Goal: Task Accomplishment & Management: Manage account settings

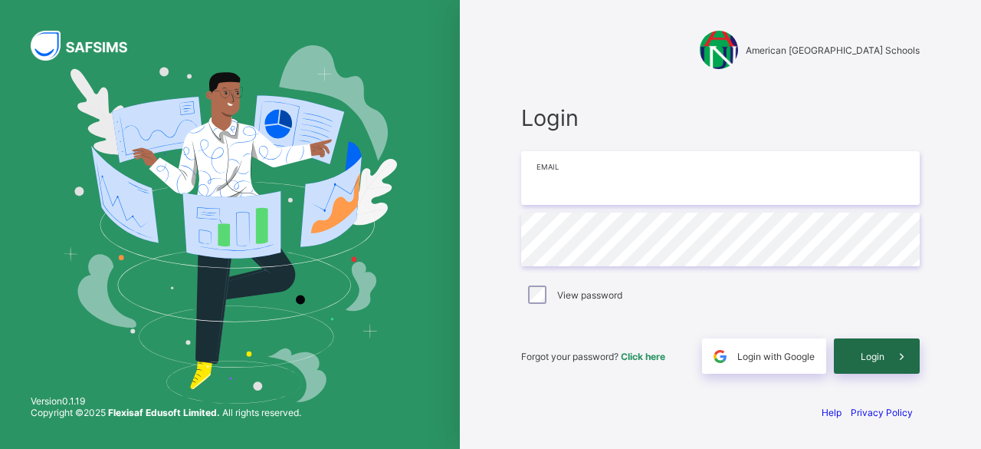
type input "**********"
click at [874, 351] on span "Login" at bounding box center [873, 356] width 24 height 12
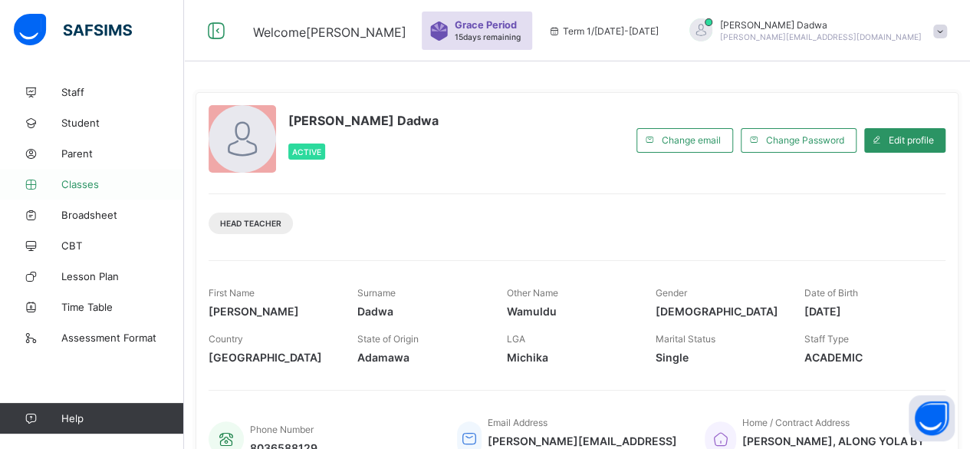
click at [100, 181] on span "Classes" at bounding box center [122, 184] width 123 height 12
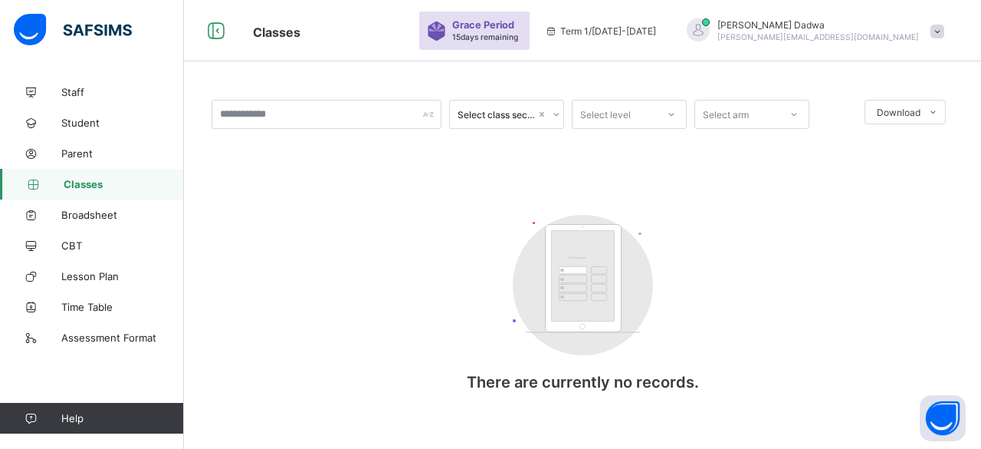
click at [557, 110] on icon at bounding box center [556, 114] width 9 height 15
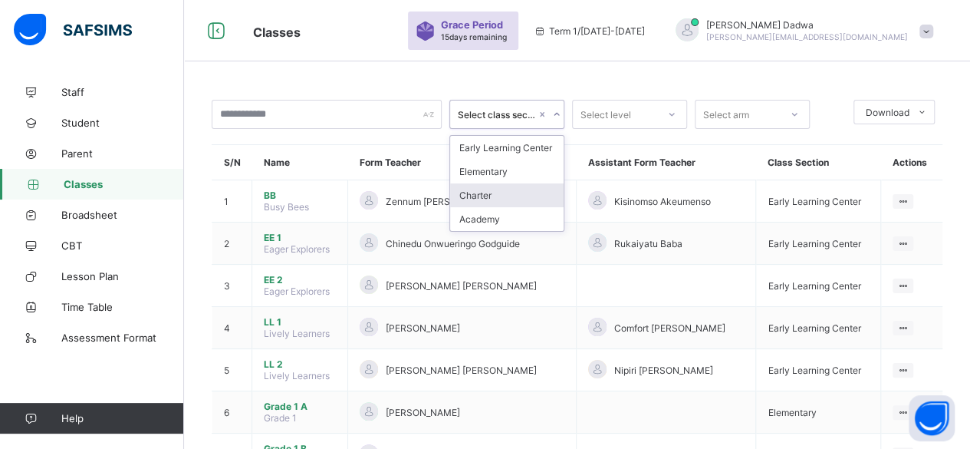
click at [486, 194] on div "Charter" at bounding box center [506, 195] width 113 height 24
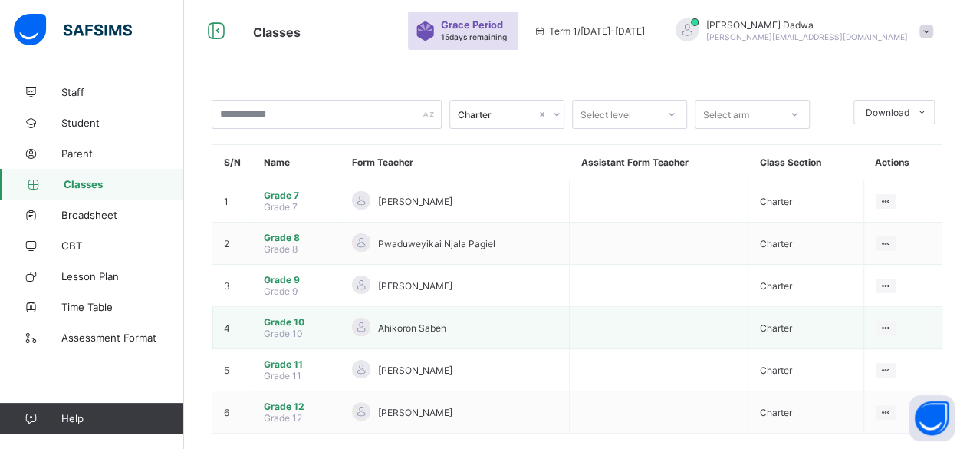
click at [283, 318] on span "Grade 10" at bounding box center [296, 322] width 64 height 12
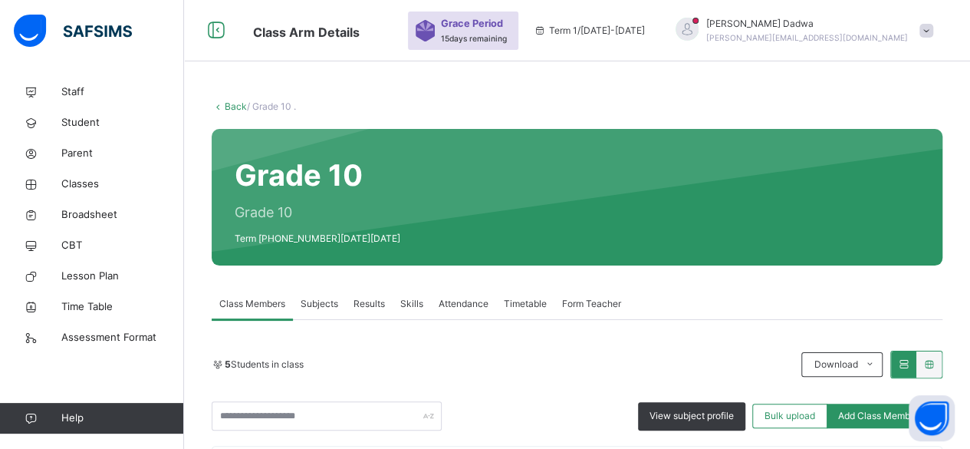
scroll to position [153, 0]
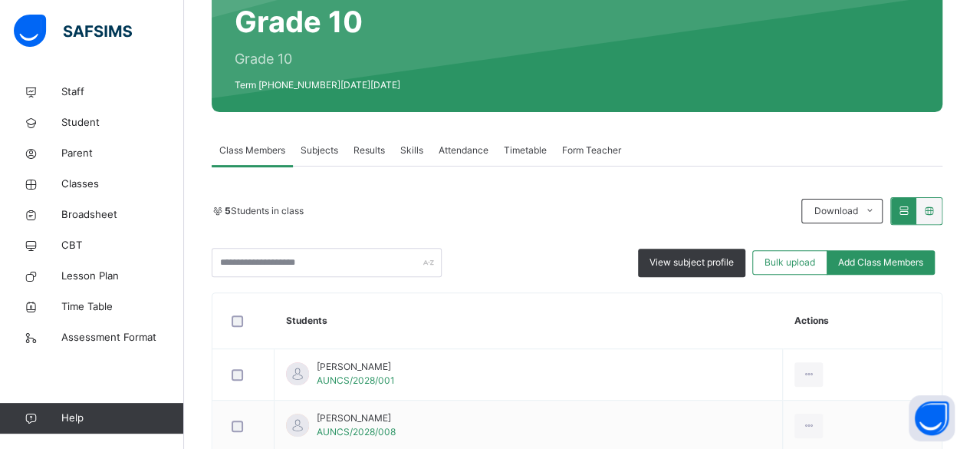
click at [327, 150] on span "Subjects" at bounding box center [320, 150] width 38 height 14
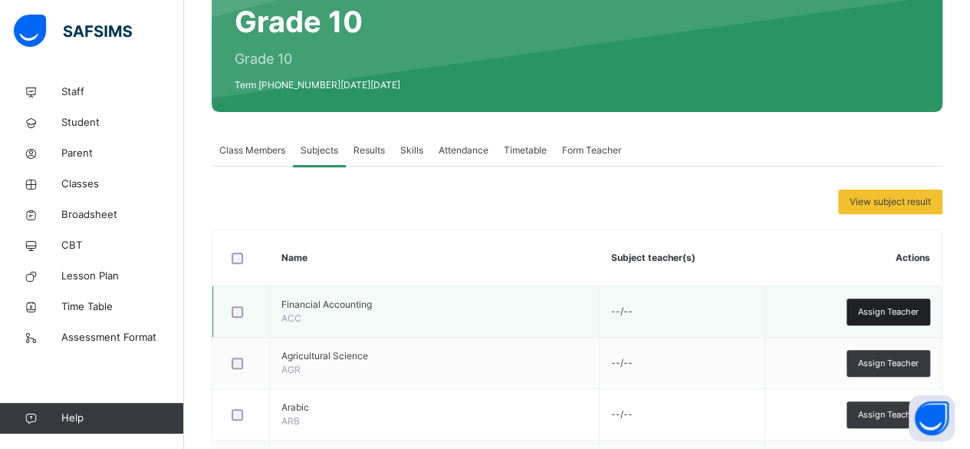
click at [905, 305] on span "Assign Teacher" at bounding box center [888, 311] width 61 height 13
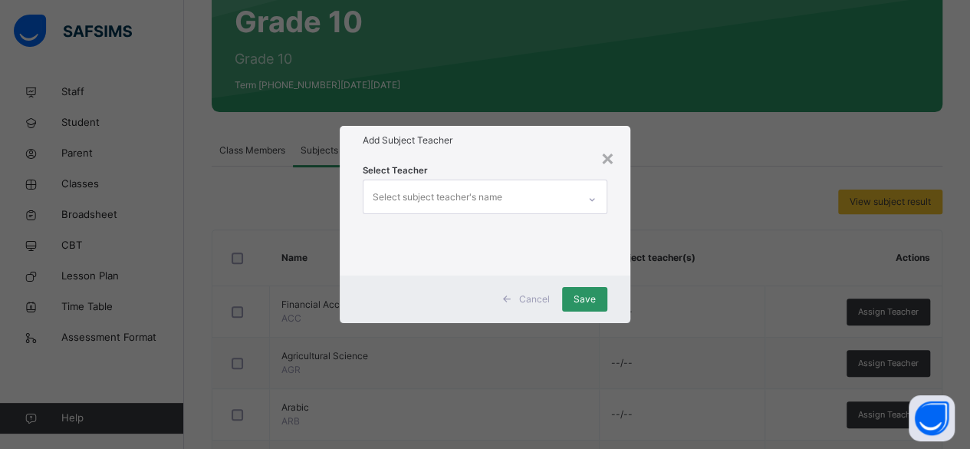
click at [593, 198] on icon at bounding box center [591, 199] width 9 height 15
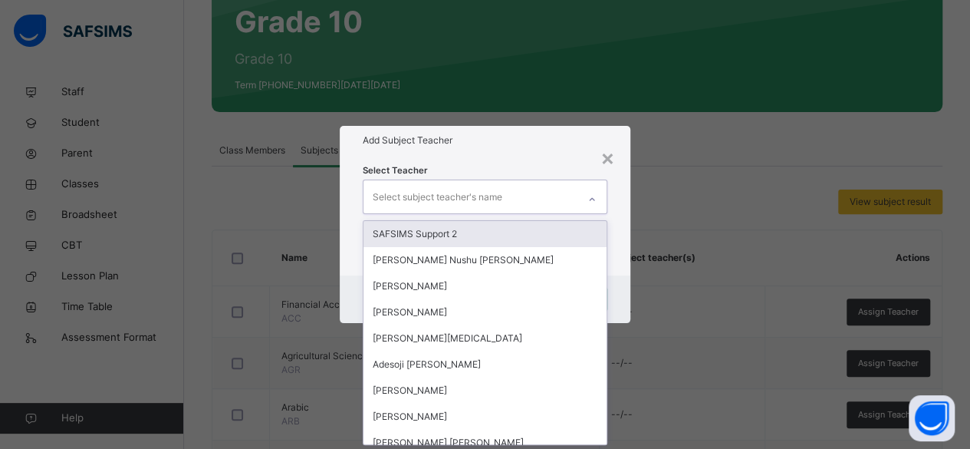
scroll to position [0, 0]
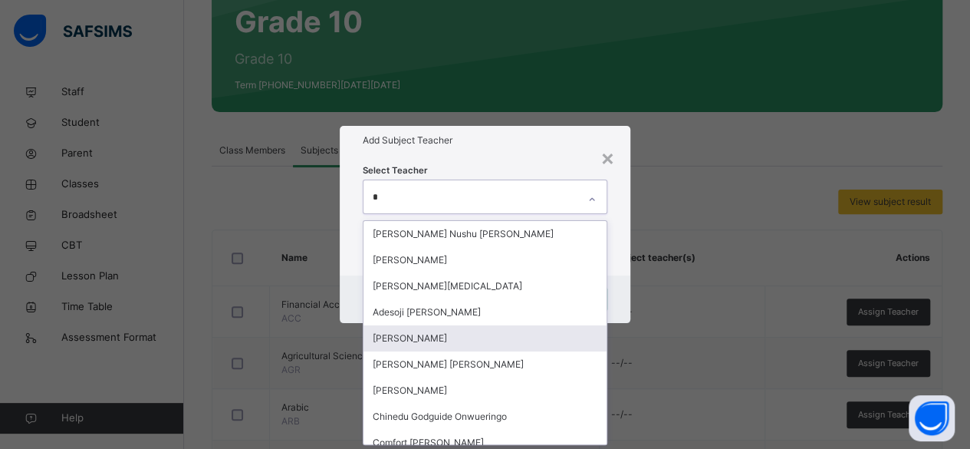
type input "**"
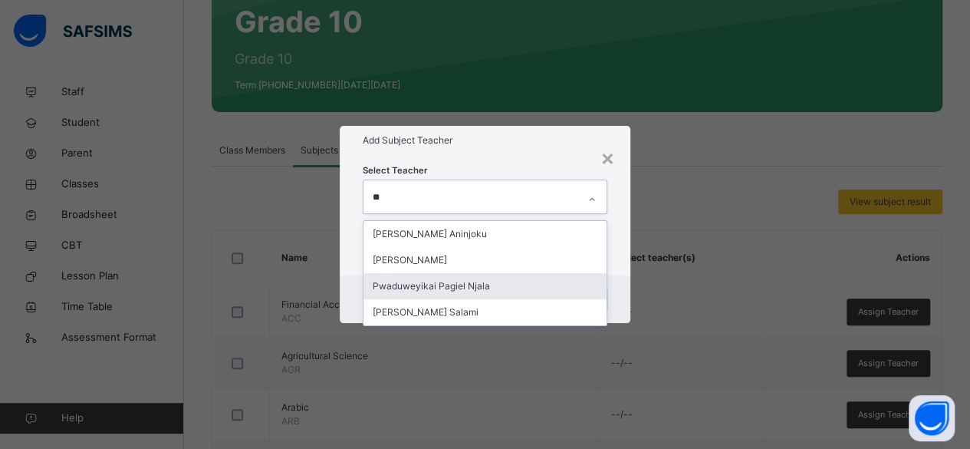
click at [454, 284] on div "Pwaduweyikai Pagiel Njala" at bounding box center [485, 286] width 244 height 26
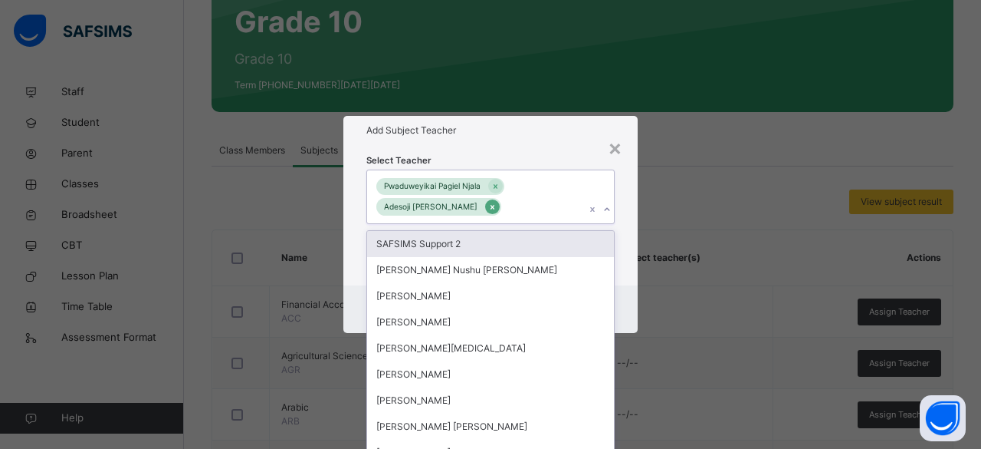
click at [489, 205] on icon at bounding box center [492, 207] width 8 height 11
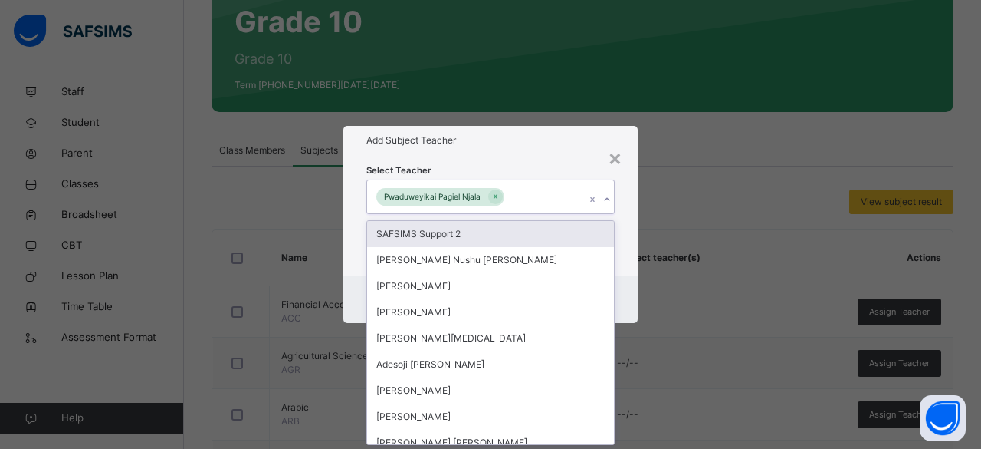
click at [474, 197] on div "Pwaduweyikai Pagiel Njala" at bounding box center [432, 197] width 112 height 18
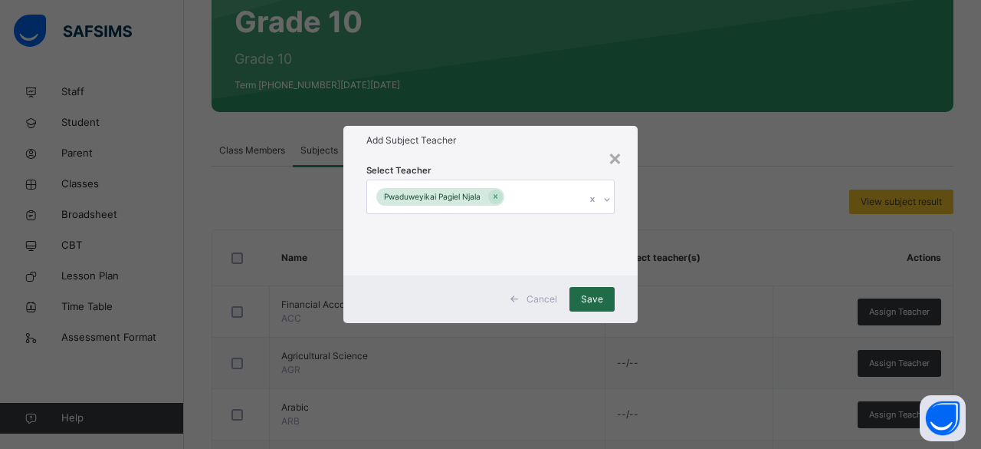
click at [584, 298] on span "Save" at bounding box center [592, 299] width 22 height 14
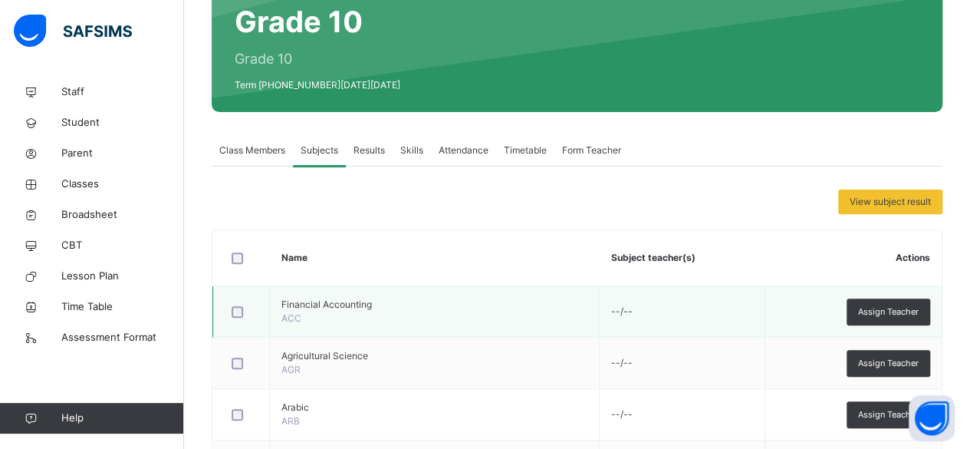
click at [330, 313] on td "Financial Accounting ACC" at bounding box center [435, 311] width 330 height 51
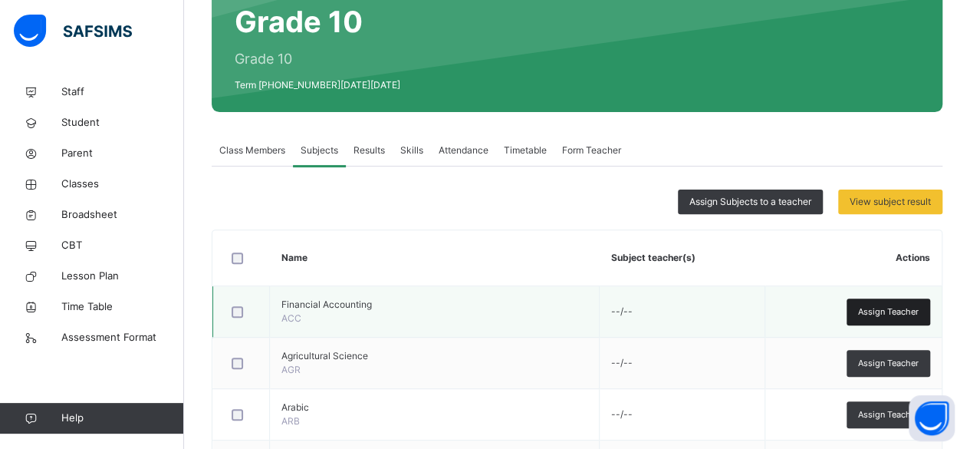
click at [890, 307] on span "Assign Teacher" at bounding box center [888, 311] width 61 height 13
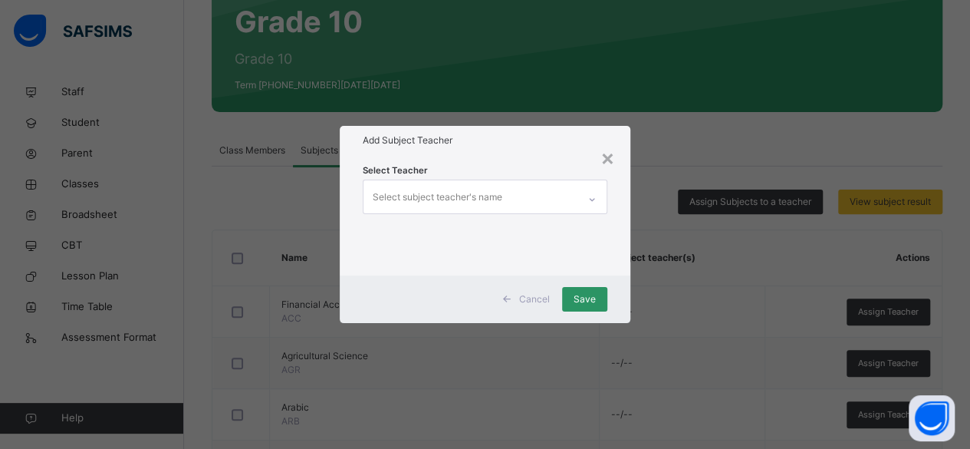
click at [527, 193] on div "Select subject teacher's name" at bounding box center [470, 196] width 215 height 32
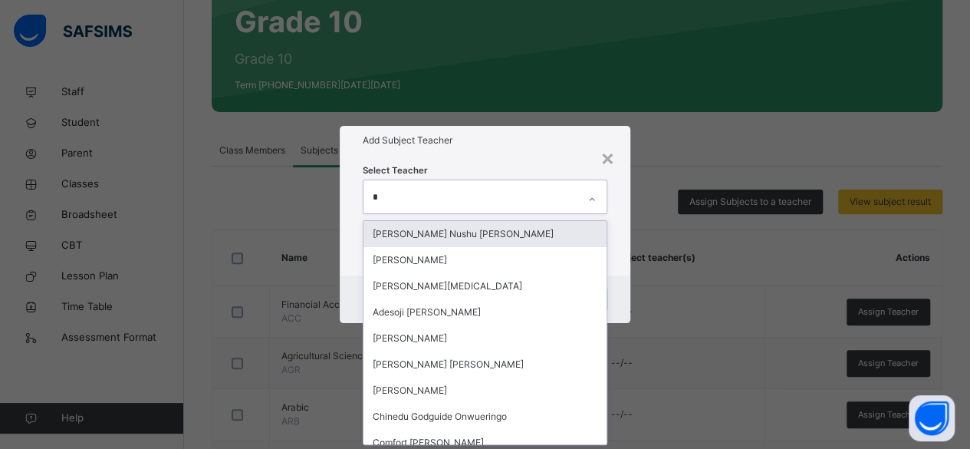
type input "**"
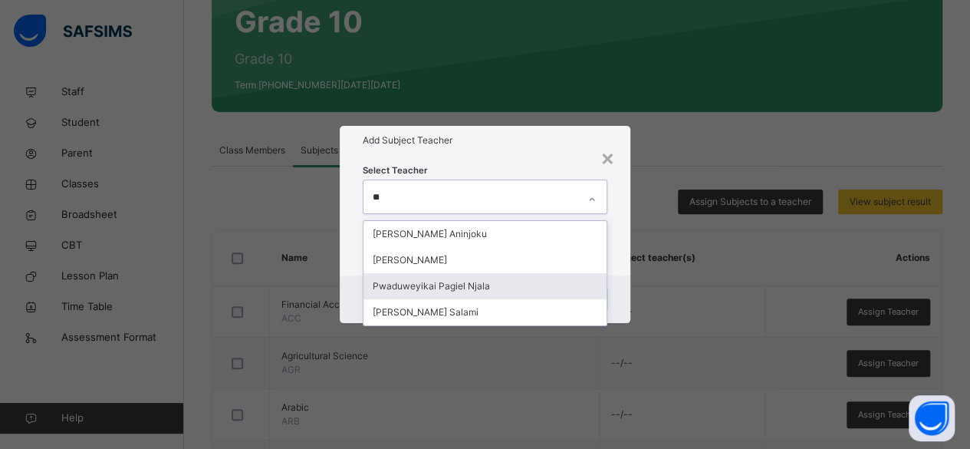
click at [467, 284] on div "Pwaduweyikai Pagiel Njala" at bounding box center [485, 286] width 244 height 26
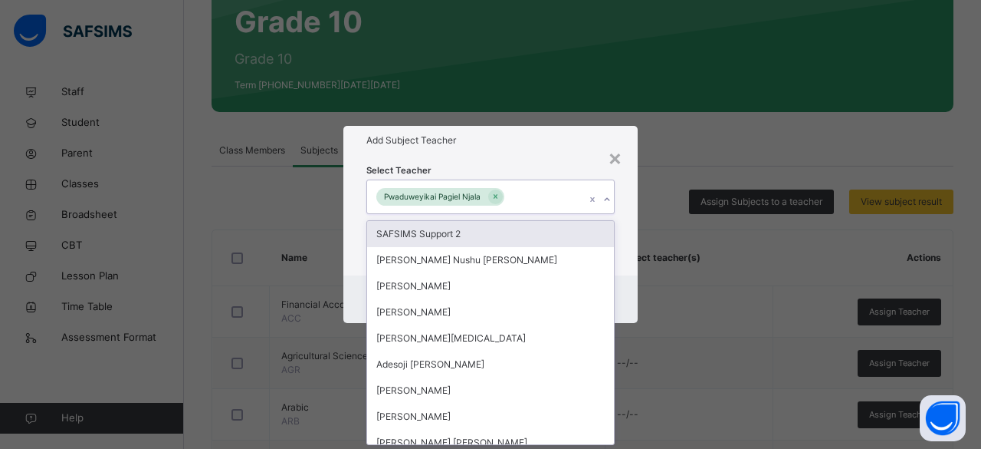
click at [564, 194] on div "Pwaduweyikai Pagiel Njala" at bounding box center [476, 196] width 218 height 32
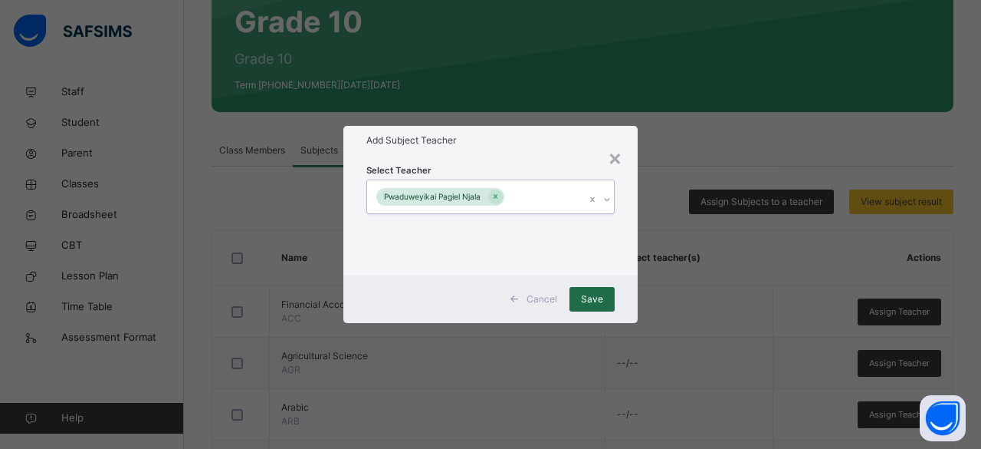
click at [592, 295] on span "Save" at bounding box center [592, 299] width 22 height 14
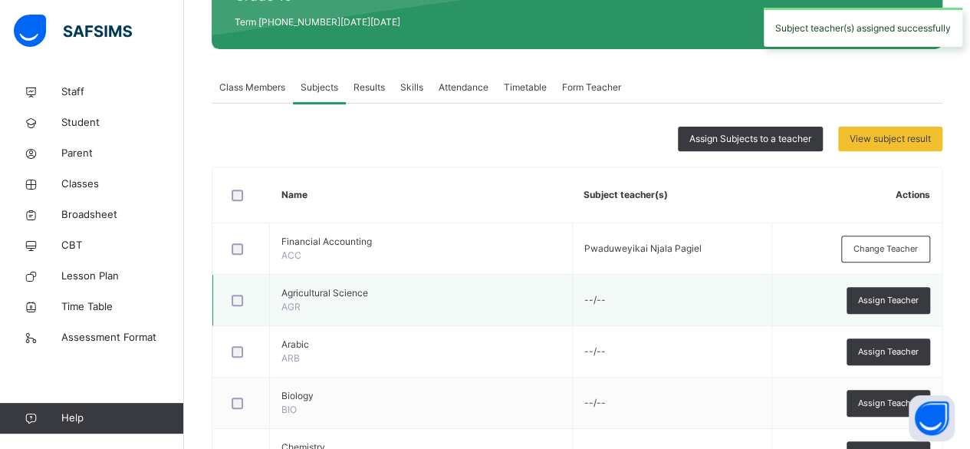
scroll to position [230, 0]
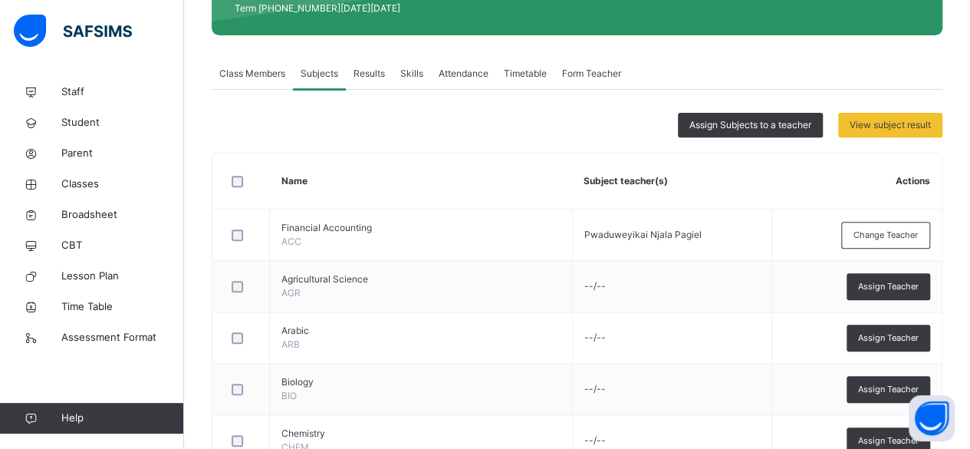
drag, startPoint x: 886, startPoint y: 335, endPoint x: 879, endPoint y: 337, distance: 7.8
click at [886, 335] on span "Assign Teacher" at bounding box center [888, 337] width 61 height 13
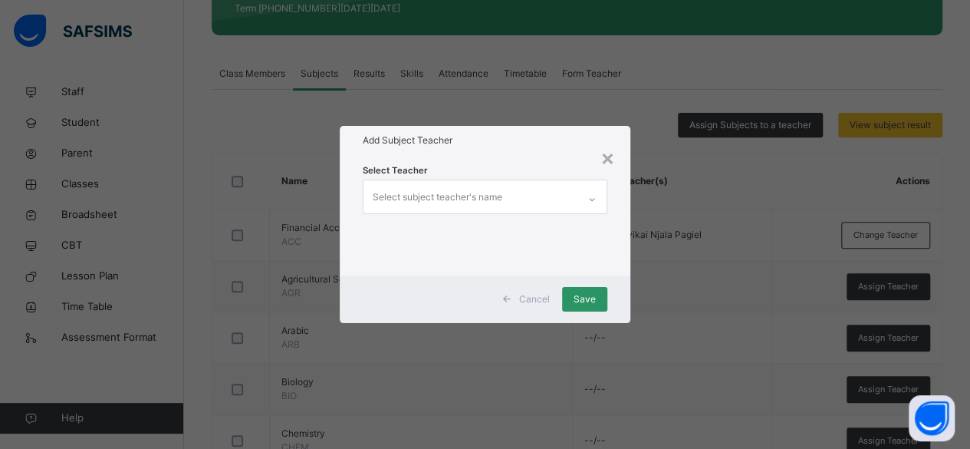
click at [518, 194] on div "Select subject teacher's name" at bounding box center [470, 196] width 215 height 32
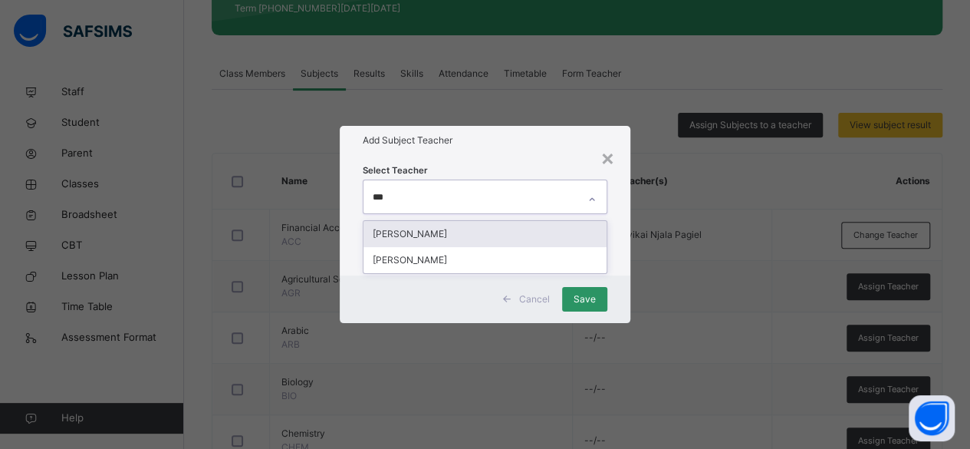
type input "****"
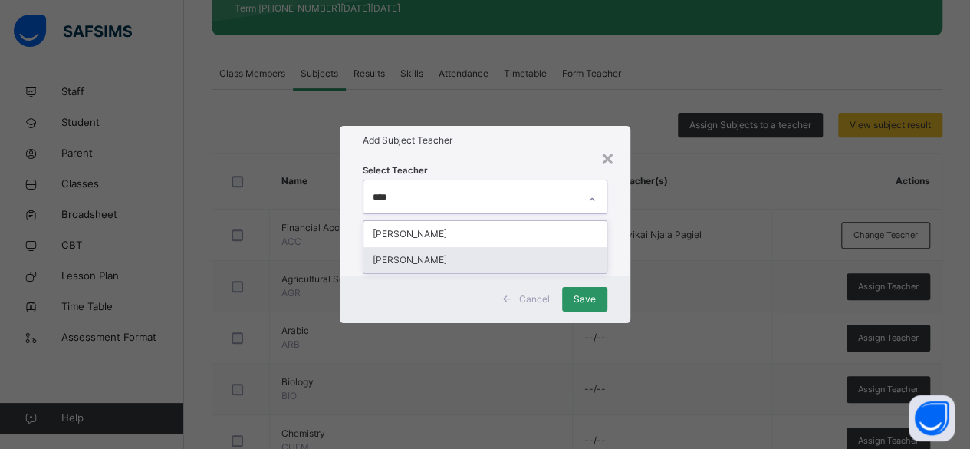
click at [446, 257] on div "Muhammad Yahuza" at bounding box center [485, 260] width 244 height 26
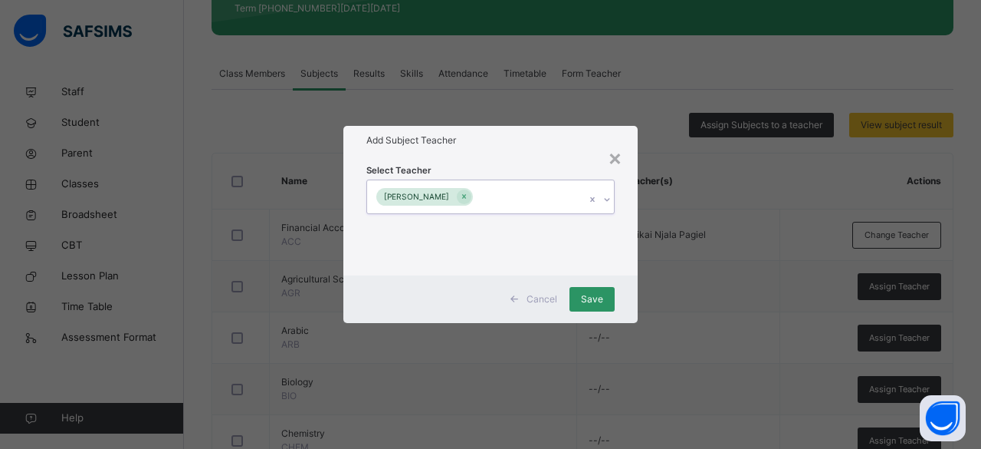
click at [554, 193] on div "Muhammad Yahuza" at bounding box center [476, 196] width 218 height 32
click at [596, 295] on span "Save" at bounding box center [592, 299] width 22 height 14
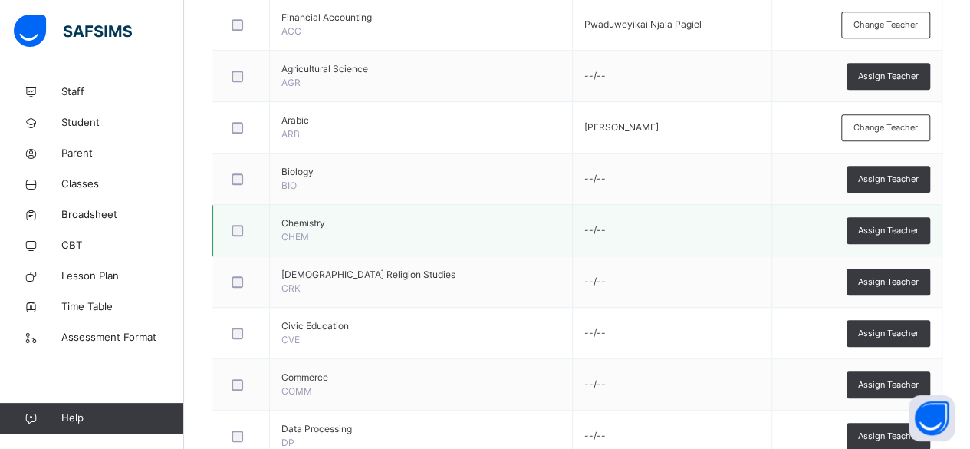
scroll to position [460, 0]
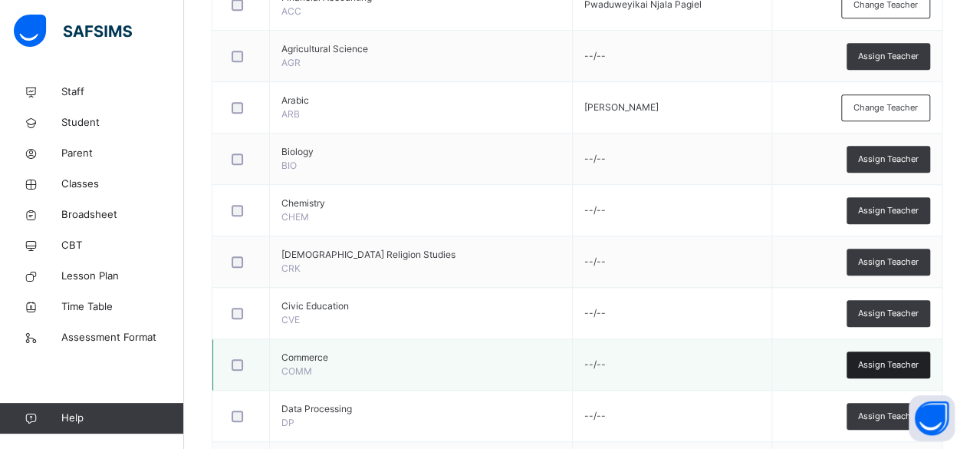
click at [878, 360] on span "Assign Teacher" at bounding box center [888, 364] width 61 height 13
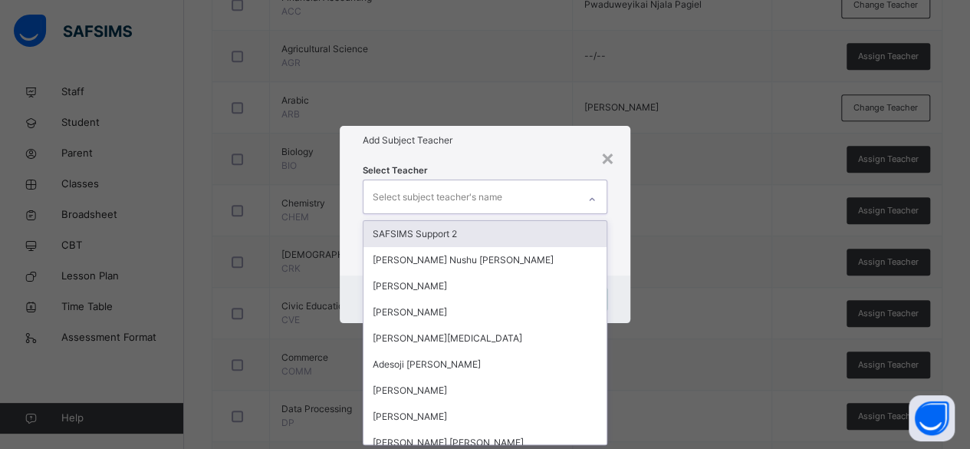
scroll to position [0, 0]
click at [491, 194] on div "Select subject teacher's name" at bounding box center [438, 196] width 130 height 29
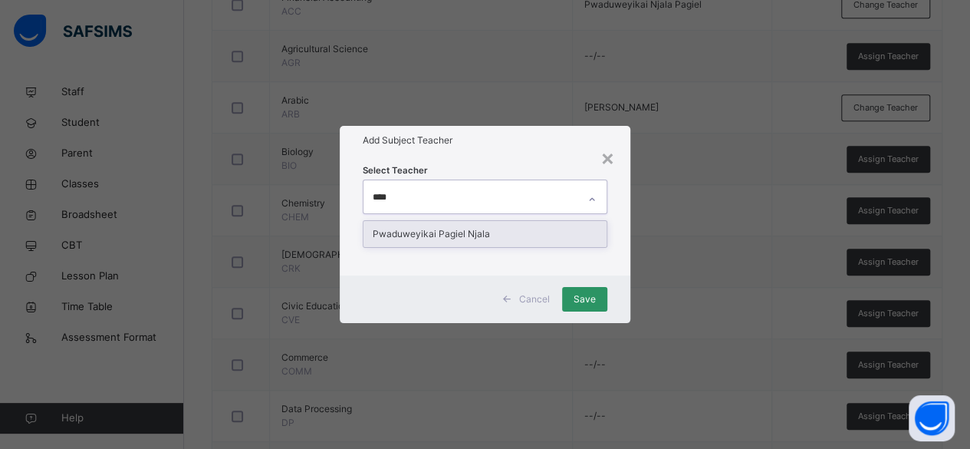
type input "*****"
click at [476, 230] on div "Pwaduweyikai Pagiel Njala" at bounding box center [485, 234] width 244 height 26
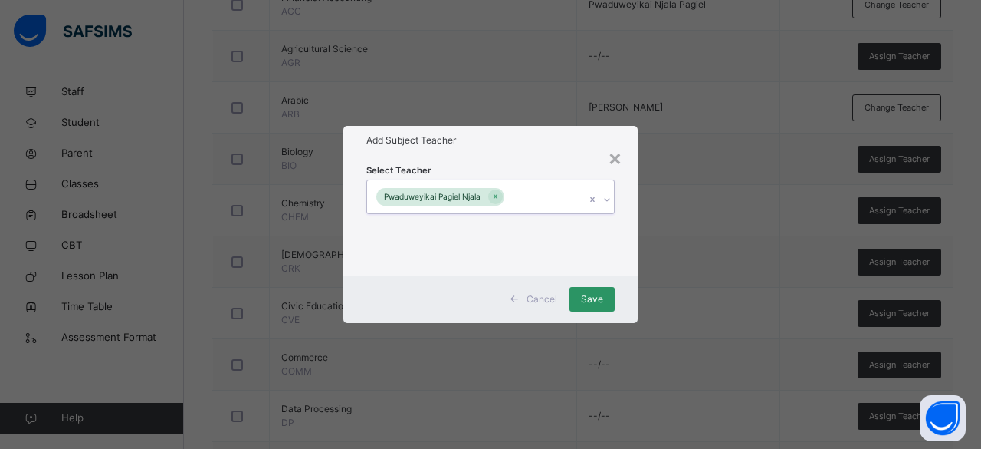
click at [564, 195] on div "Pwaduweyikai Pagiel Njala" at bounding box center [476, 196] width 218 height 32
click at [594, 297] on span "Save" at bounding box center [592, 299] width 22 height 14
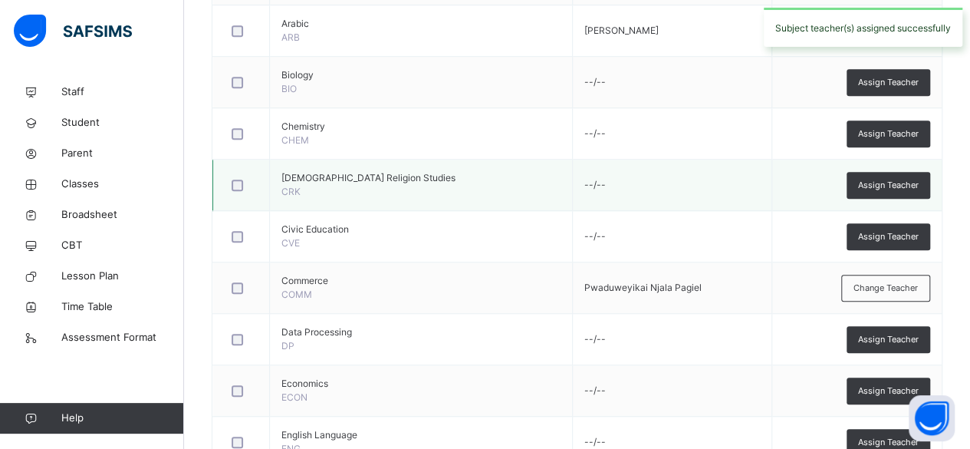
scroll to position [613, 0]
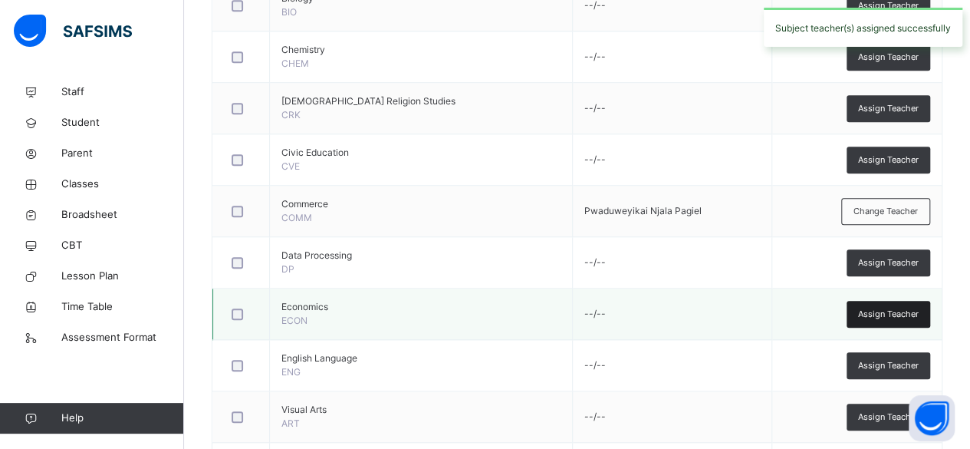
click at [899, 307] on span "Assign Teacher" at bounding box center [888, 313] width 61 height 13
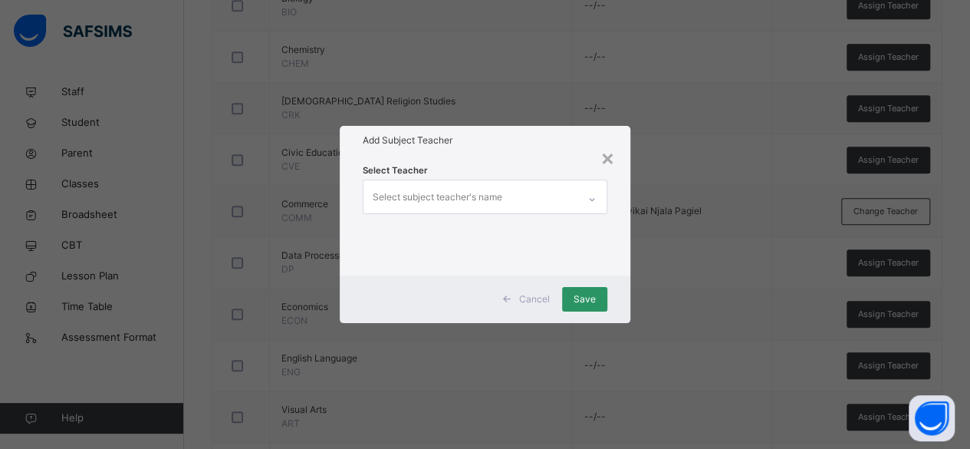
click at [508, 195] on div "Select subject teacher's name" at bounding box center [470, 196] width 215 height 32
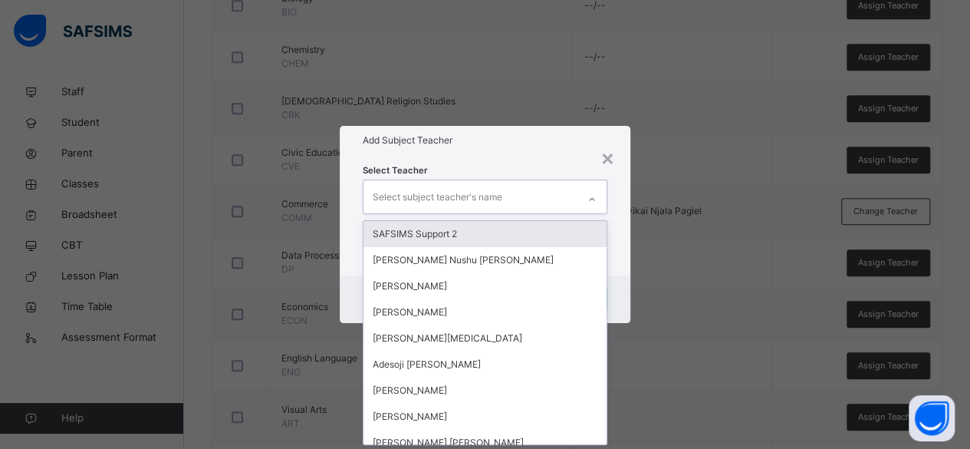
scroll to position [0, 0]
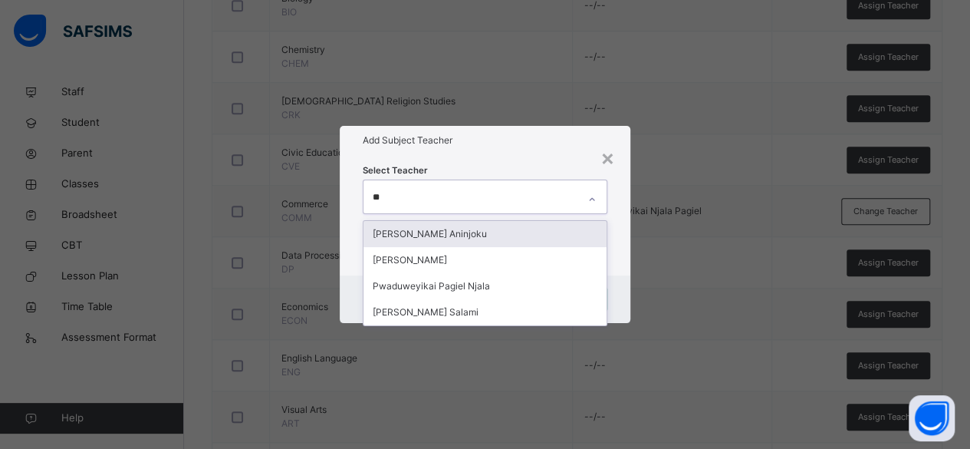
type input "***"
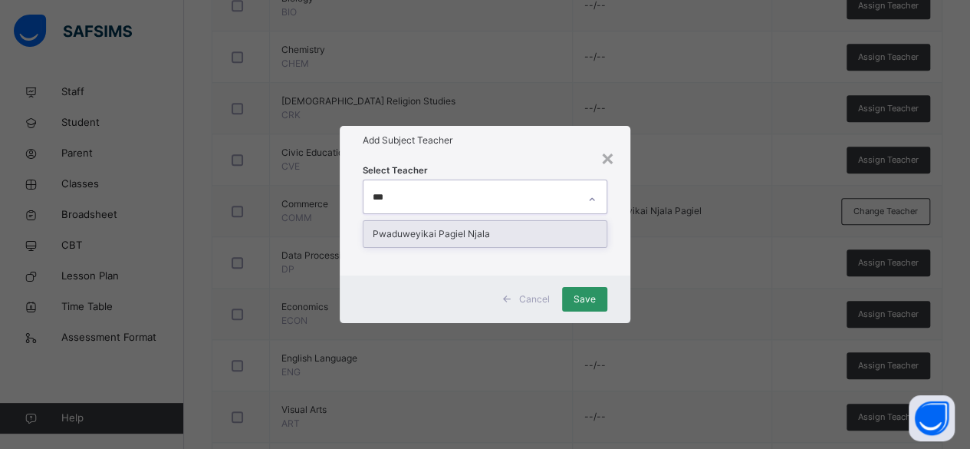
click at [511, 232] on div "Pwaduweyikai Pagiel Njala" at bounding box center [485, 234] width 244 height 26
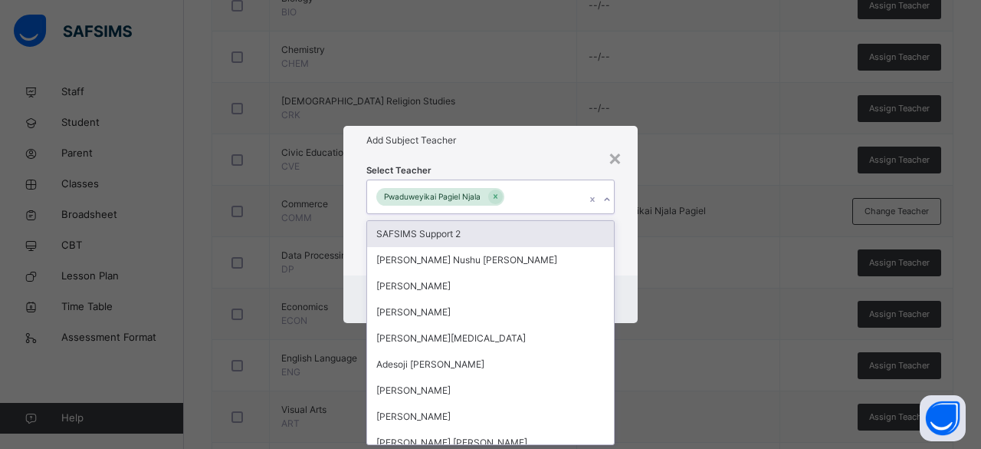
click at [537, 191] on div "Pwaduweyikai Pagiel Njala" at bounding box center [476, 196] width 218 height 32
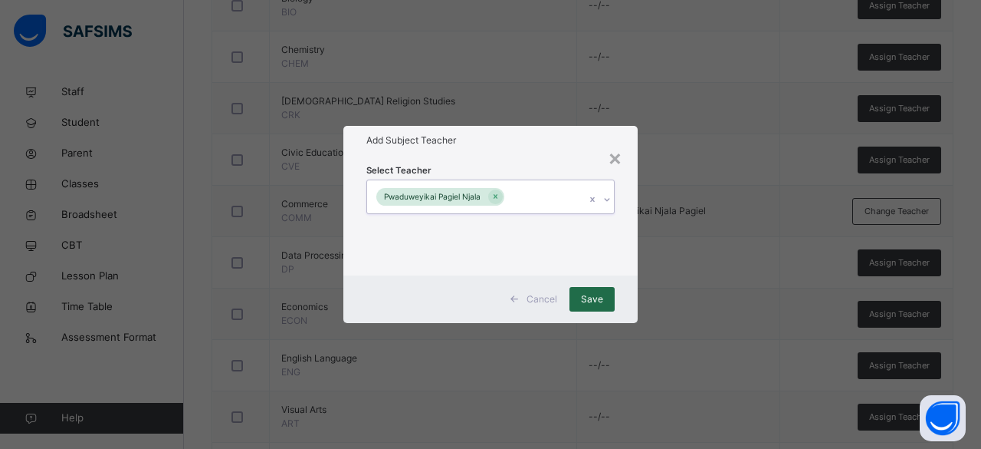
click at [591, 297] on span "Save" at bounding box center [592, 299] width 22 height 14
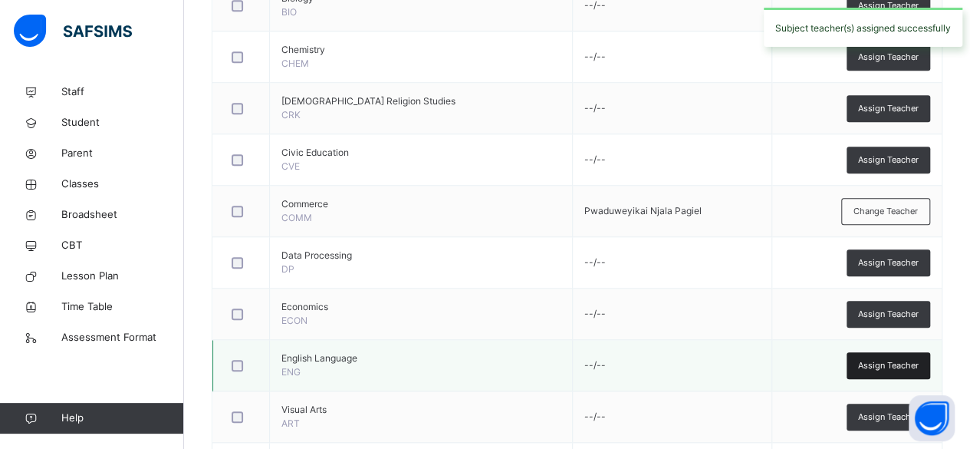
click at [902, 360] on span "Assign Teacher" at bounding box center [888, 365] width 61 height 13
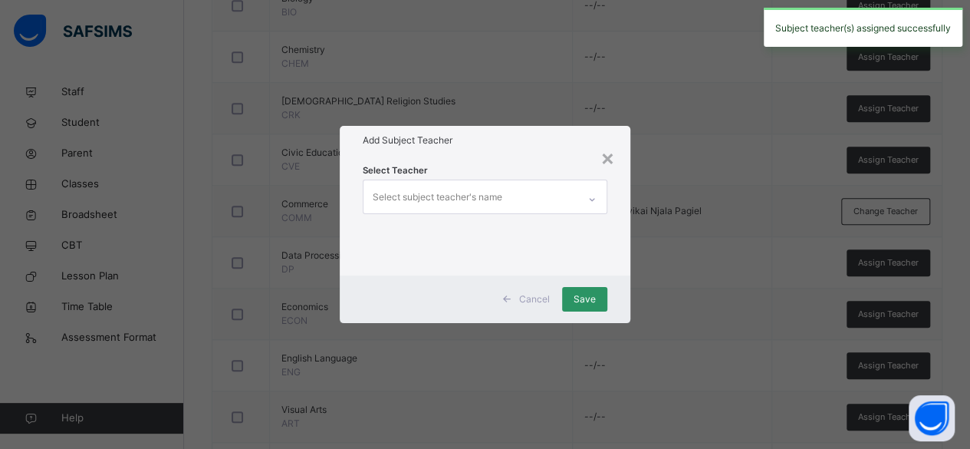
click at [526, 199] on div "Select subject teacher's name" at bounding box center [470, 196] width 215 height 32
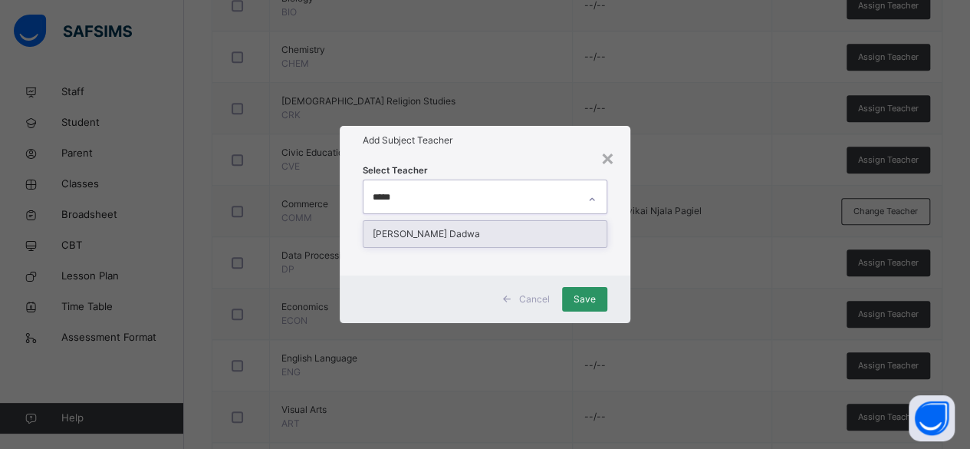
type input "******"
click at [478, 229] on div "George Wamuldu Dadwa" at bounding box center [485, 234] width 244 height 26
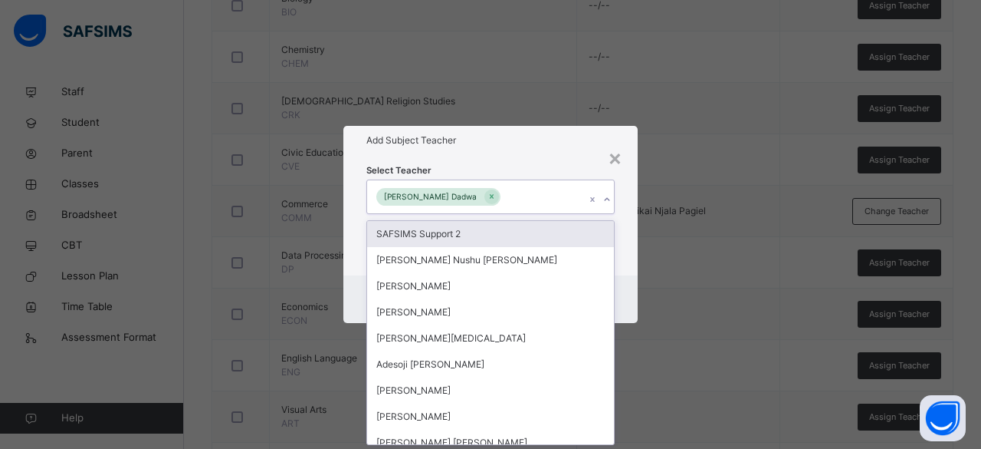
click at [557, 202] on div "George Wamuldu Dadwa" at bounding box center [476, 196] width 218 height 32
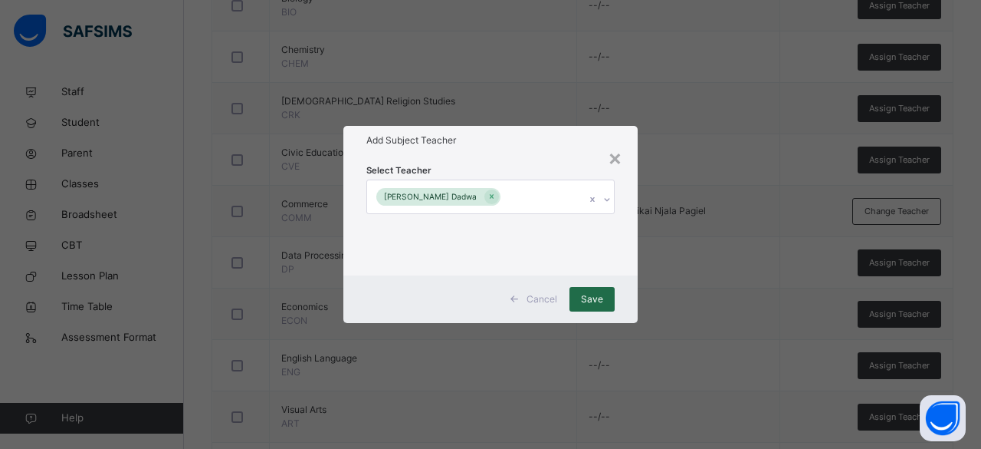
click at [590, 296] on span "Save" at bounding box center [592, 299] width 22 height 14
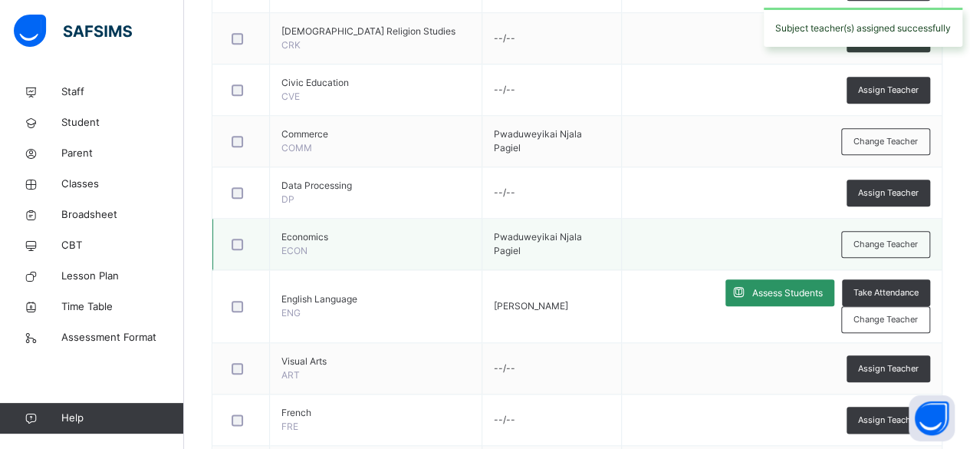
scroll to position [690, 0]
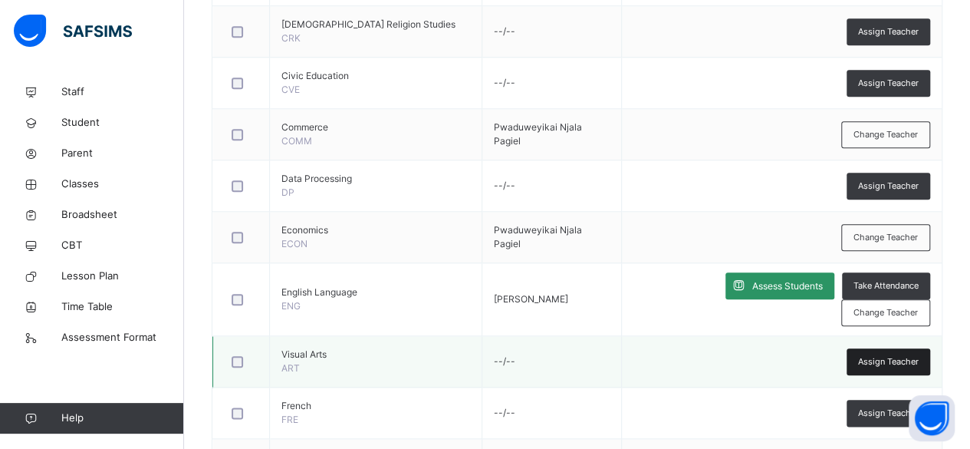
click at [885, 355] on span "Assign Teacher" at bounding box center [888, 361] width 61 height 13
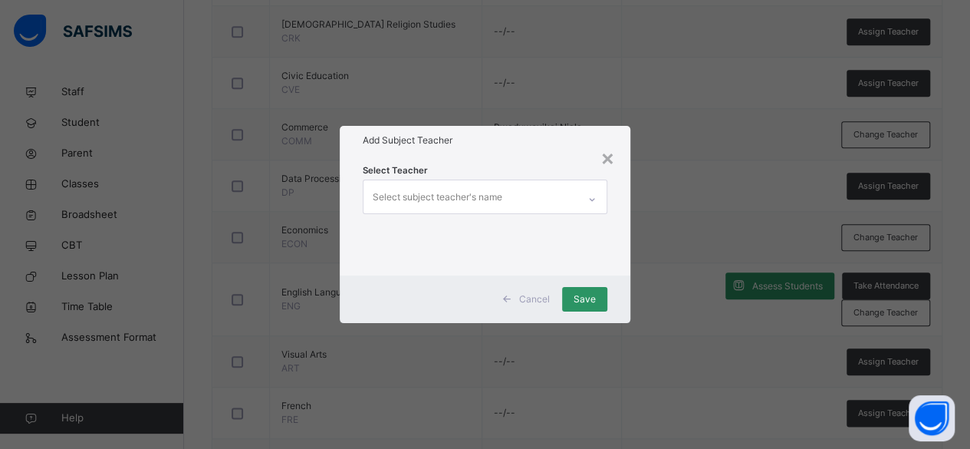
click at [522, 196] on div "Select subject teacher's name" at bounding box center [470, 196] width 215 height 32
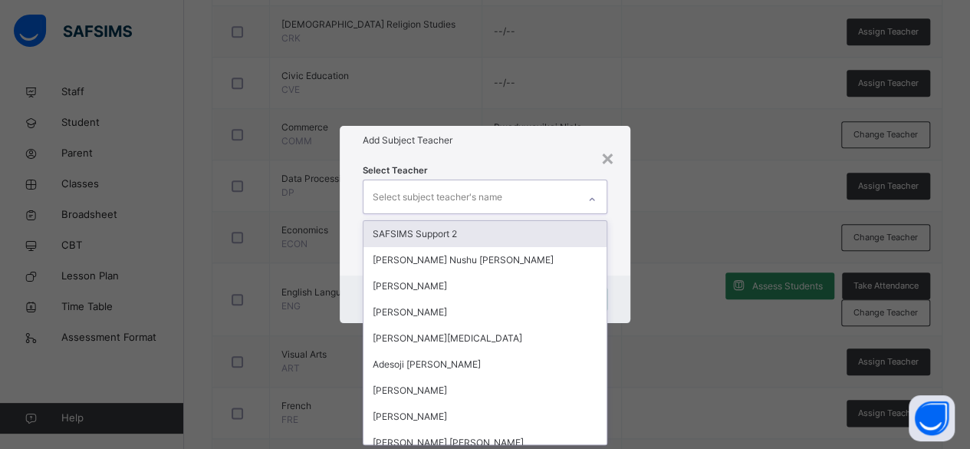
scroll to position [0, 0]
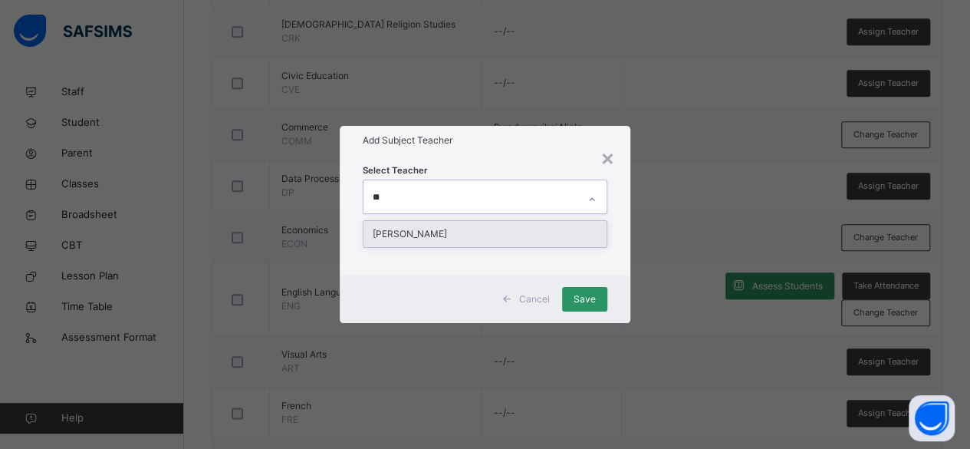
type input "*"
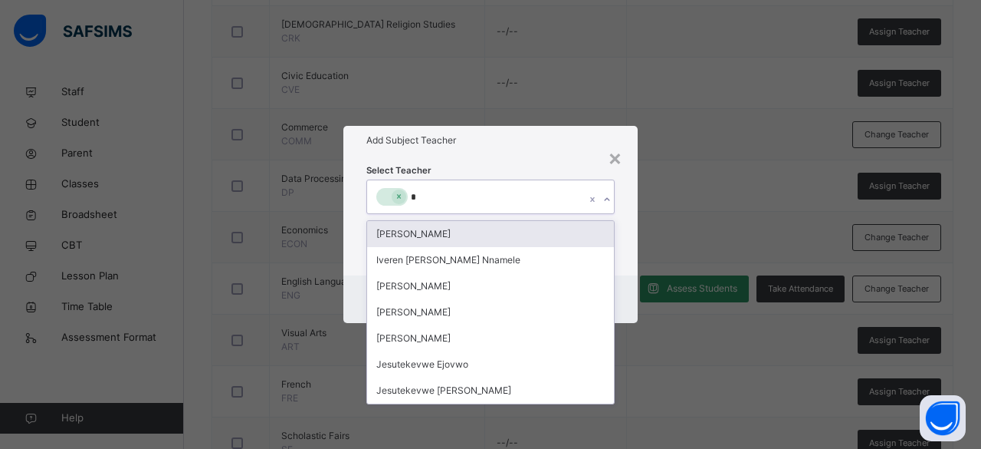
type input "**"
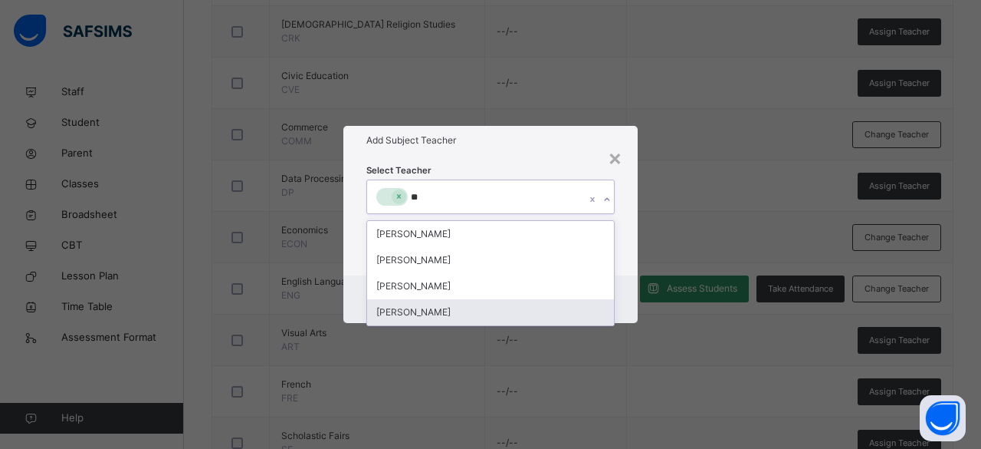
click at [428, 316] on div "Vincent Odeh" at bounding box center [490, 312] width 247 height 26
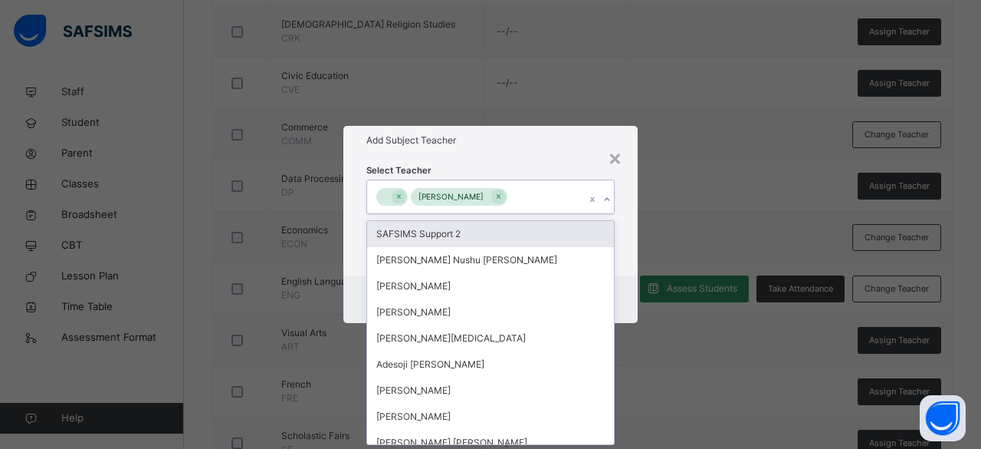
click at [541, 202] on div "Vincent Odeh" at bounding box center [476, 196] width 218 height 32
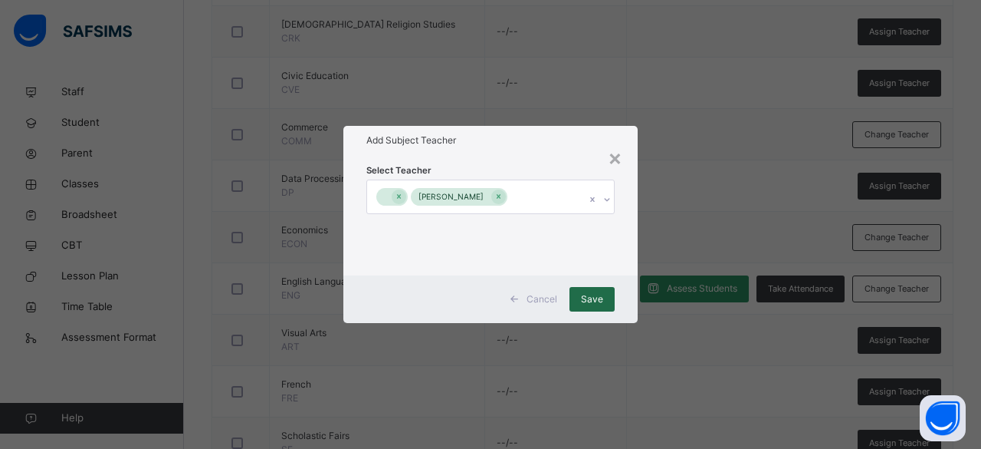
click at [592, 296] on span "Save" at bounding box center [592, 299] width 22 height 14
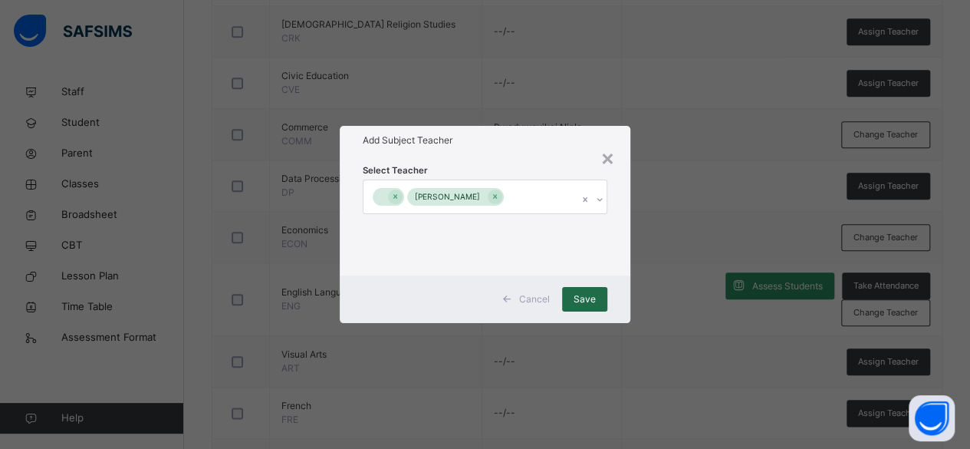
click at [593, 295] on span "Save" at bounding box center [584, 299] width 22 height 14
click at [602, 156] on div "×" at bounding box center [607, 157] width 15 height 32
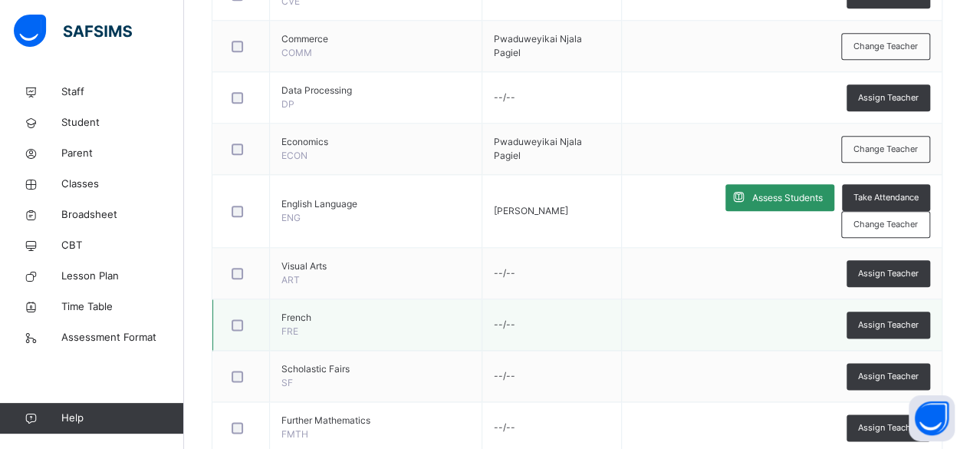
scroll to position [843, 0]
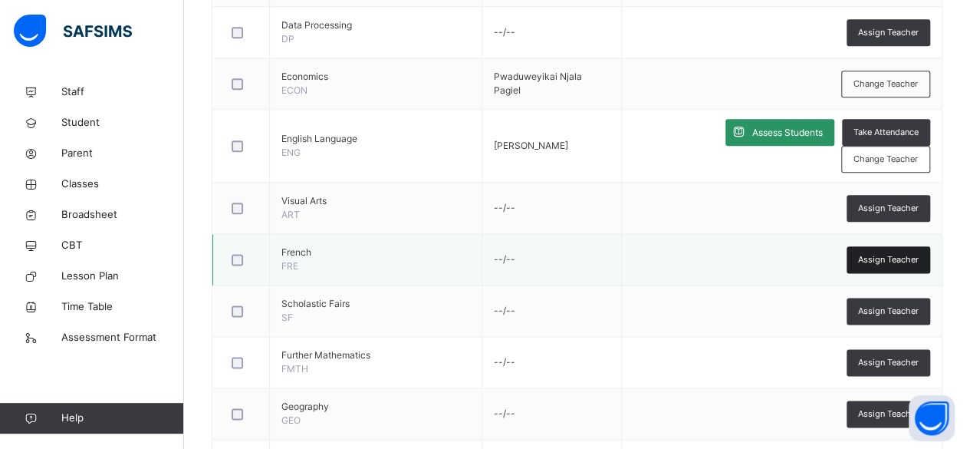
click at [883, 253] on span "Assign Teacher" at bounding box center [888, 259] width 61 height 13
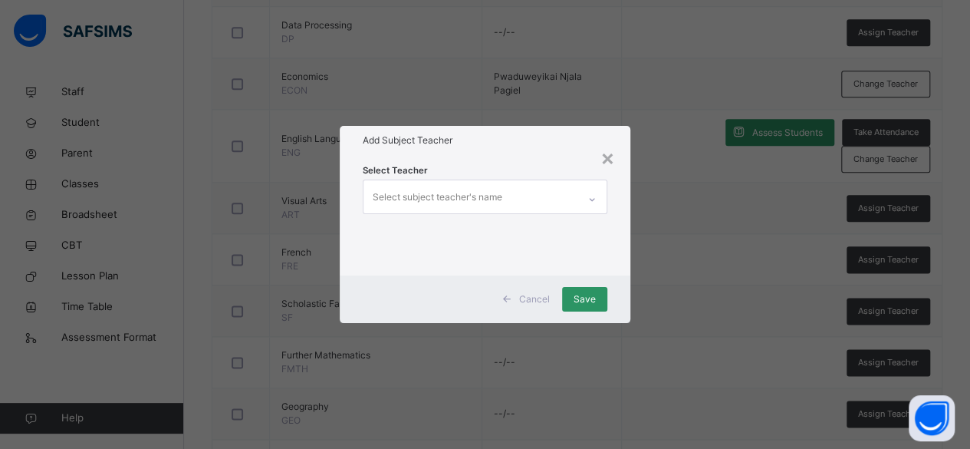
click at [505, 193] on div "Select subject teacher's name" at bounding box center [470, 196] width 215 height 32
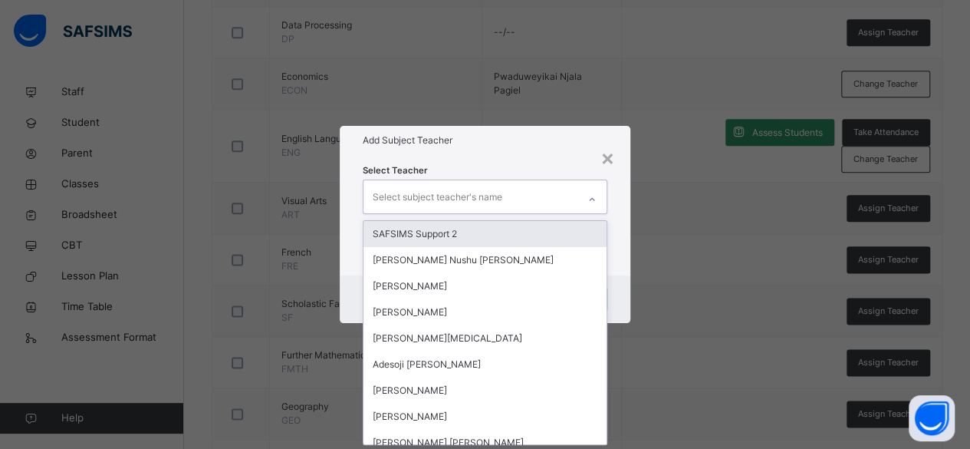
scroll to position [0, 0]
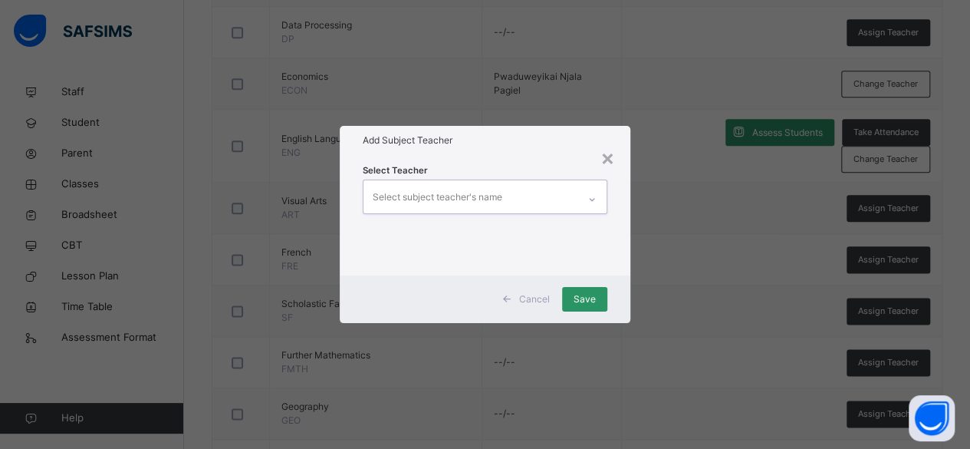
click at [505, 193] on div "Select subject teacher's name" at bounding box center [470, 196] width 215 height 32
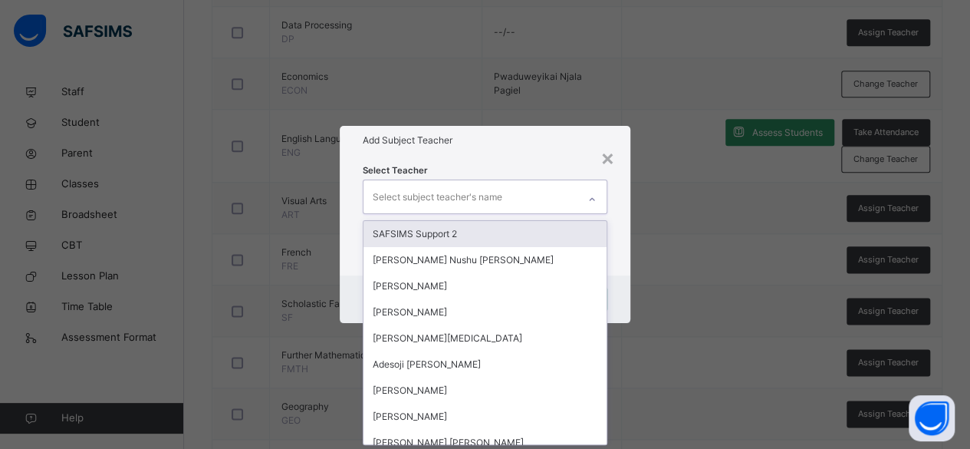
click at [505, 193] on div "Select subject teacher's name" at bounding box center [470, 196] width 215 height 32
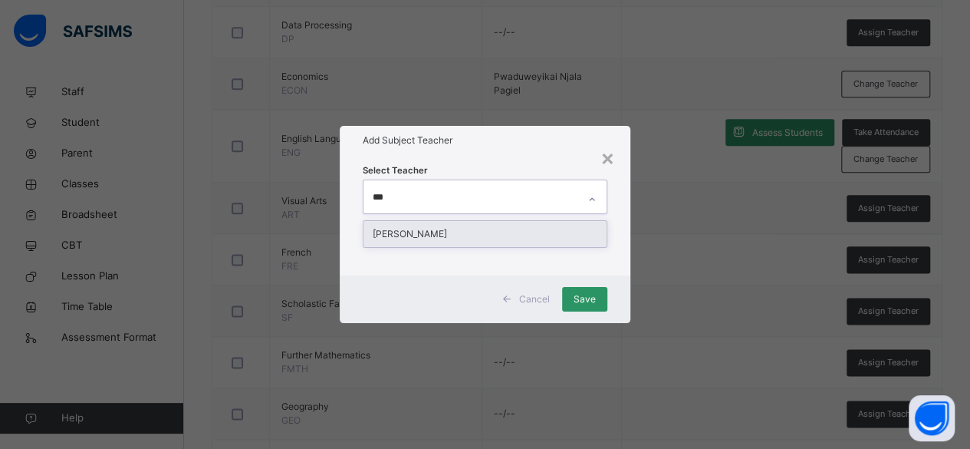
type input "****"
click at [509, 234] on div "Amechi Edward" at bounding box center [485, 234] width 244 height 26
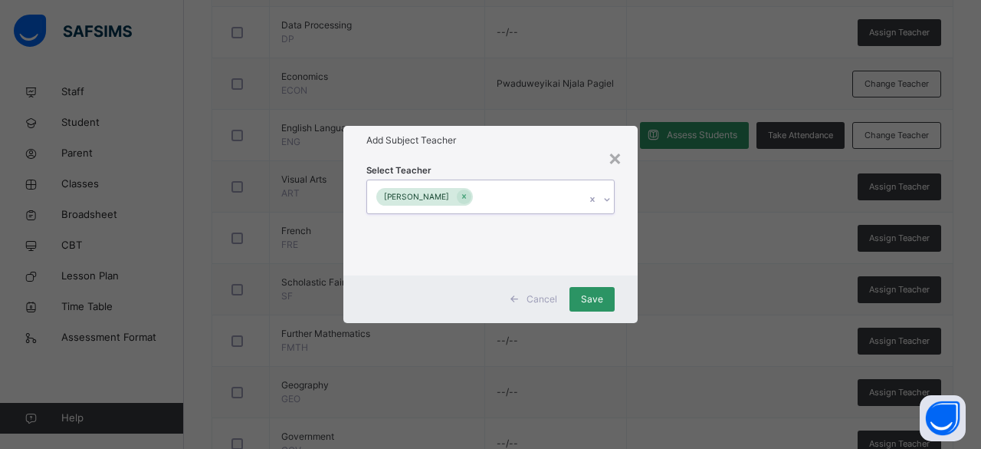
drag, startPoint x: 543, startPoint y: 186, endPoint x: 549, endPoint y: 198, distance: 13.0
click at [544, 186] on div "Amechi Edward" at bounding box center [476, 196] width 218 height 32
click at [589, 293] on span "Save" at bounding box center [592, 299] width 22 height 14
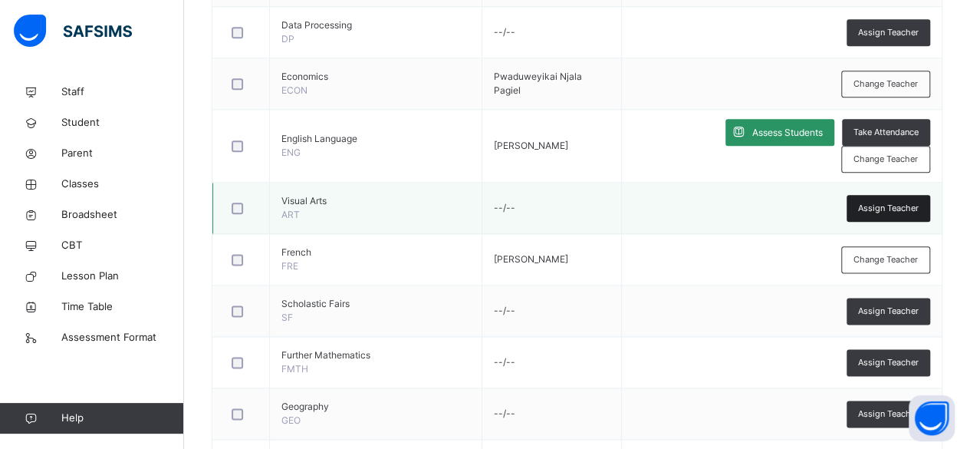
click at [903, 202] on span "Assign Teacher" at bounding box center [888, 208] width 61 height 13
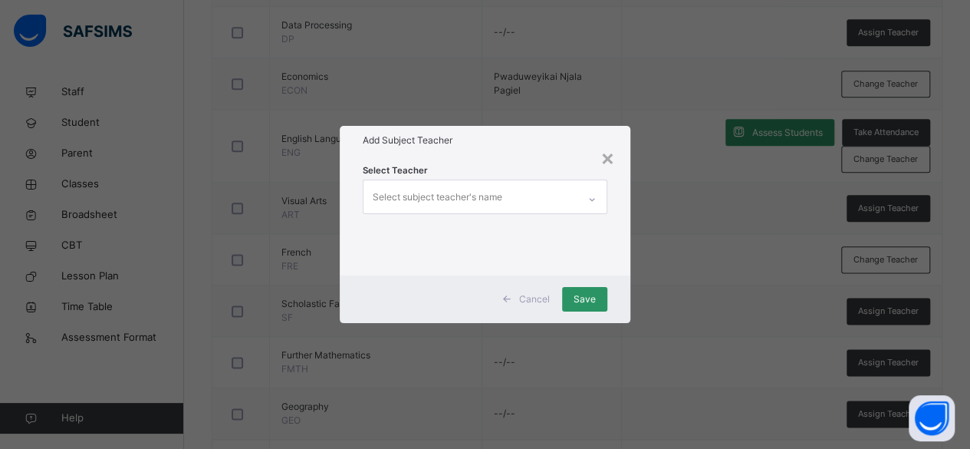
click at [512, 194] on div "Select subject teacher's name" at bounding box center [470, 196] width 215 height 32
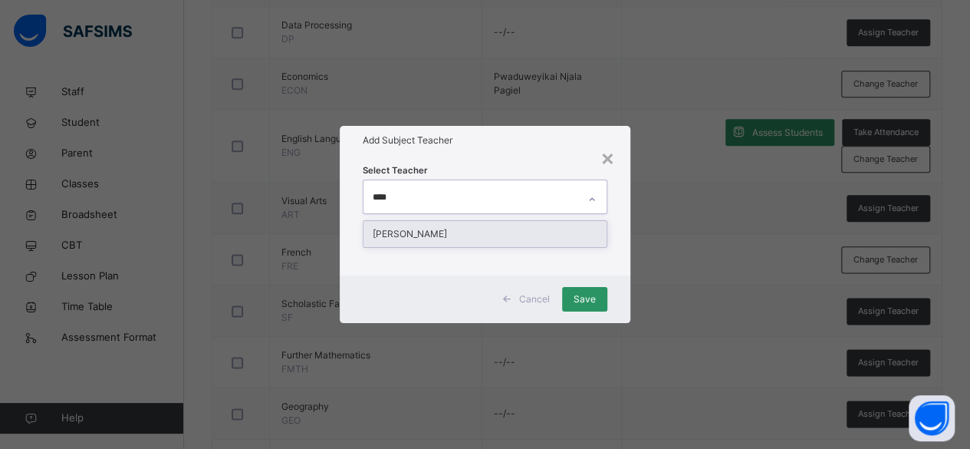
type input "*****"
click at [514, 229] on div "Vincent Odeh" at bounding box center [485, 234] width 244 height 26
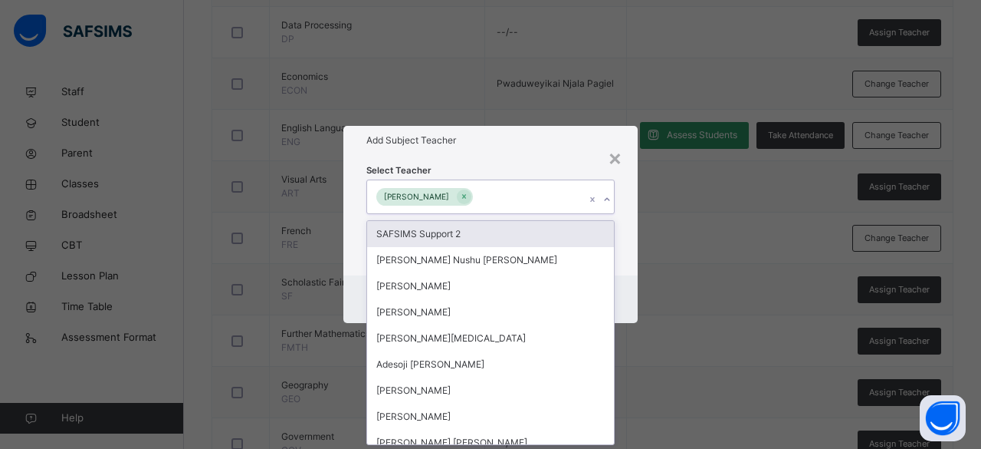
click at [570, 199] on div "Vincent Odeh" at bounding box center [476, 196] width 218 height 32
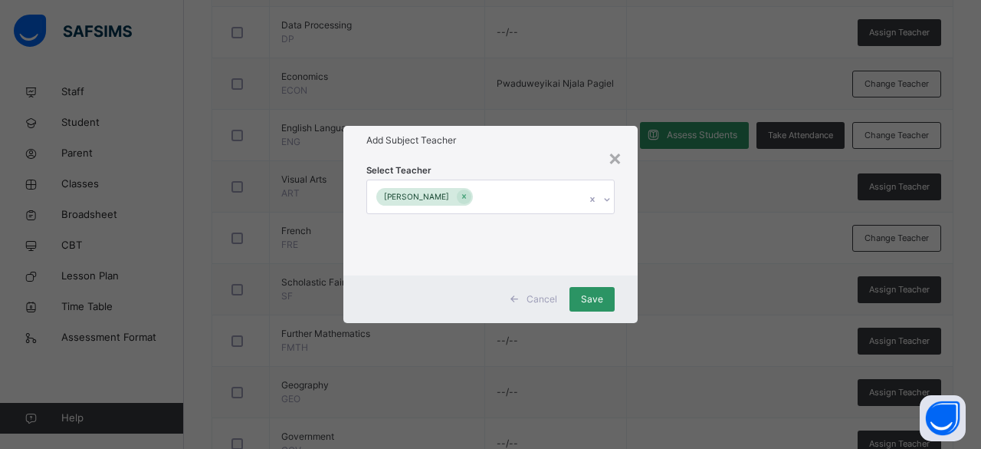
drag, startPoint x: 594, startPoint y: 295, endPoint x: 673, endPoint y: 315, distance: 81.4
click at [594, 295] on span "Save" at bounding box center [592, 299] width 22 height 14
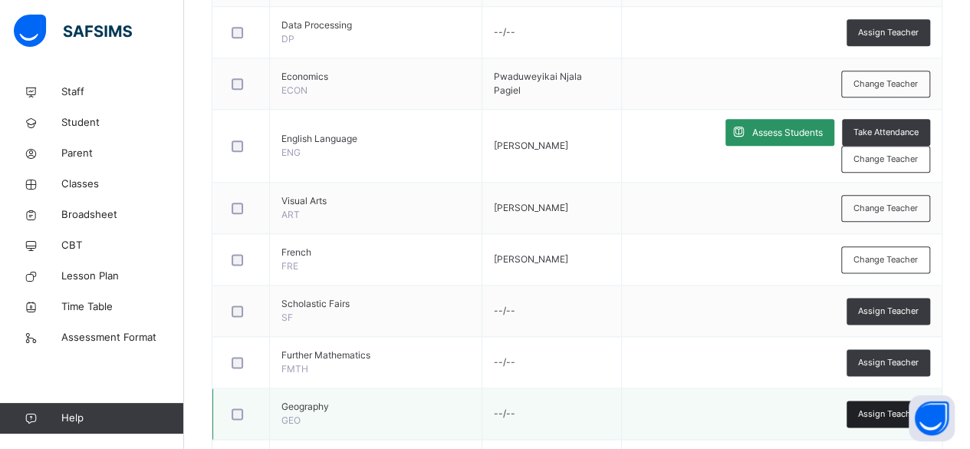
click at [870, 407] on span "Assign Teacher" at bounding box center [888, 413] width 61 height 13
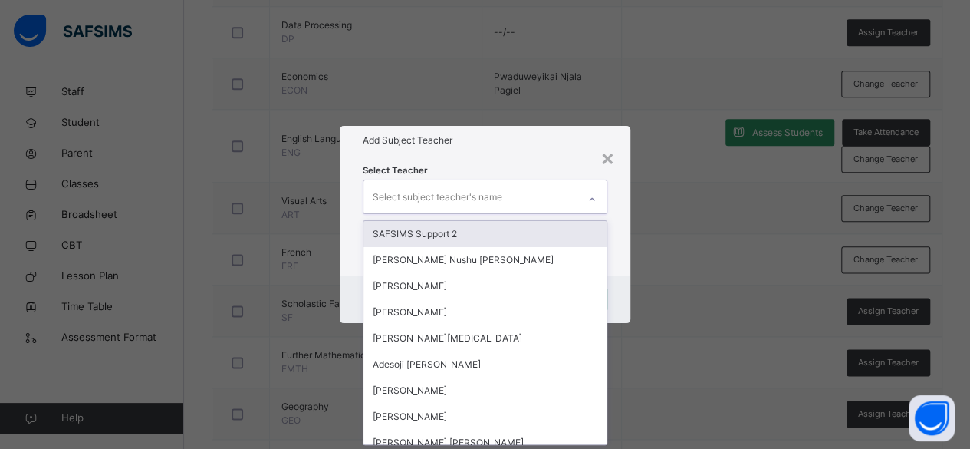
click at [509, 194] on div "Select subject teacher's name" at bounding box center [470, 196] width 215 height 32
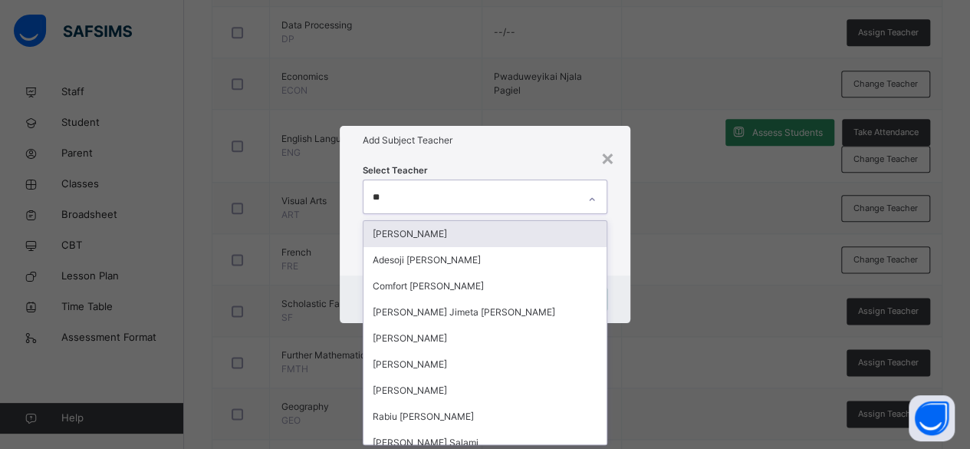
type input "*"
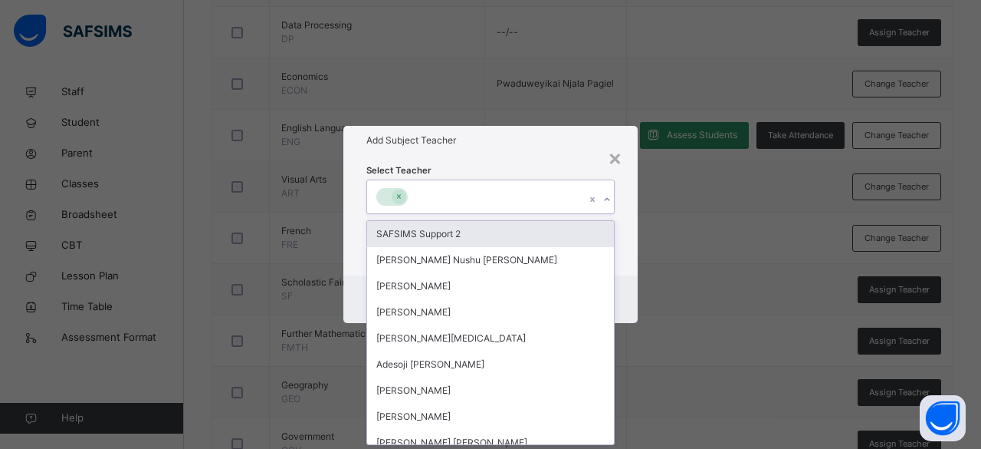
type input "*"
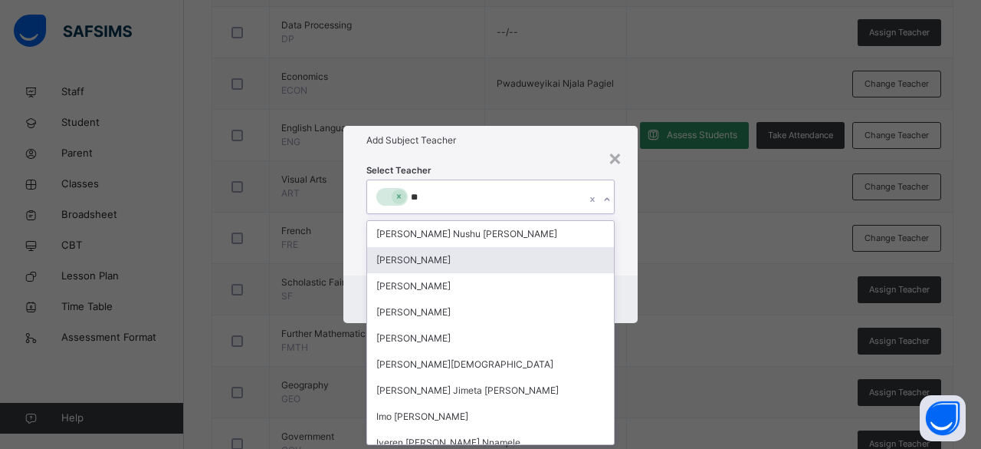
type input "*"
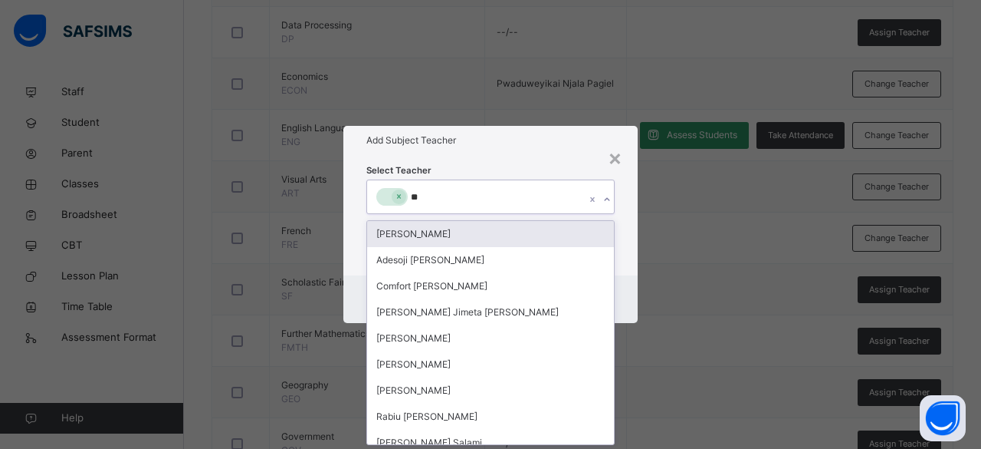
type input "*"
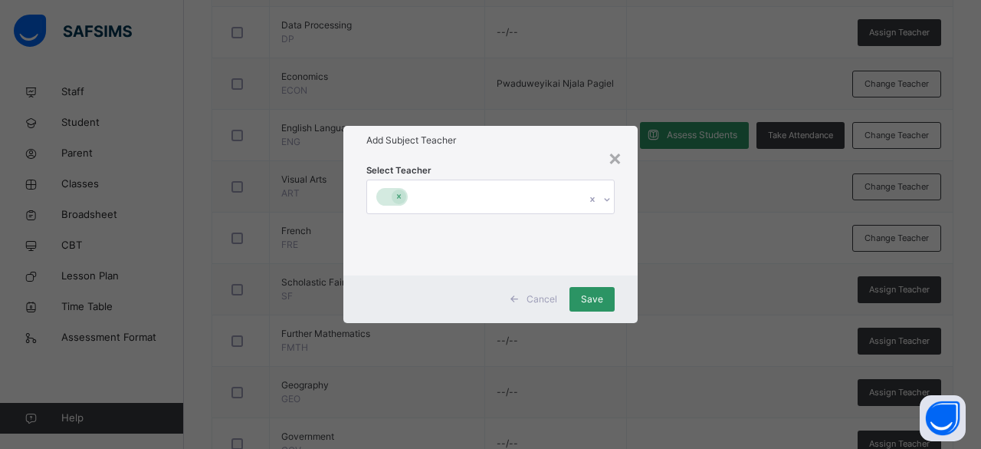
click at [677, 254] on div "× Add Subject Teacher Select Teacher Cancel Save" at bounding box center [490, 224] width 981 height 449
click at [618, 158] on div "×" at bounding box center [615, 157] width 15 height 32
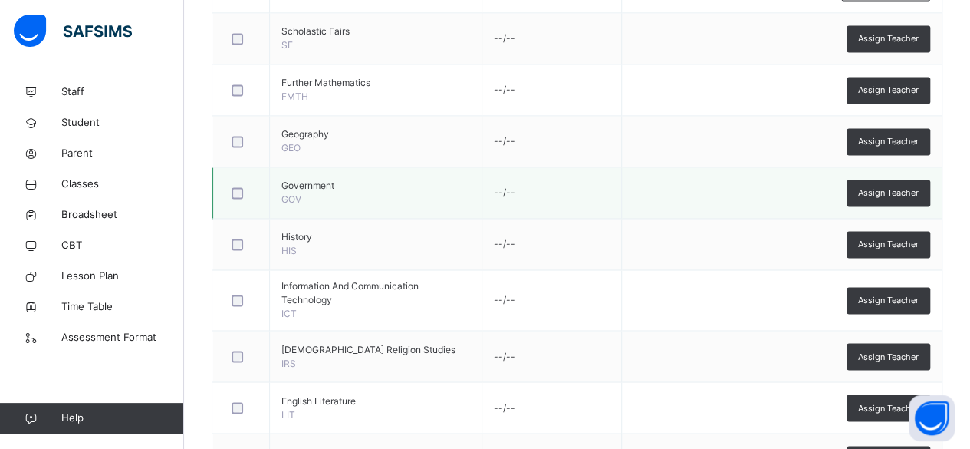
scroll to position [1150, 0]
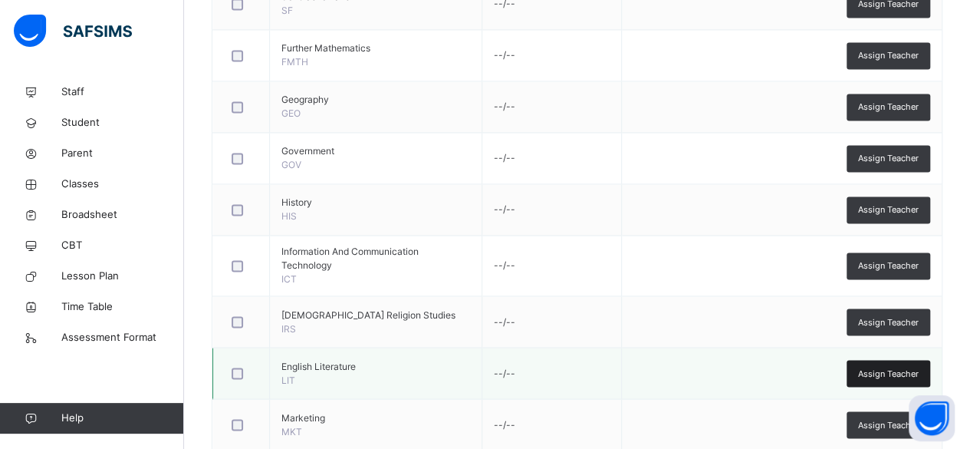
click at [890, 366] on span "Assign Teacher" at bounding box center [888, 372] width 61 height 13
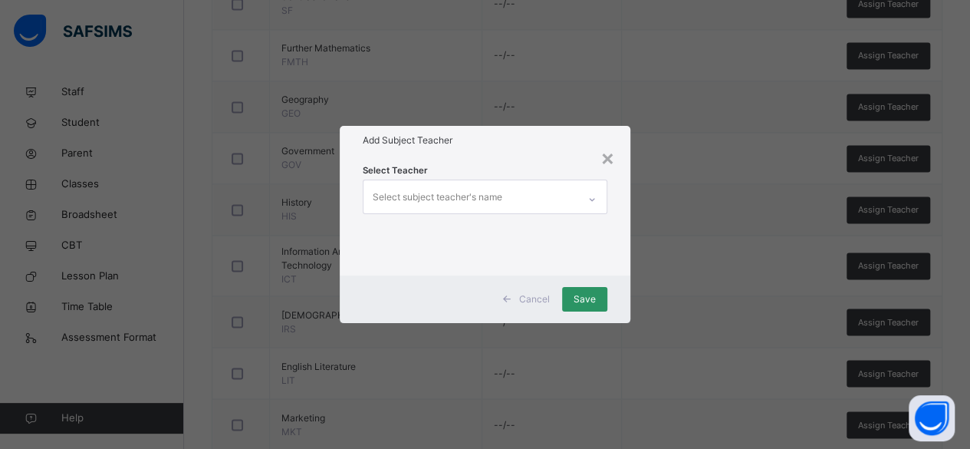
click at [499, 193] on div "Select subject teacher's name" at bounding box center [438, 196] width 130 height 29
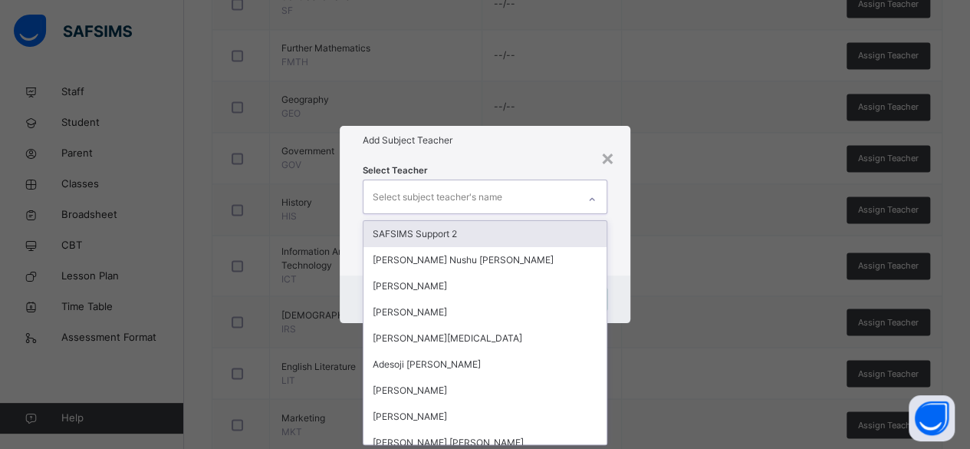
scroll to position [0, 0]
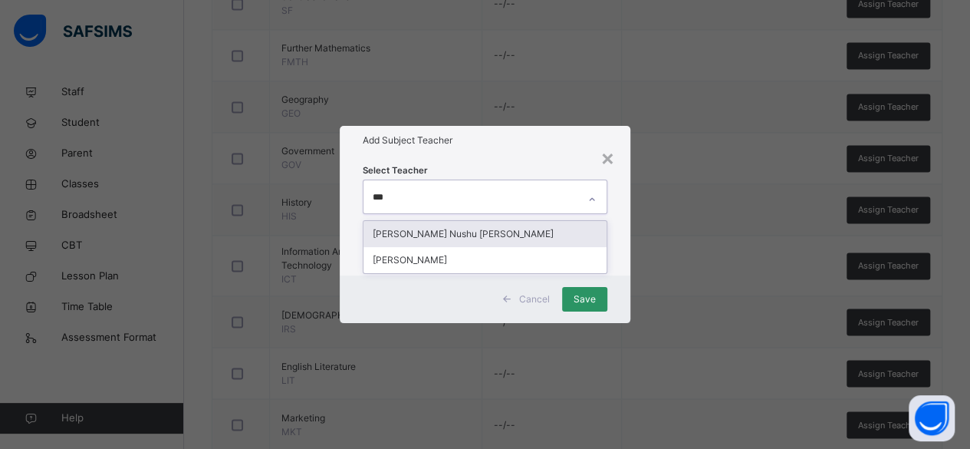
type input "****"
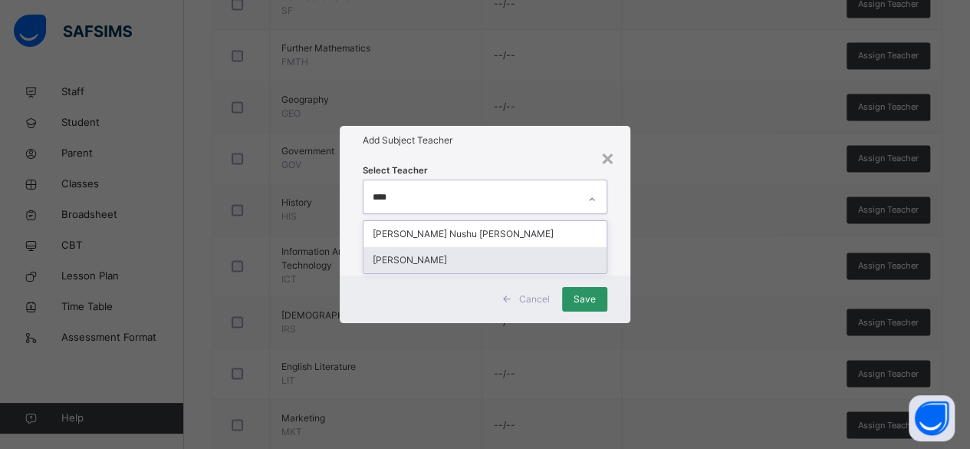
click at [454, 261] on div "Odama Gabriel Ogbaka" at bounding box center [485, 260] width 244 height 26
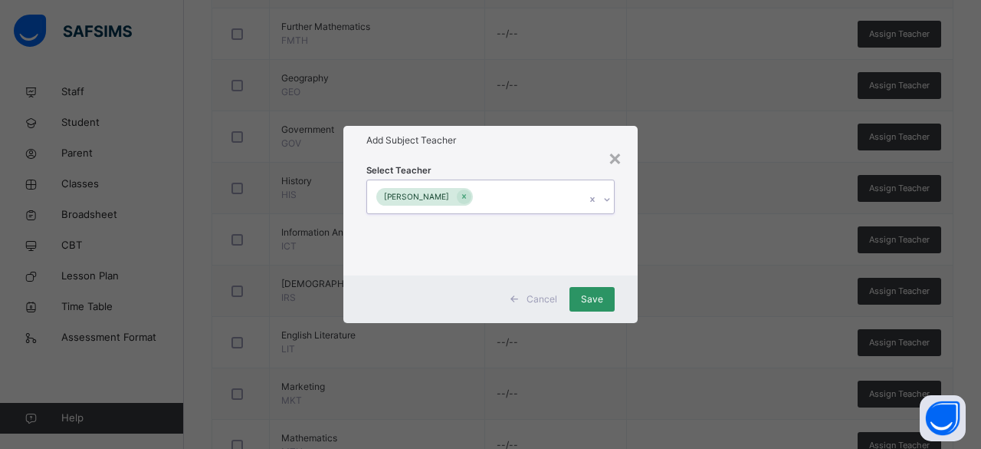
click at [557, 194] on div "Odama Gabriel Ogbaka" at bounding box center [476, 196] width 218 height 32
click at [595, 298] on span "Save" at bounding box center [592, 299] width 22 height 14
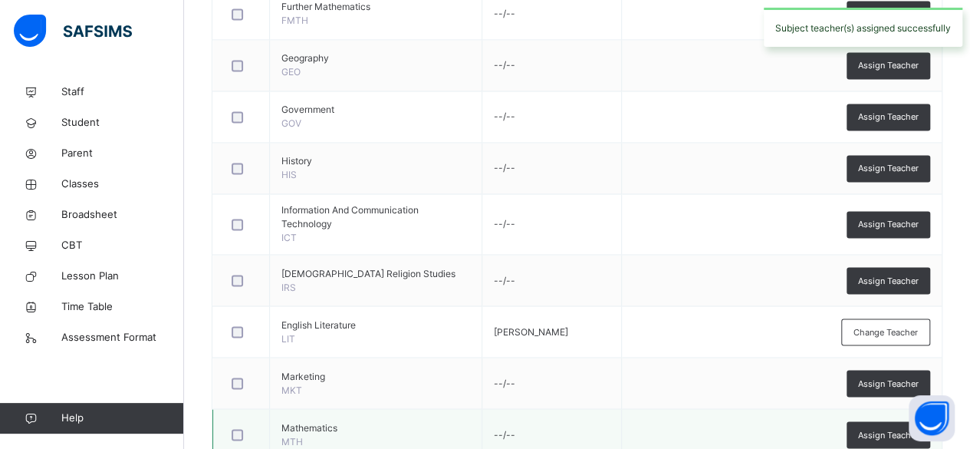
scroll to position [1227, 0]
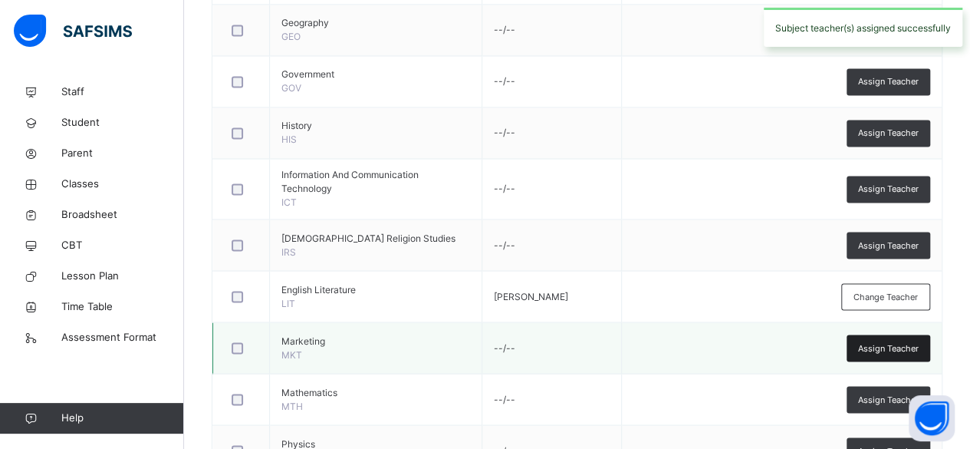
click at [886, 341] on span "Assign Teacher" at bounding box center [888, 347] width 61 height 13
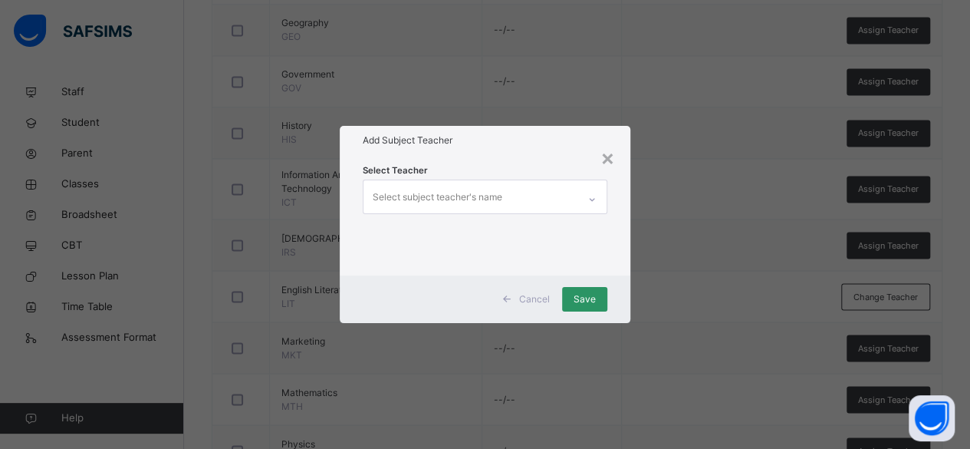
click at [657, 138] on div "× Add Subject Teacher Select Teacher Select subject teacher's name Cancel Save" at bounding box center [485, 224] width 970 height 449
click at [612, 159] on div "×" at bounding box center [607, 157] width 15 height 32
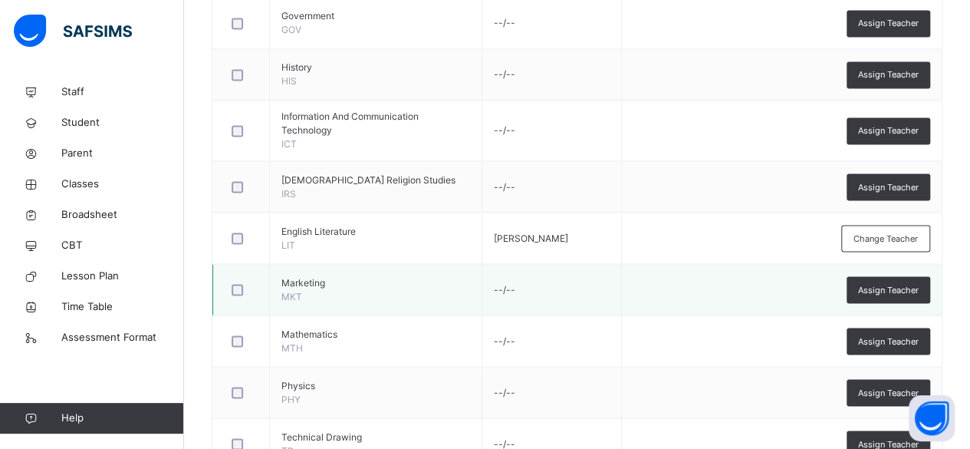
scroll to position [1303, 0]
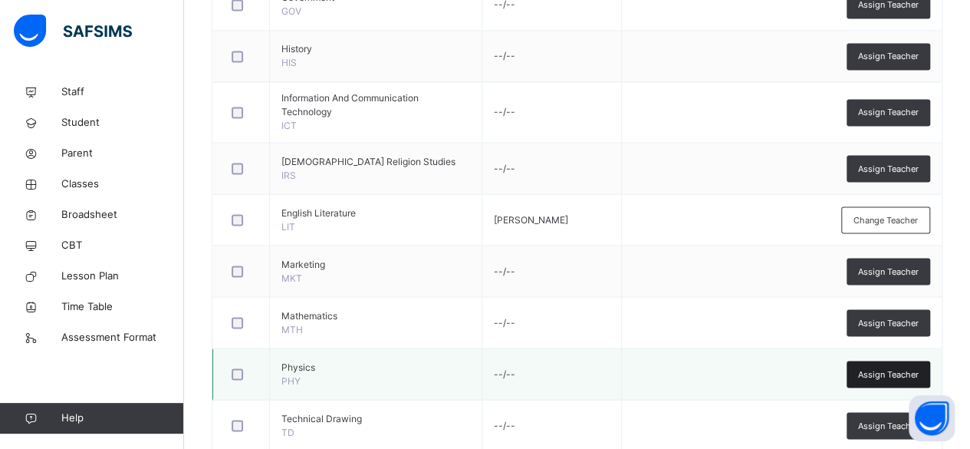
click at [880, 367] on span "Assign Teacher" at bounding box center [888, 373] width 61 height 13
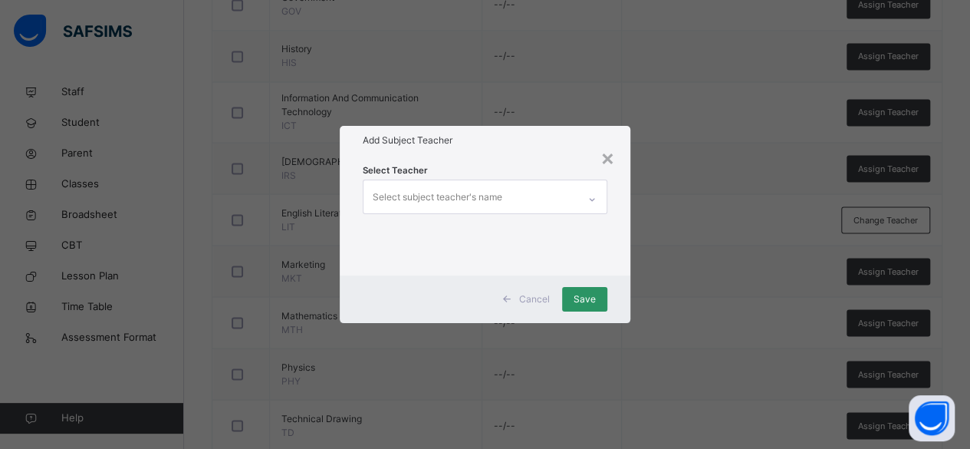
click at [489, 195] on div "Select subject teacher's name" at bounding box center [438, 196] width 130 height 29
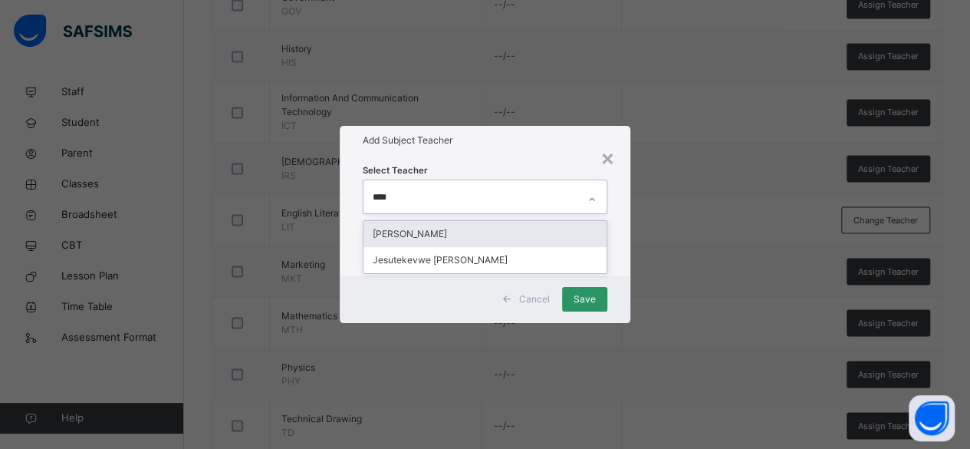
type input "*****"
click at [478, 231] on div "Peter Momoh" at bounding box center [485, 234] width 244 height 26
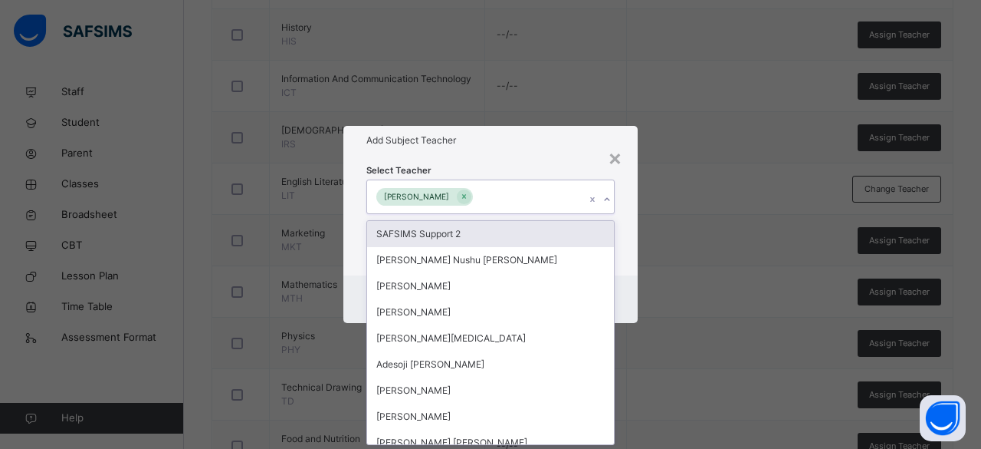
click at [554, 192] on div "Peter Momoh" at bounding box center [476, 196] width 218 height 32
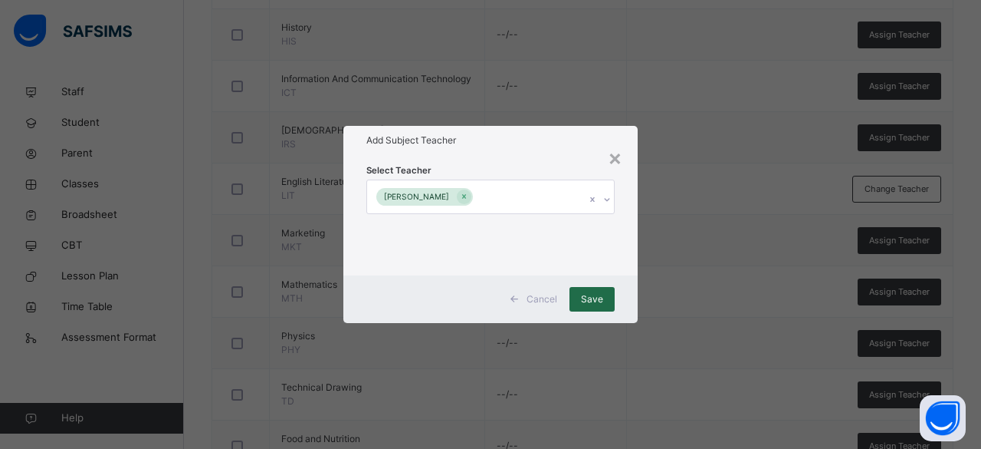
click at [593, 297] on span "Save" at bounding box center [592, 299] width 22 height 14
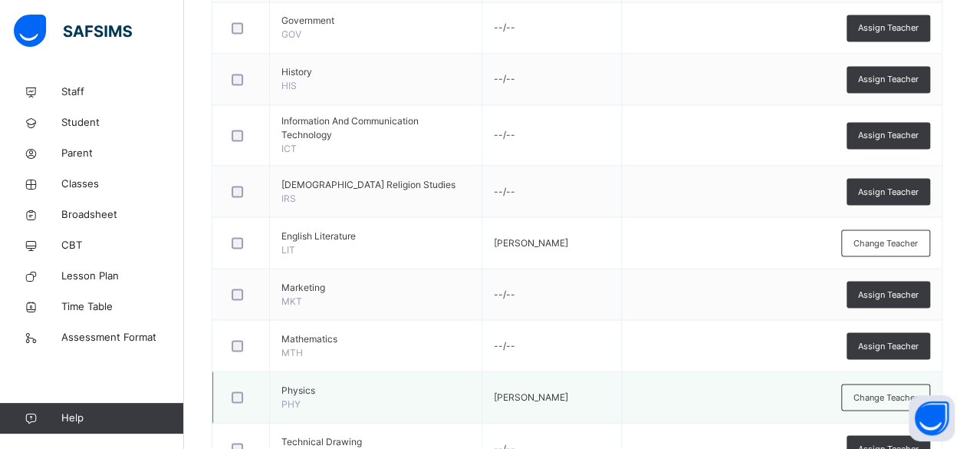
scroll to position [1127, 0]
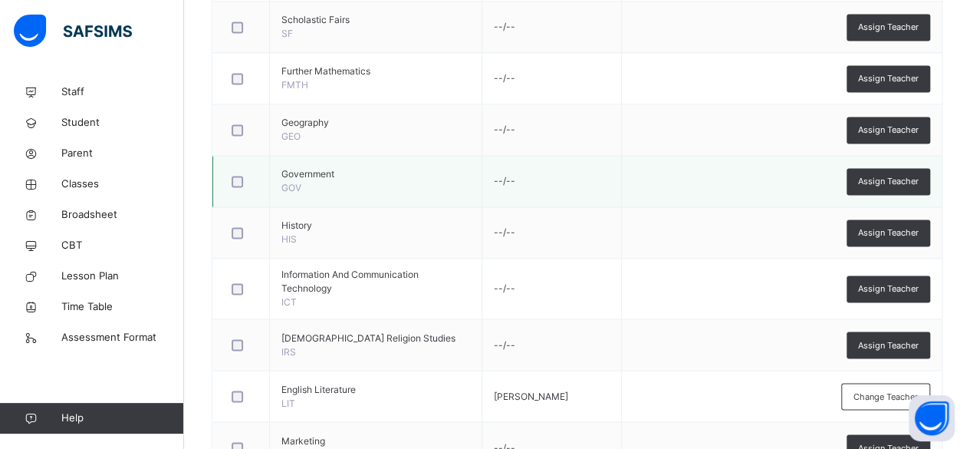
click at [563, 156] on td "--/--" at bounding box center [551, 181] width 140 height 51
click at [878, 175] on span "Assign Teacher" at bounding box center [888, 181] width 61 height 13
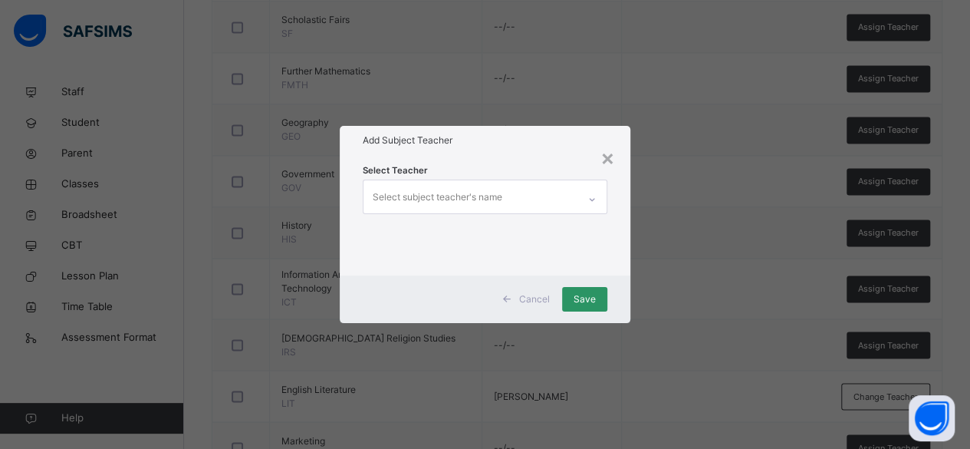
click at [480, 194] on div "Select subject teacher's name" at bounding box center [438, 196] width 130 height 29
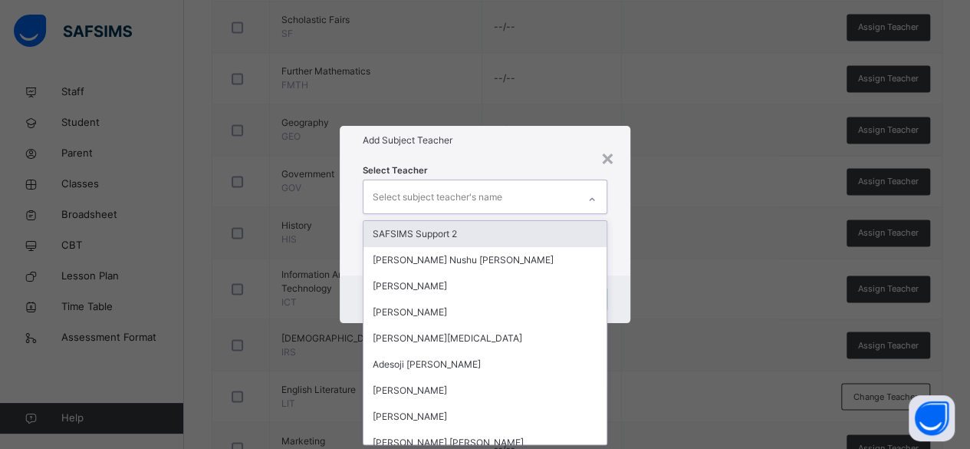
scroll to position [0, 0]
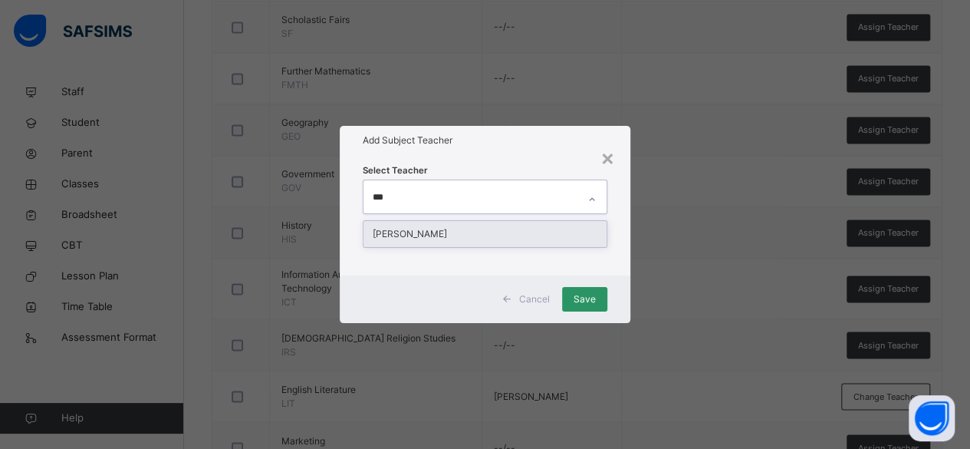
type input "****"
click at [465, 232] on div "Cyprian Abi Ogon" at bounding box center [485, 234] width 244 height 26
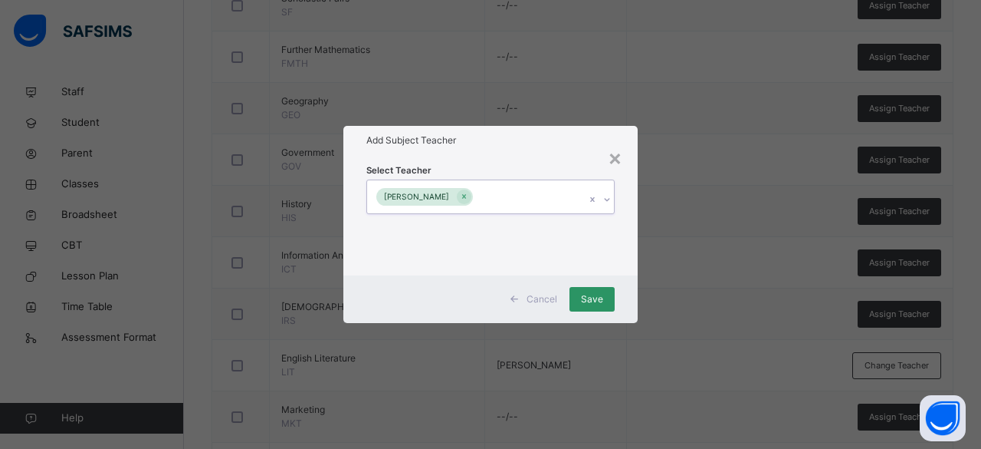
click at [524, 190] on div "Cyprian Abi Ogon" at bounding box center [476, 196] width 218 height 32
drag, startPoint x: 590, startPoint y: 297, endPoint x: 643, endPoint y: 258, distance: 65.8
click at [590, 297] on span "Save" at bounding box center [592, 299] width 22 height 14
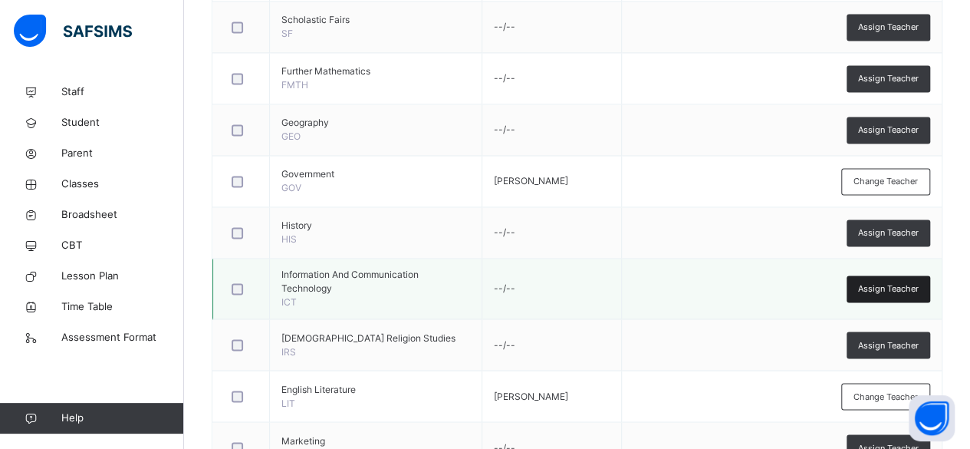
click at [904, 282] on span "Assign Teacher" at bounding box center [888, 288] width 61 height 13
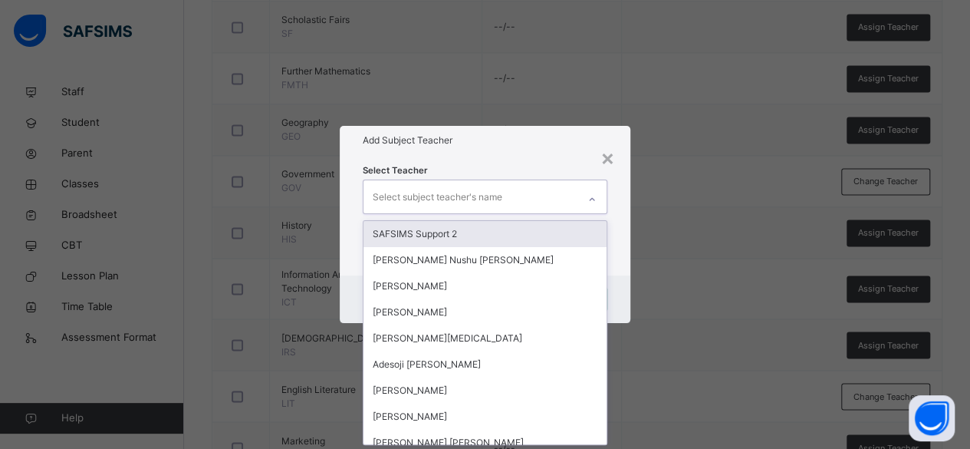
click at [465, 196] on div "Select subject teacher's name" at bounding box center [438, 196] width 130 height 29
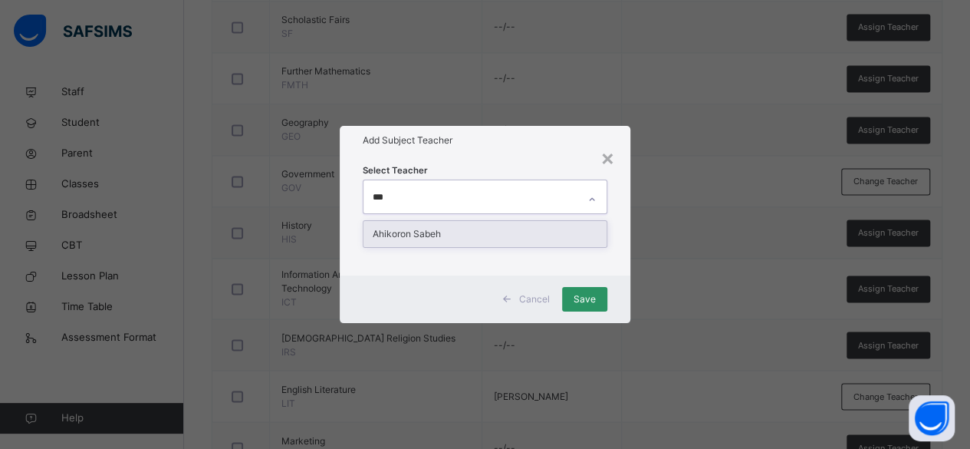
type input "****"
click at [453, 226] on div "Ahikoron Sabeh" at bounding box center [485, 234] width 244 height 26
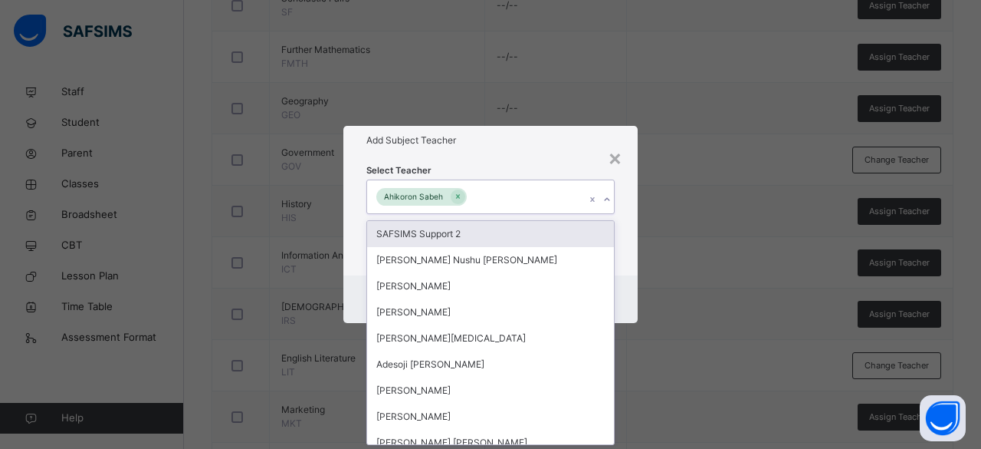
click at [526, 190] on div "Ahikoron Sabeh" at bounding box center [476, 196] width 218 height 32
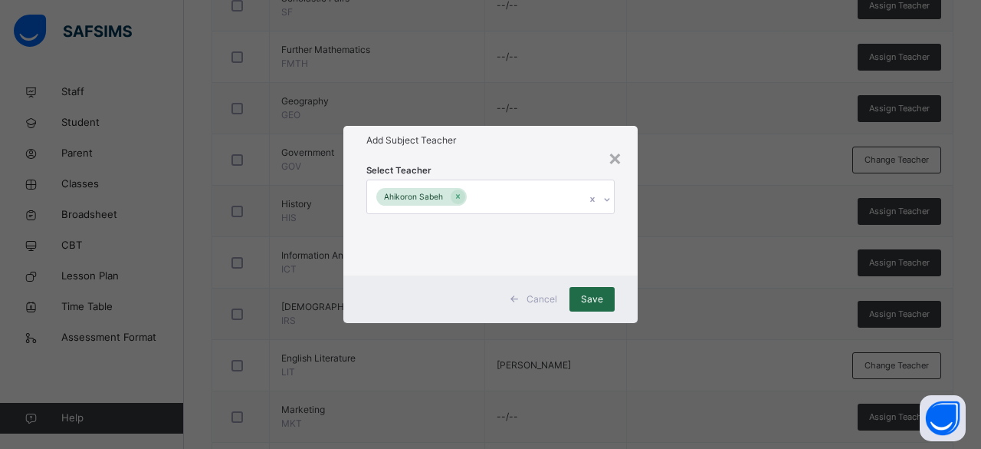
click at [597, 295] on span "Save" at bounding box center [592, 299] width 22 height 14
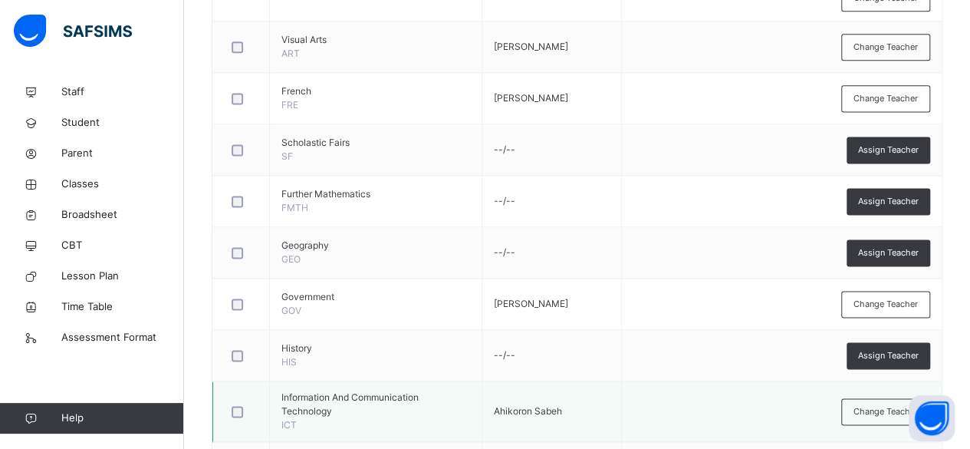
scroll to position [974, 0]
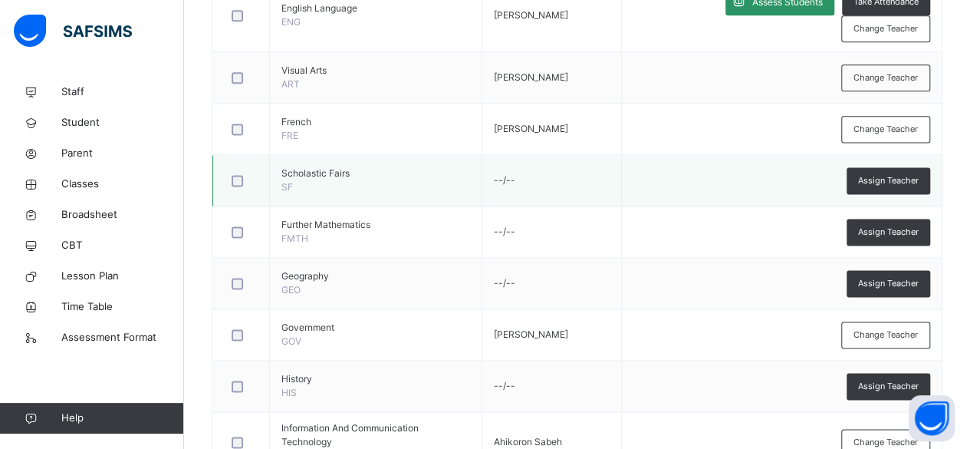
click at [570, 155] on td "--/--" at bounding box center [551, 180] width 140 height 51
click at [890, 174] on span "Assign Teacher" at bounding box center [888, 180] width 61 height 13
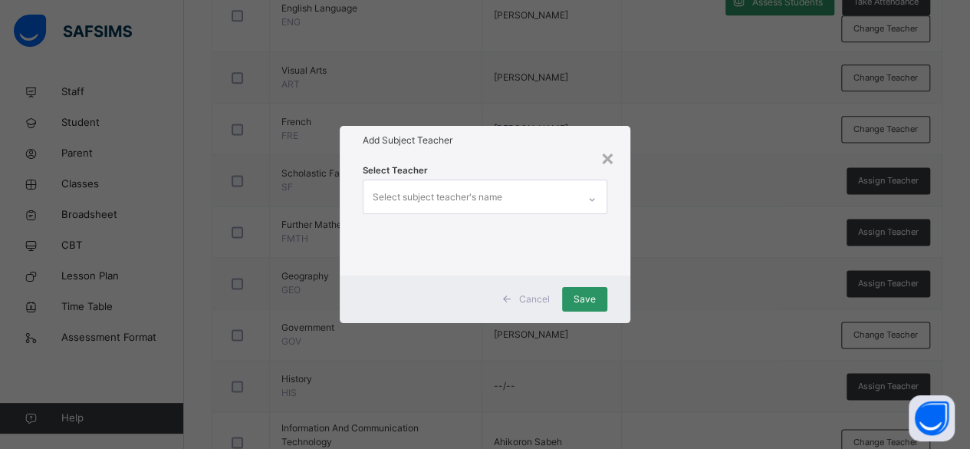
click at [508, 188] on div "Select subject teacher's name" at bounding box center [470, 196] width 215 height 32
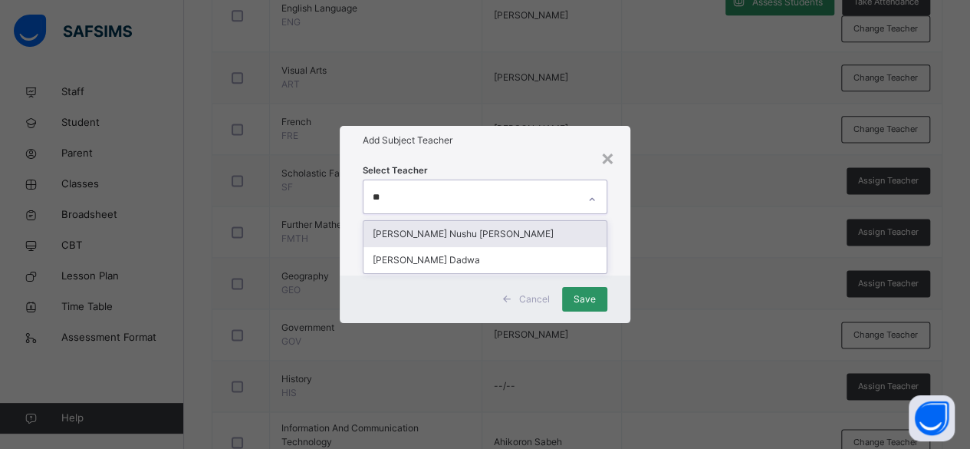
type input "*"
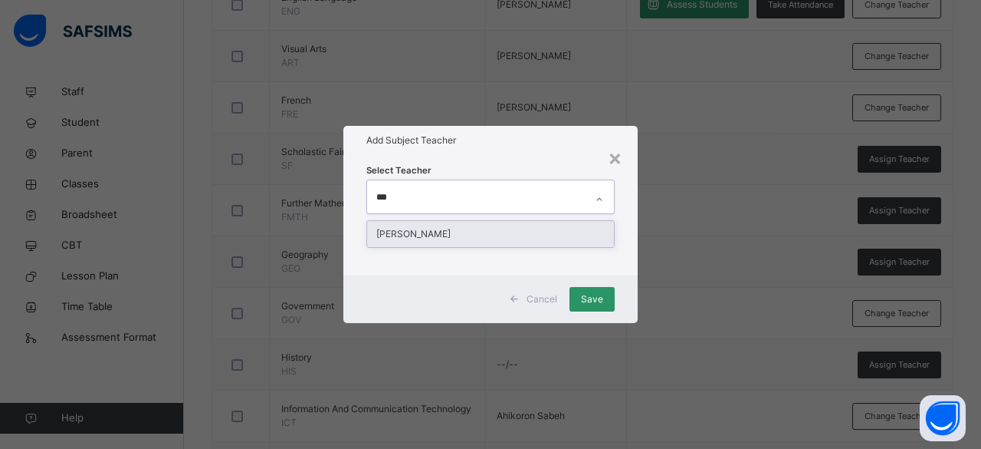
type input "****"
click at [518, 229] on div "Peter Momoh" at bounding box center [490, 234] width 247 height 26
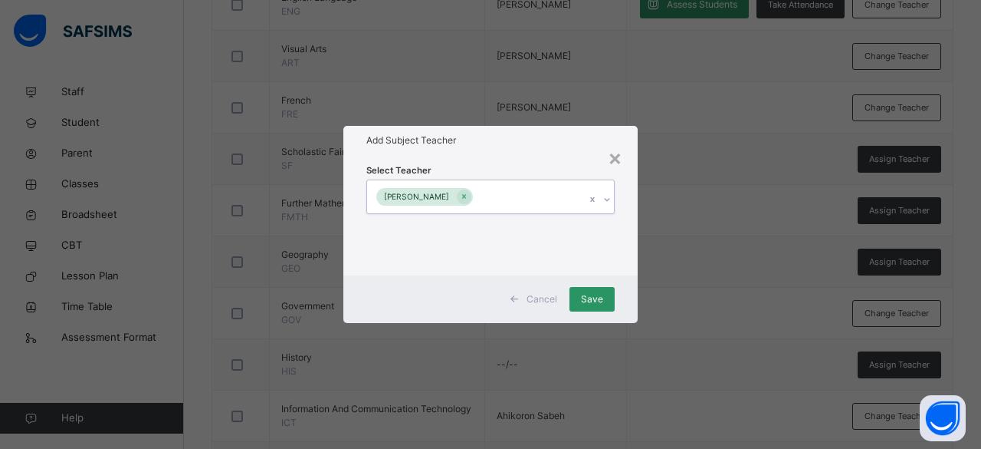
click at [565, 197] on div "Peter Momoh" at bounding box center [476, 196] width 218 height 32
click at [587, 295] on span "Save" at bounding box center [592, 299] width 22 height 14
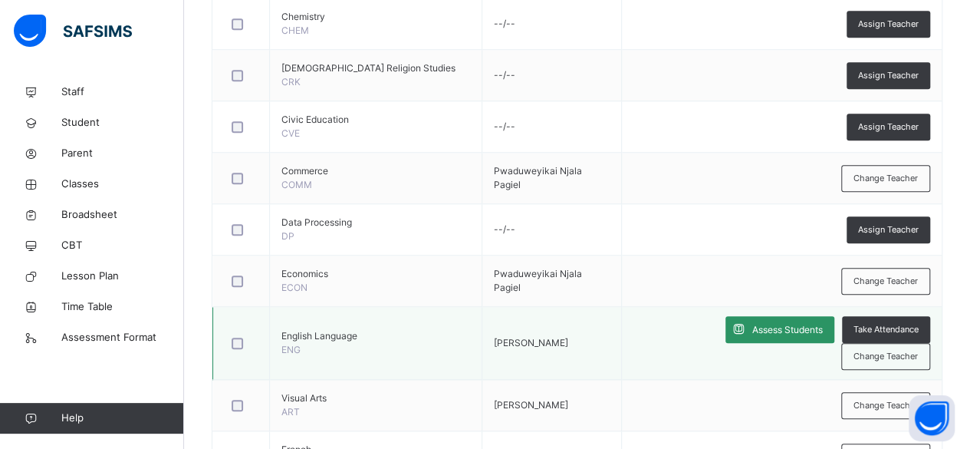
scroll to position [667, 0]
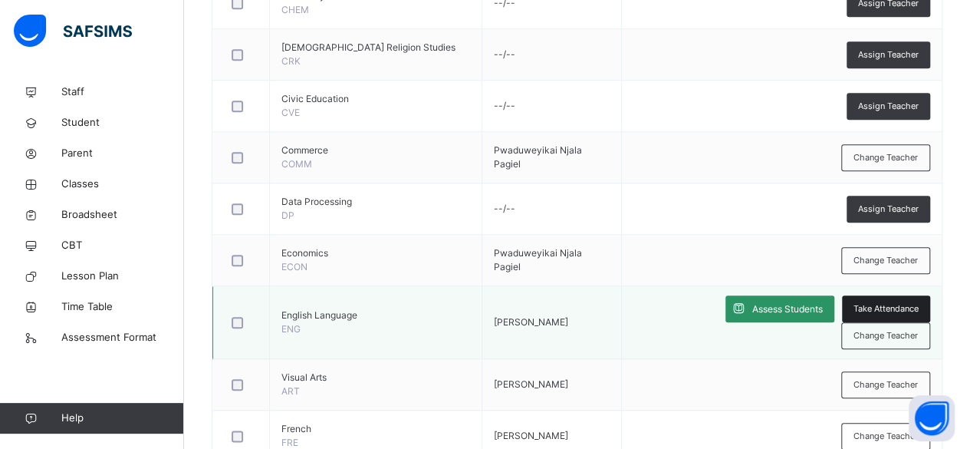
click at [853, 304] on span "Take Attendance" at bounding box center [885, 308] width 65 height 13
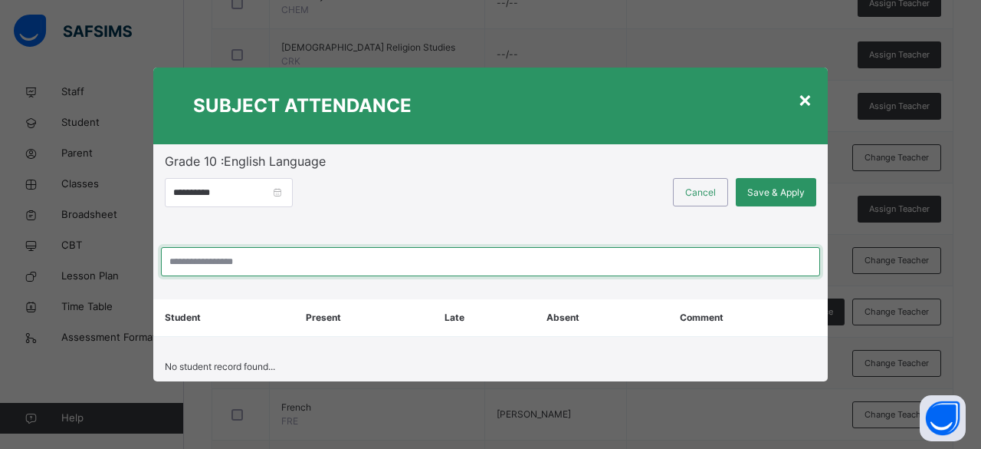
click at [412, 268] on input "search" at bounding box center [490, 261] width 659 height 29
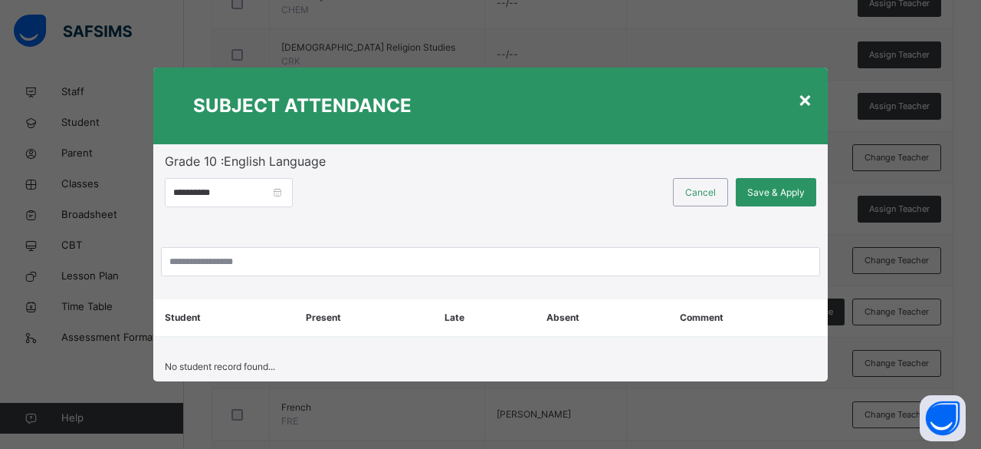
click at [805, 100] on div "×" at bounding box center [805, 99] width 15 height 32
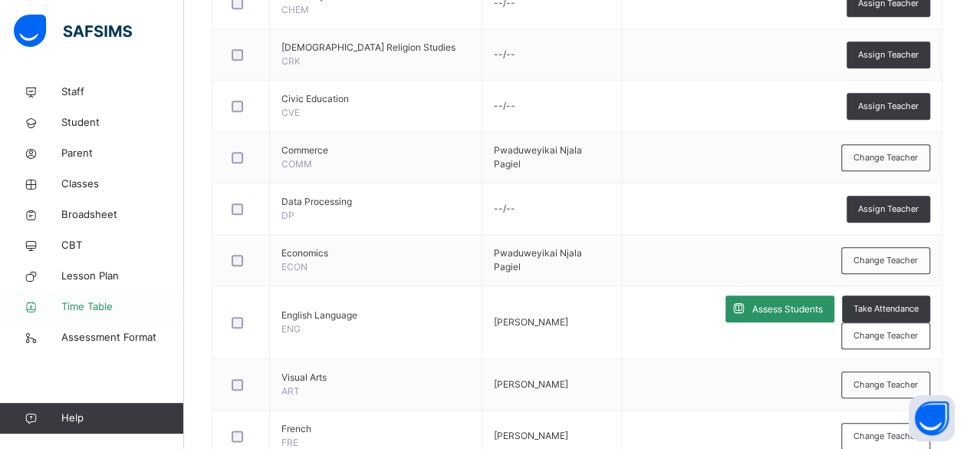
click at [117, 310] on span "Time Table" at bounding box center [122, 306] width 123 height 15
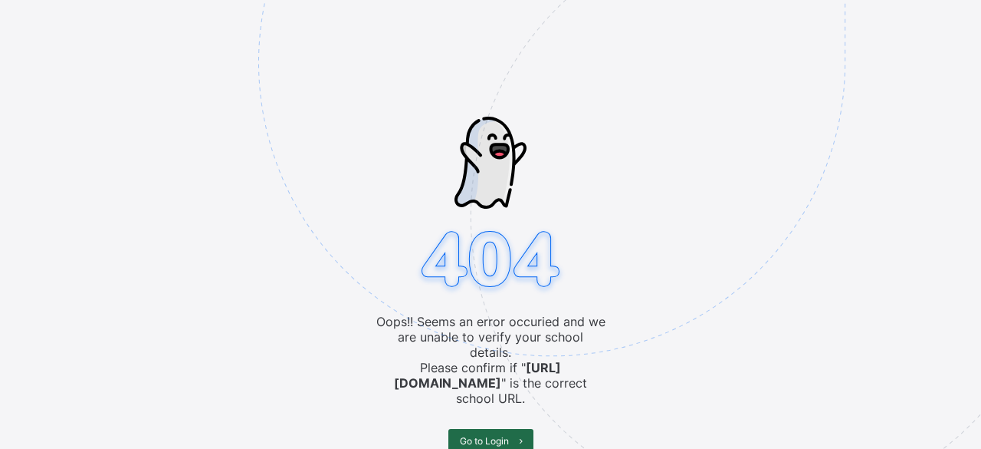
click at [495, 435] on span "Go to Login" at bounding box center [484, 441] width 49 height 12
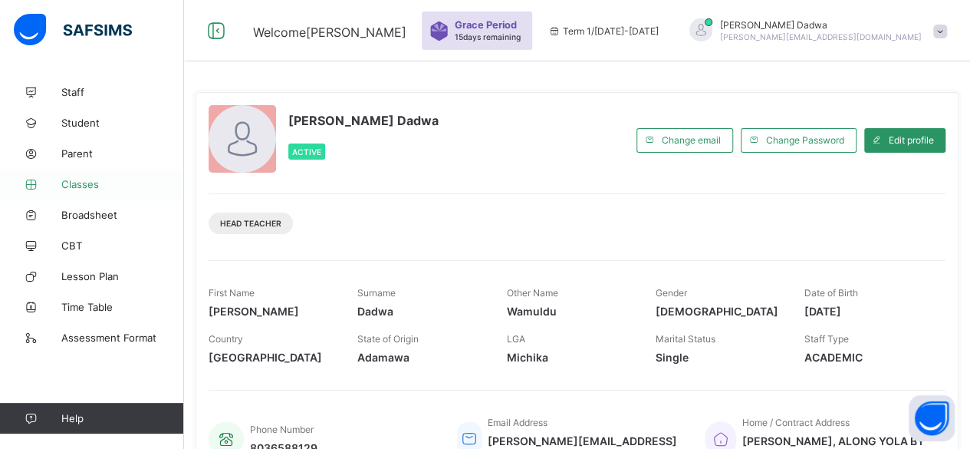
click at [84, 182] on span "Classes" at bounding box center [122, 184] width 123 height 12
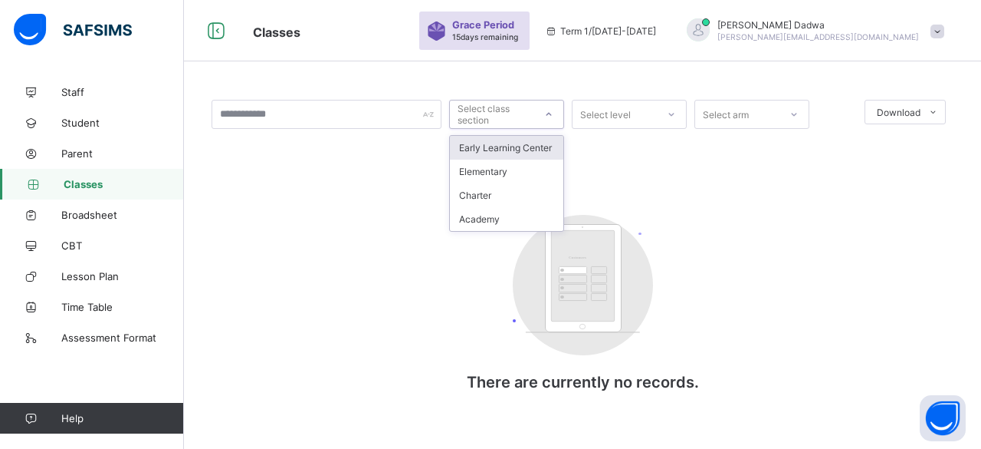
click at [545, 115] on icon at bounding box center [548, 114] width 9 height 15
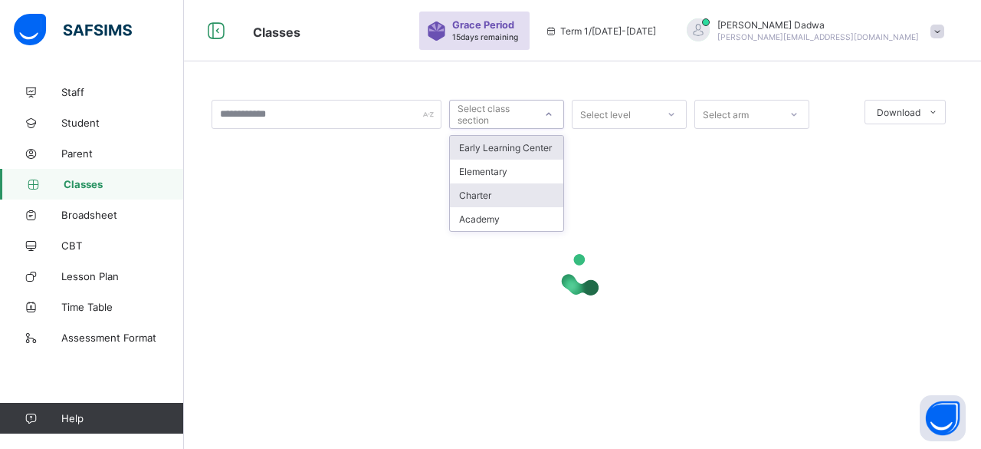
click at [478, 192] on div "Charter" at bounding box center [506, 195] width 113 height 24
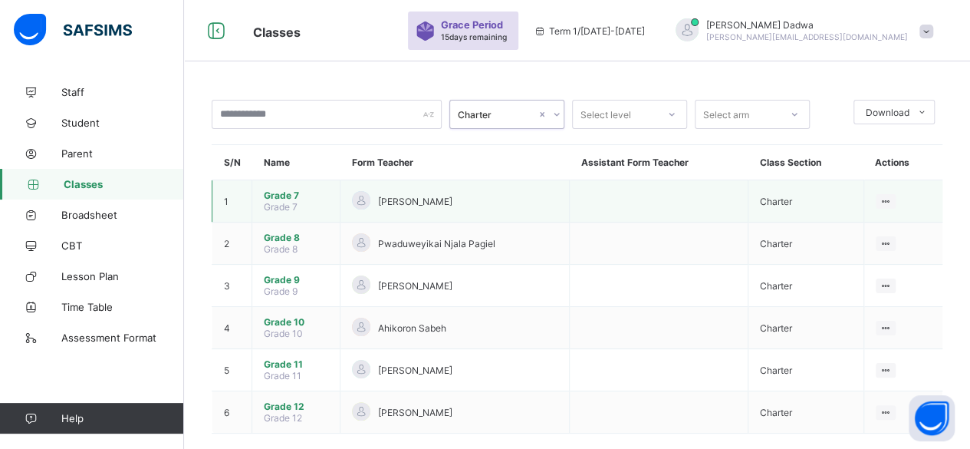
click at [285, 197] on span "Grade 7" at bounding box center [296, 195] width 64 height 12
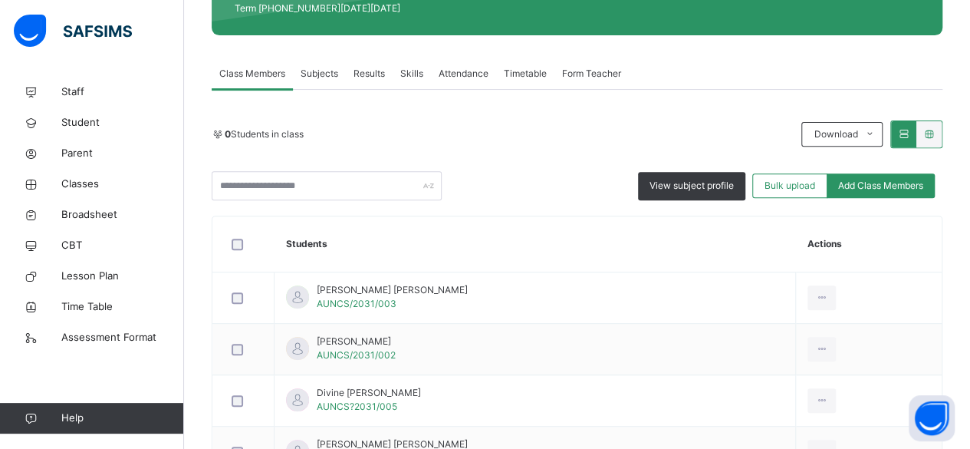
scroll to position [153, 0]
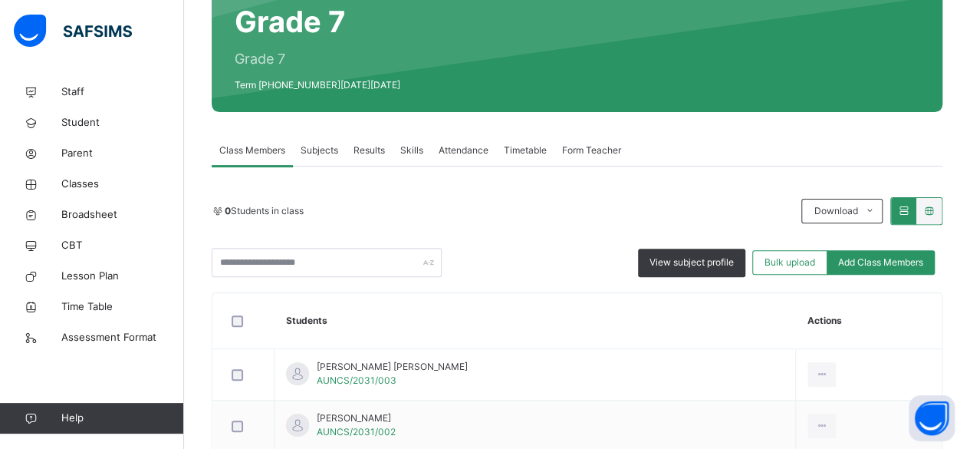
click at [324, 150] on span "Subjects" at bounding box center [320, 150] width 38 height 14
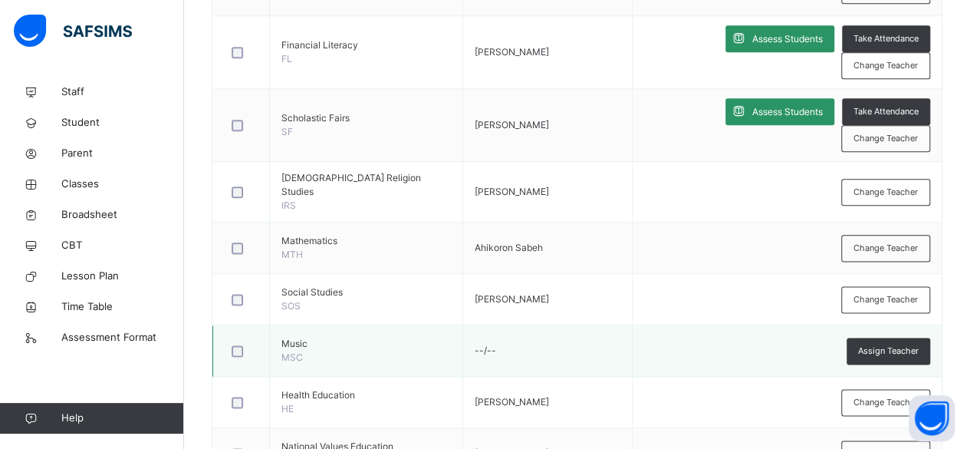
scroll to position [846, 0]
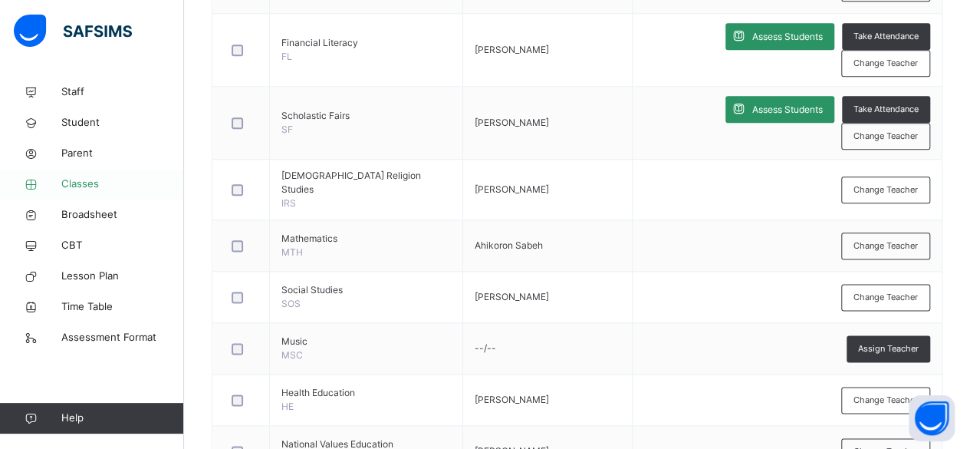
click at [97, 187] on span "Classes" at bounding box center [122, 183] width 123 height 15
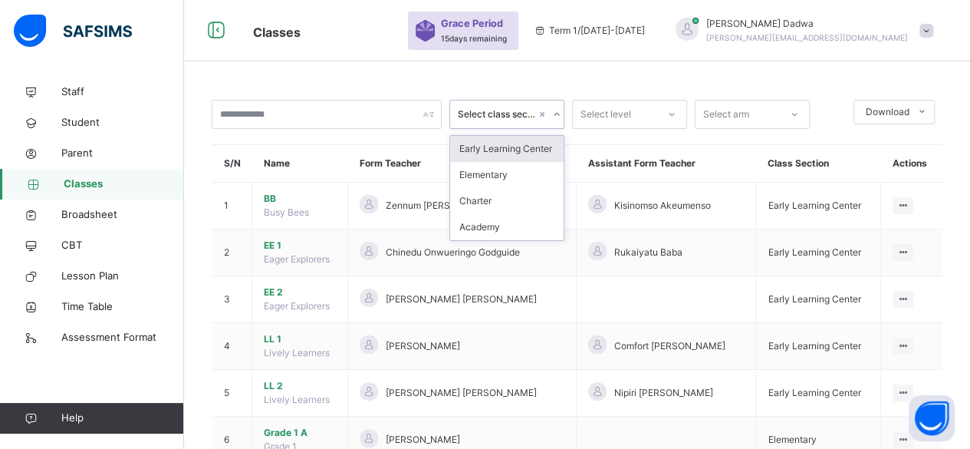
click at [555, 116] on icon at bounding box center [556, 114] width 9 height 15
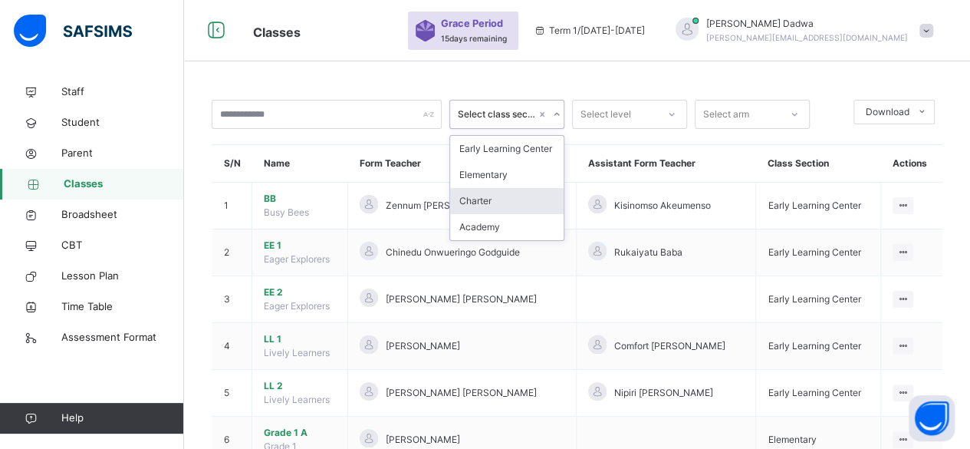
click at [487, 199] on div "Charter" at bounding box center [506, 201] width 113 height 26
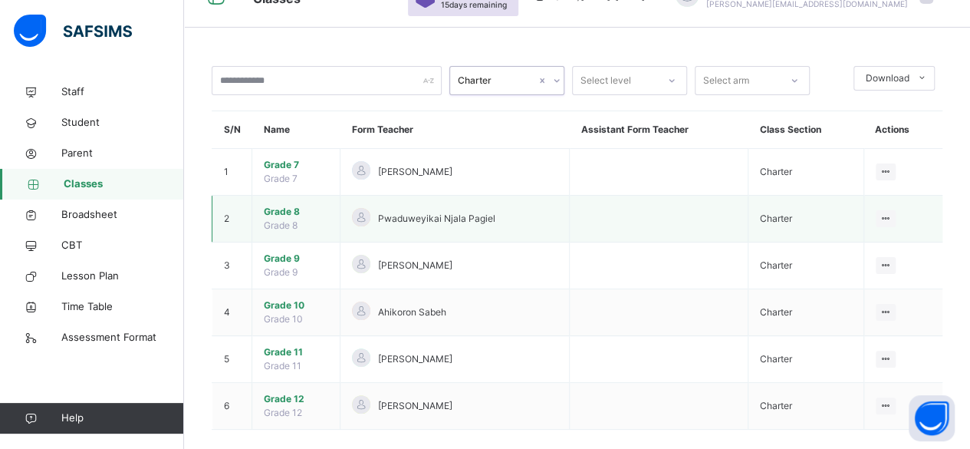
scroll to position [51, 0]
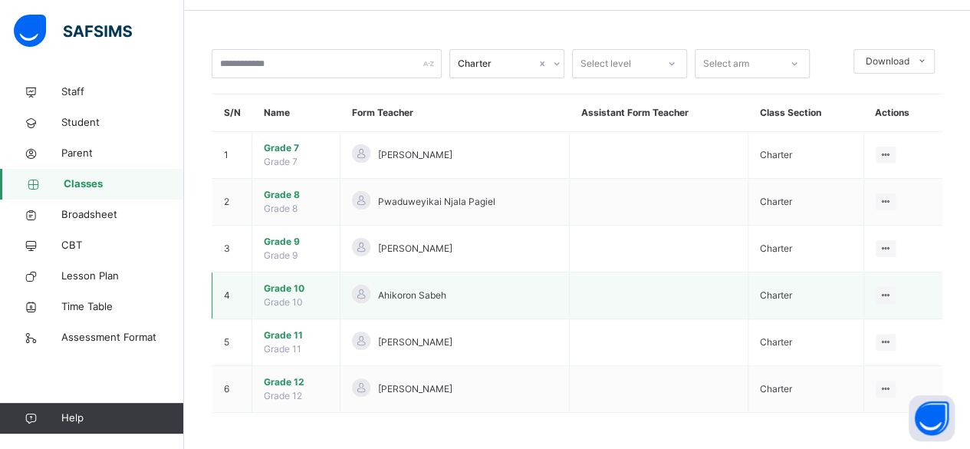
click at [427, 297] on span "Ahikoron Sabeh" at bounding box center [412, 295] width 68 height 14
click at [297, 290] on span "Grade 10" at bounding box center [296, 288] width 64 height 14
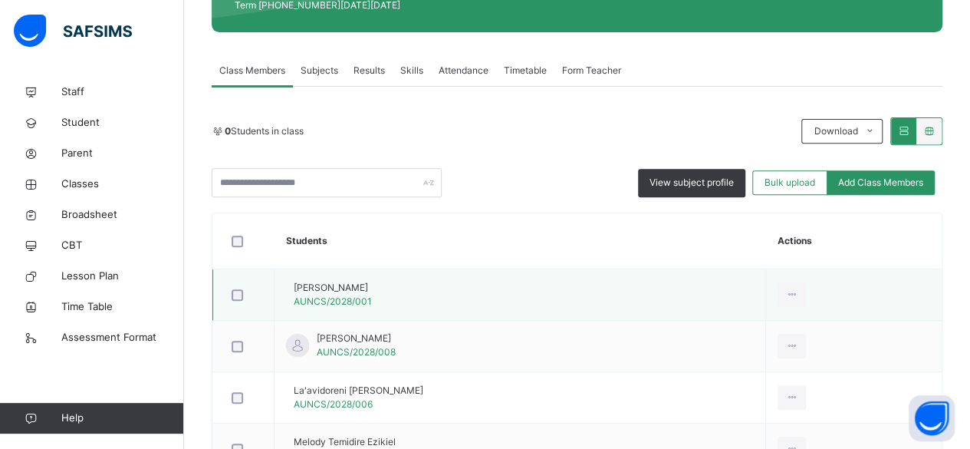
scroll to position [153, 0]
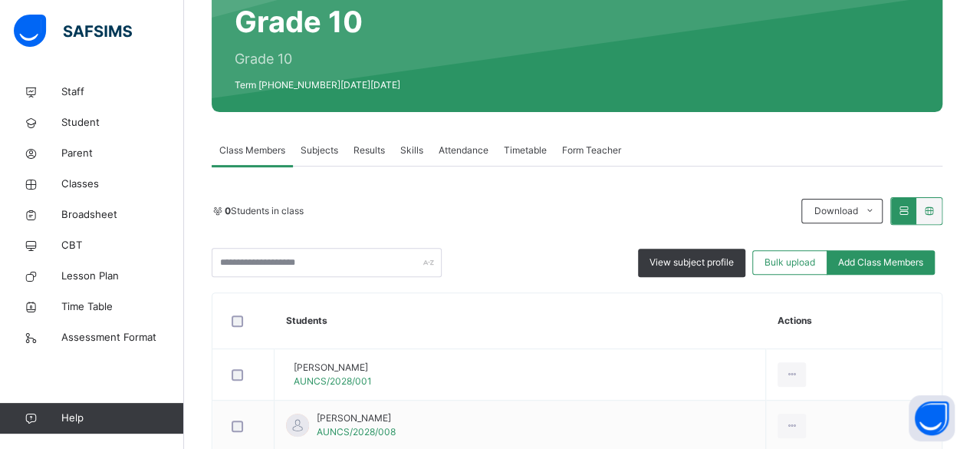
click at [318, 146] on span "Subjects" at bounding box center [320, 150] width 38 height 14
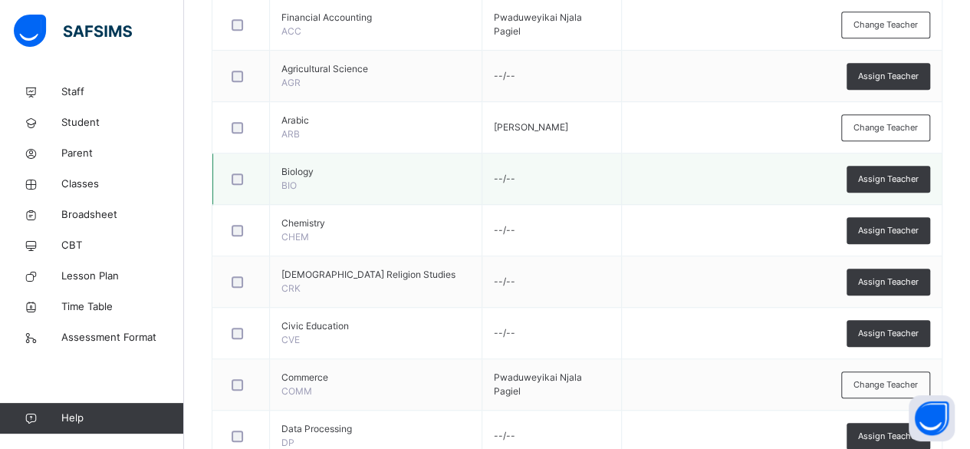
scroll to position [460, 0]
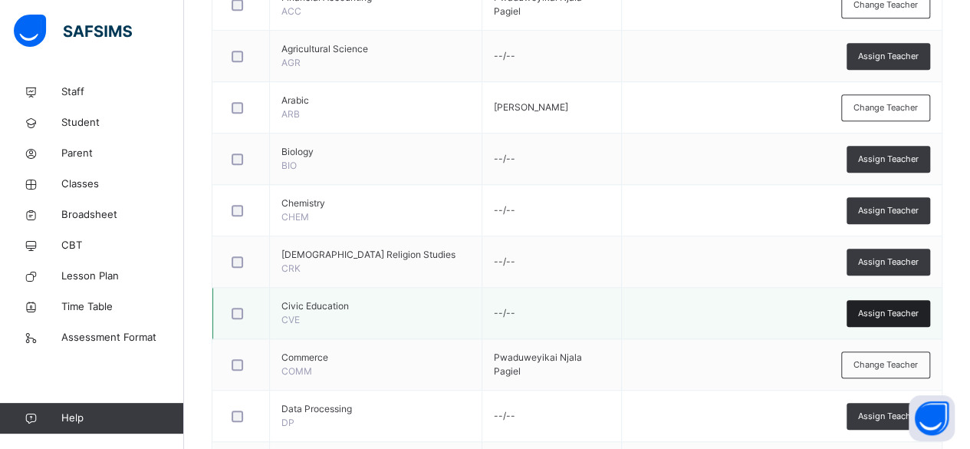
click at [901, 309] on span "Assign Teacher" at bounding box center [888, 313] width 61 height 13
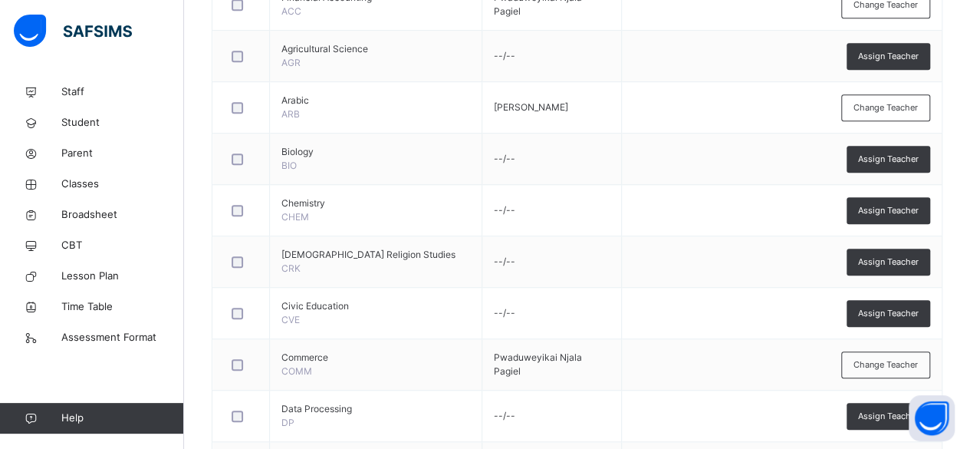
type input "***"
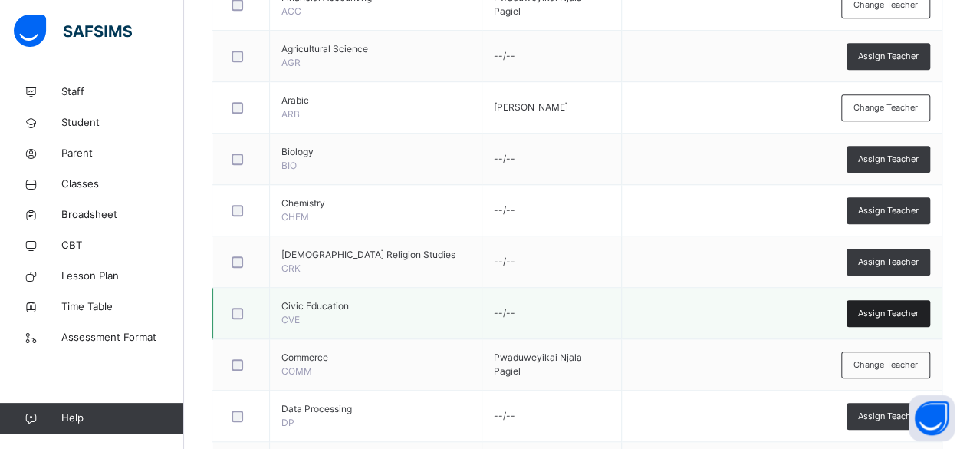
click at [905, 311] on span "Assign Teacher" at bounding box center [888, 313] width 61 height 13
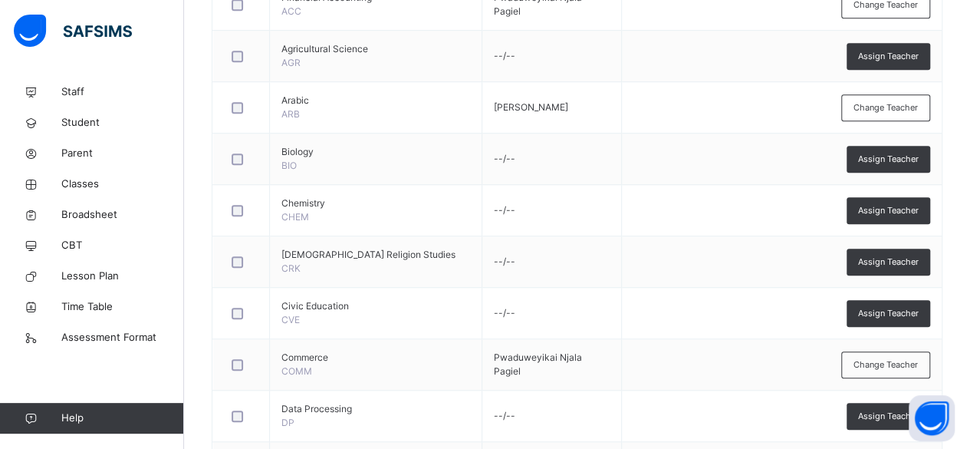
type input "****"
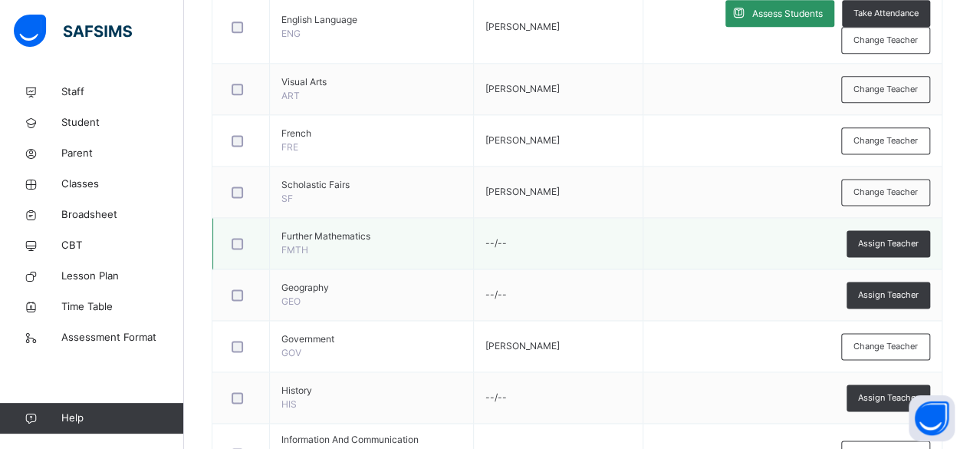
scroll to position [997, 0]
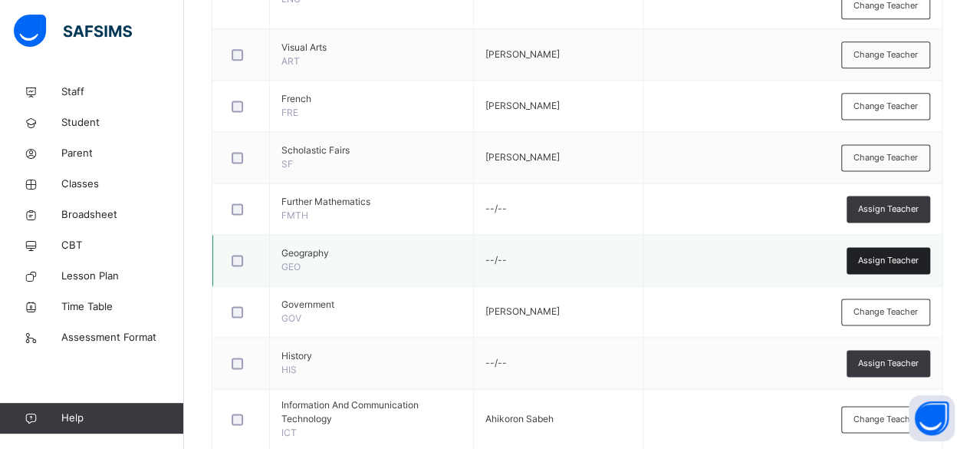
click at [888, 254] on span "Assign Teacher" at bounding box center [888, 260] width 61 height 13
type input "*"
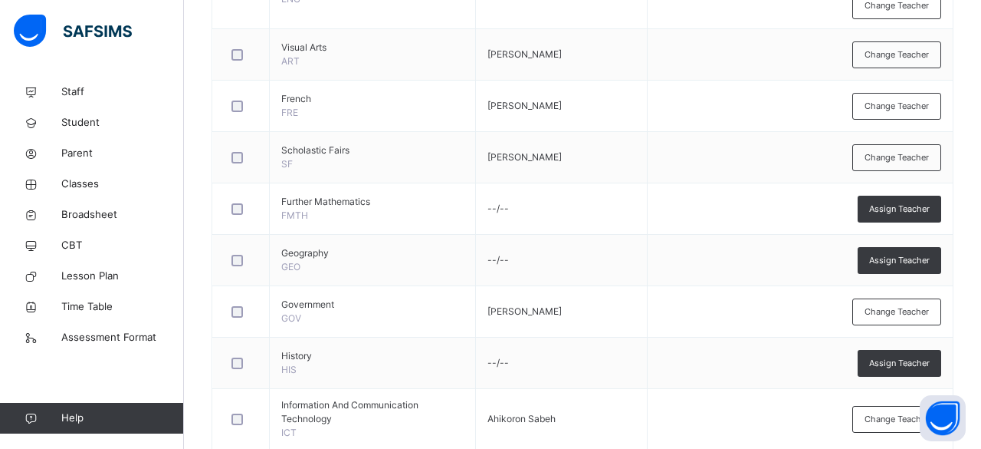
type input "****"
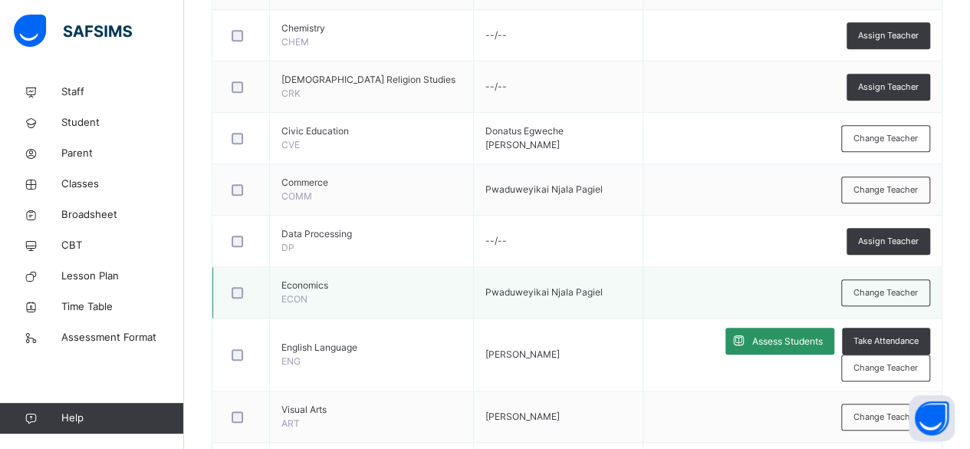
scroll to position [537, 0]
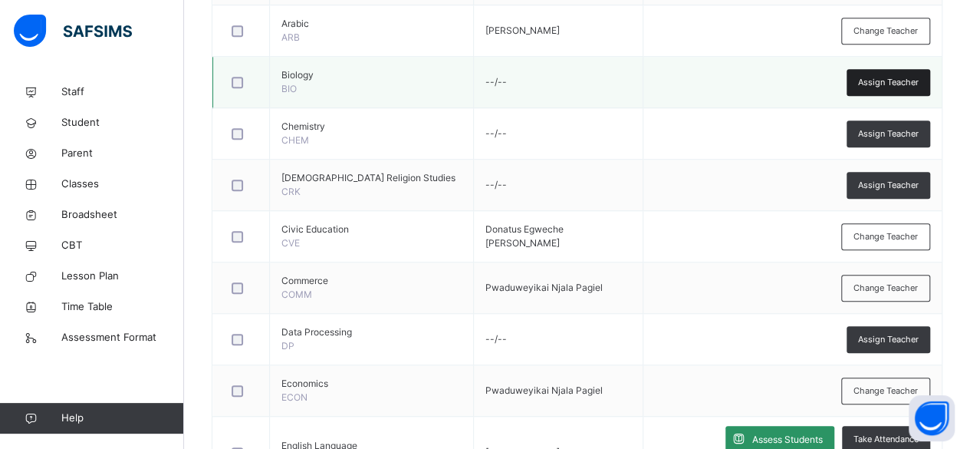
click at [892, 77] on span "Assign Teacher" at bounding box center [888, 82] width 61 height 13
type input "***"
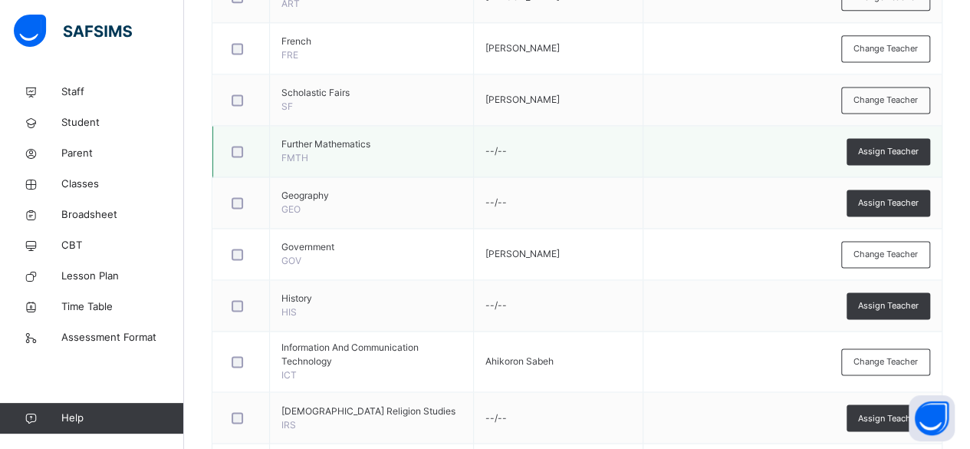
scroll to position [1073, 0]
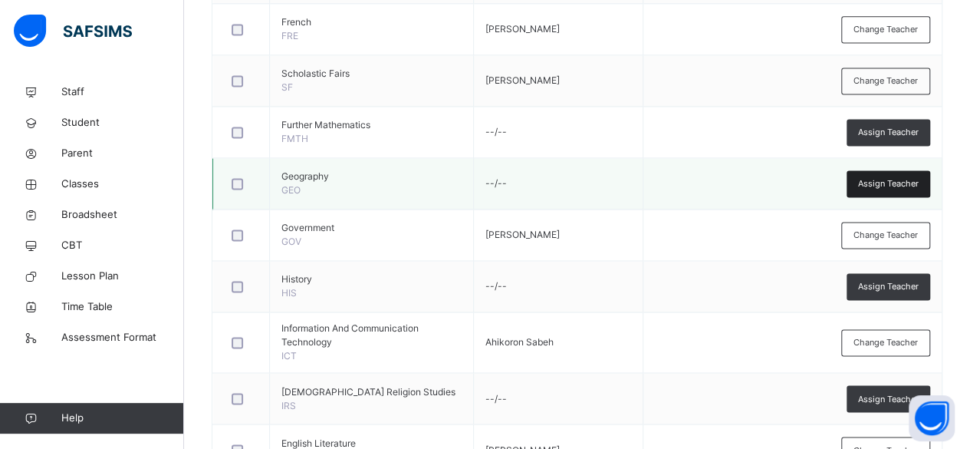
click at [881, 177] on span "Assign Teacher" at bounding box center [888, 183] width 61 height 13
type input "*"
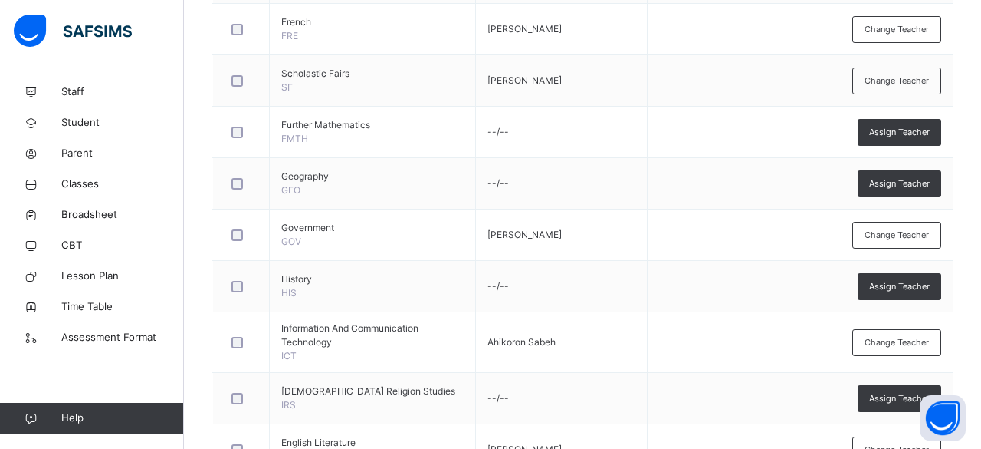
type input "******"
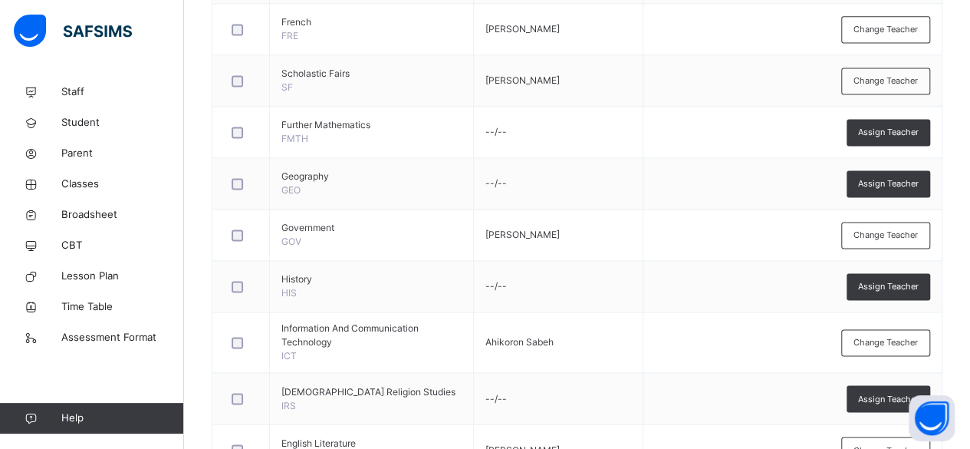
type input "******"
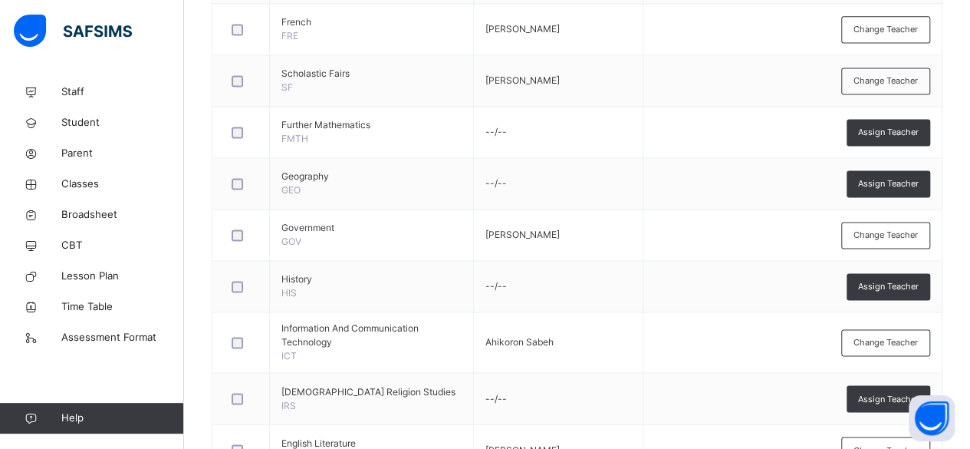
type input "****"
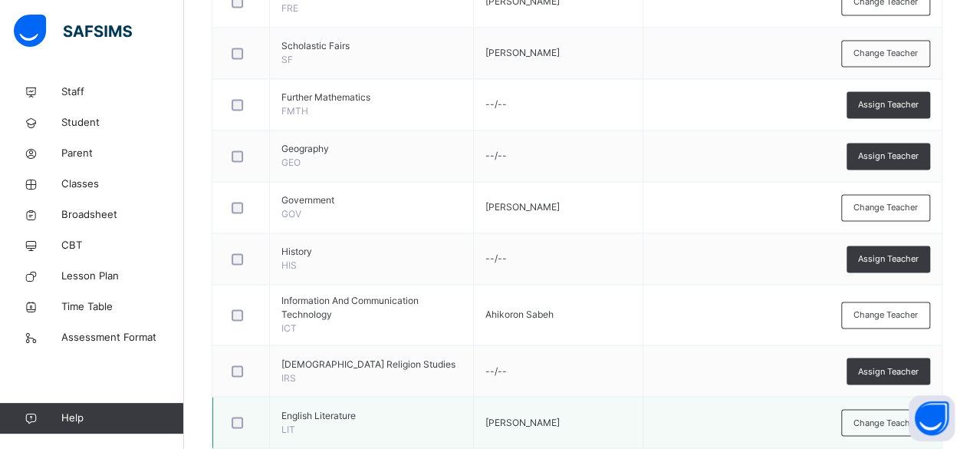
scroll to position [1081, 0]
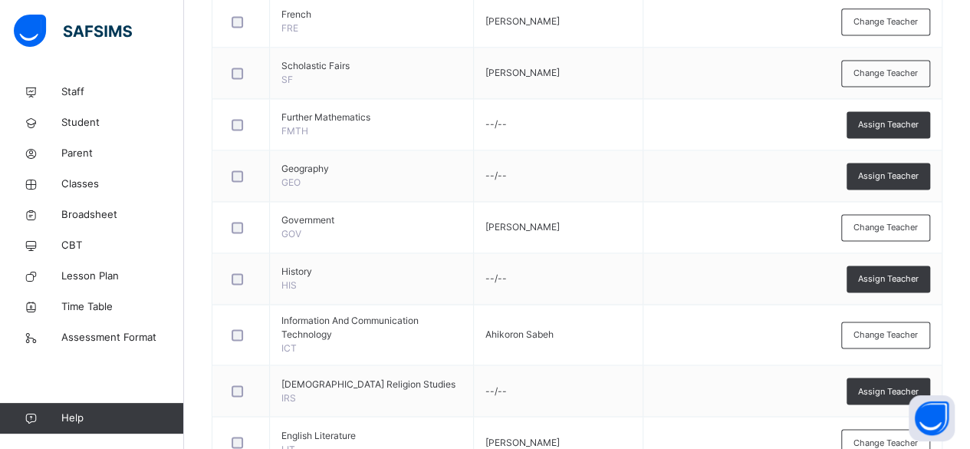
drag, startPoint x: 889, startPoint y: 169, endPoint x: 868, endPoint y: 178, distance: 23.1
click at [889, 169] on span "Assign Teacher" at bounding box center [888, 175] width 61 height 13
type input "****"
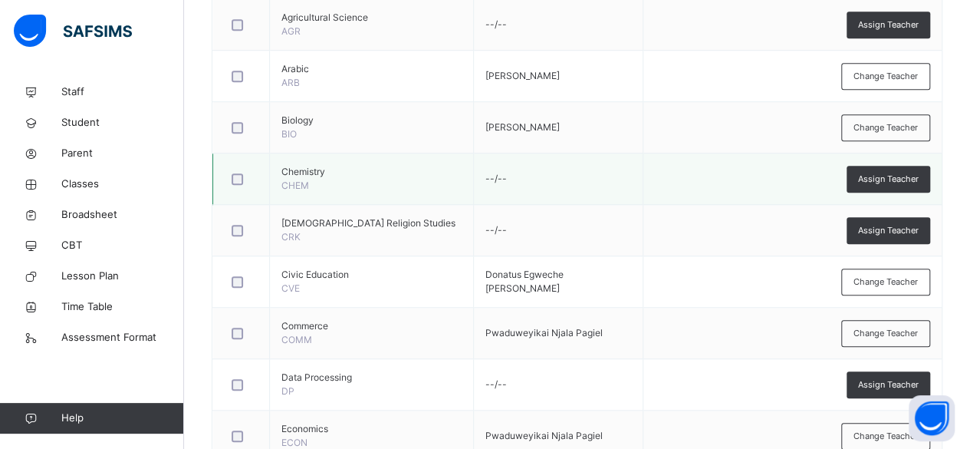
scroll to position [468, 0]
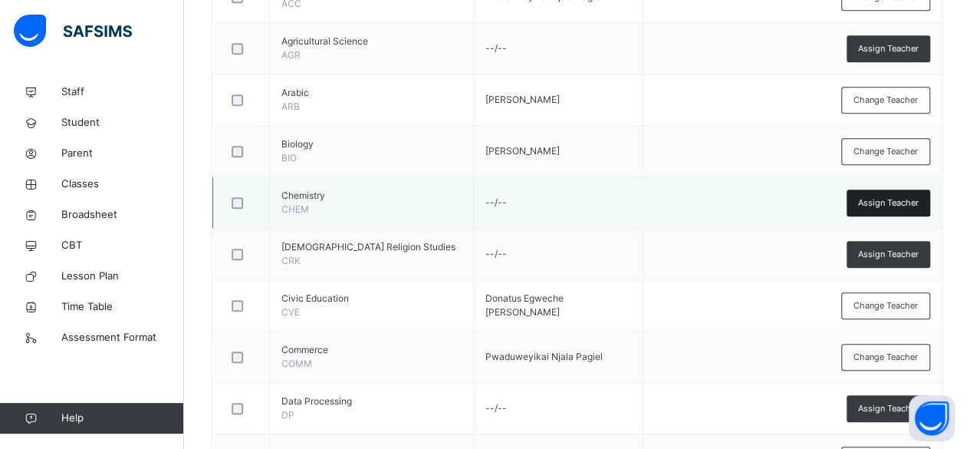
click at [884, 198] on span "Assign Teacher" at bounding box center [888, 202] width 61 height 13
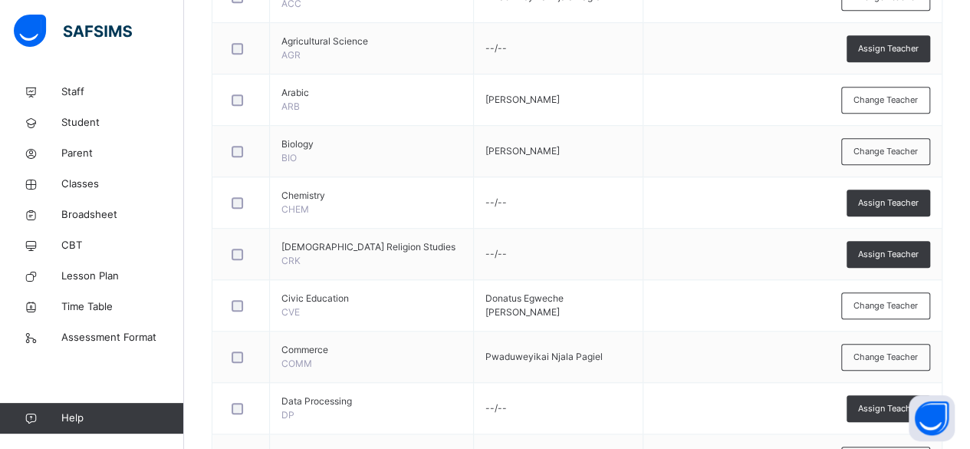
scroll to position [0, 0]
type input "****"
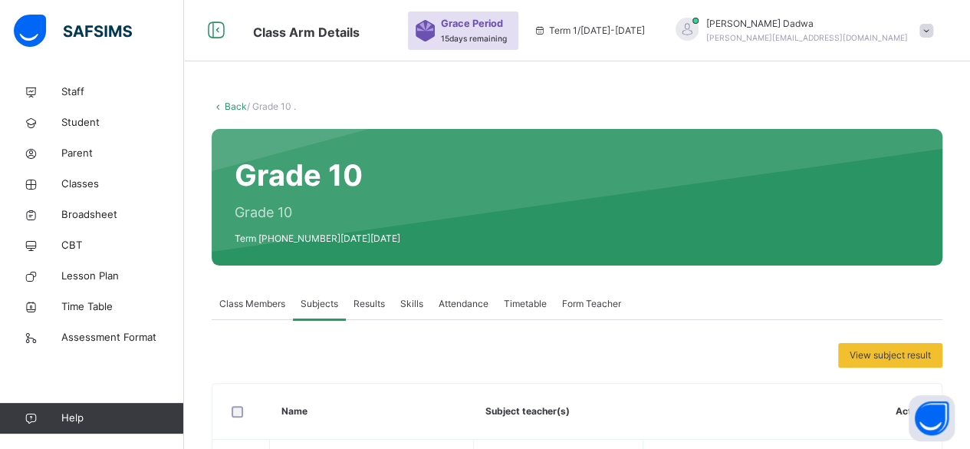
click at [219, 105] on icon at bounding box center [218, 106] width 13 height 12
